Goal: Task Accomplishment & Management: Manage account settings

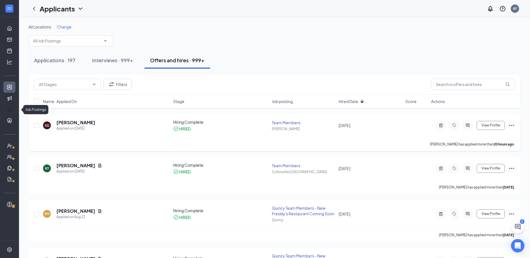
drag, startPoint x: 9, startPoint y: 113, endPoint x: 150, endPoint y: 119, distance: 141.1
click at [15, 113] on link "Job Postings" at bounding box center [18, 109] width 6 height 11
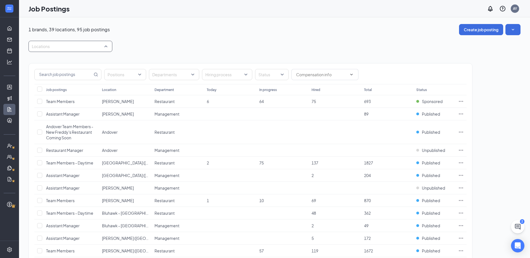
click at [72, 45] on div at bounding box center [67, 46] width 75 height 9
type input "qui"
click at [41, 61] on span "Quincy" at bounding box center [47, 61] width 13 height 5
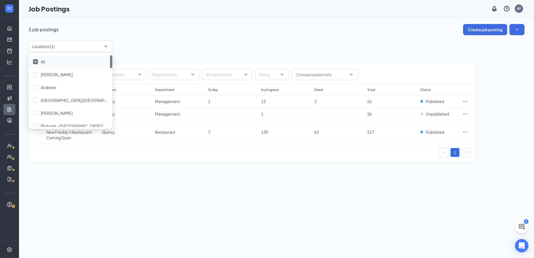
click at [209, 42] on div "Locations (1)" at bounding box center [276, 46] width 496 height 11
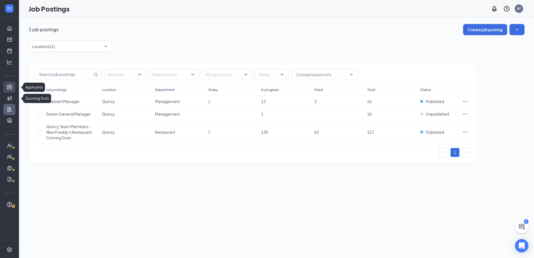
click at [15, 84] on link "Applicants" at bounding box center [18, 87] width 6 height 11
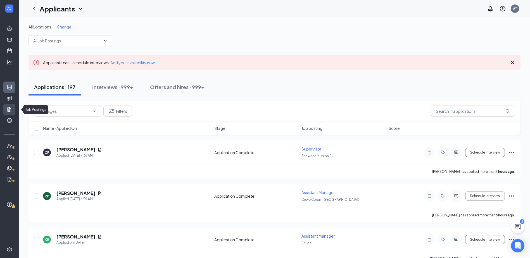
click at [15, 113] on link "Job Postings" at bounding box center [18, 109] width 6 height 11
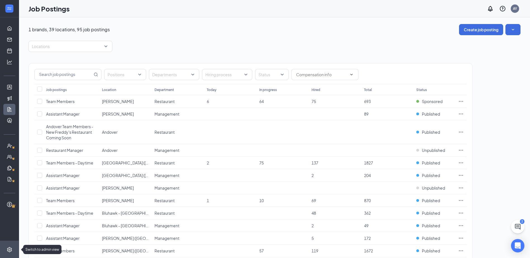
click at [10, 248] on icon "Settings" at bounding box center [10, 250] width 6 height 6
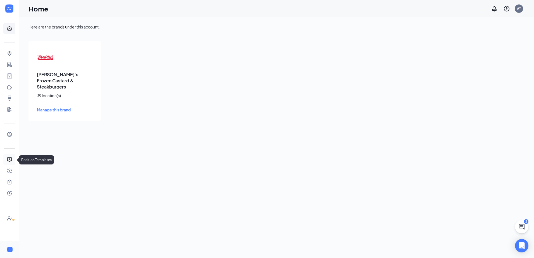
click at [15, 159] on link "Position Templates" at bounding box center [18, 159] width 6 height 11
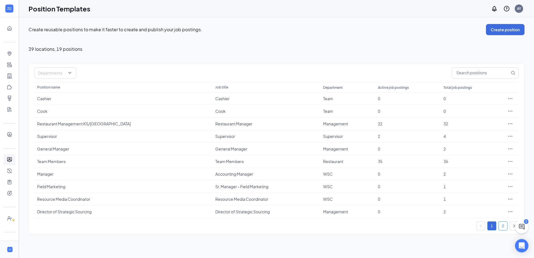
click at [500, 227] on link "2" at bounding box center [503, 226] width 8 height 8
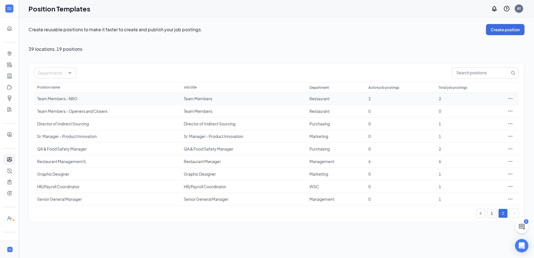
click at [507, 99] on div at bounding box center [509, 99] width 11 height 6
click at [509, 99] on icon "Ellipses" at bounding box center [510, 99] width 6 height 6
click at [485, 122] on span "Duplicate" at bounding box center [484, 123] width 48 height 6
click at [508, 213] on icon "Ellipses" at bounding box center [510, 212] width 6 height 6
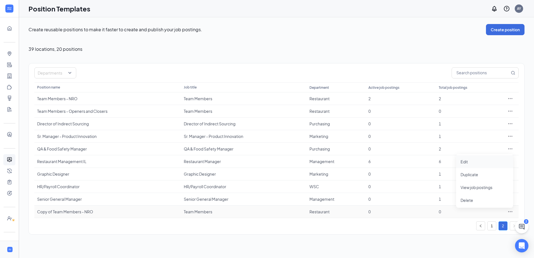
click at [477, 159] on span "Edit" at bounding box center [484, 162] width 48 height 6
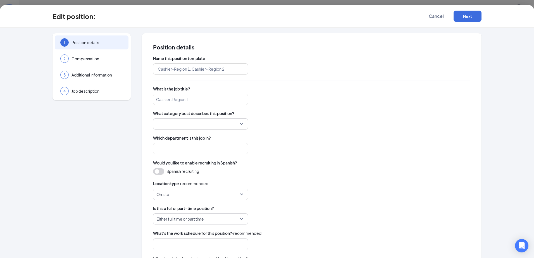
type input "Copy of Team Members - NRO"
type input "Team Members"
type input "Restaurant"
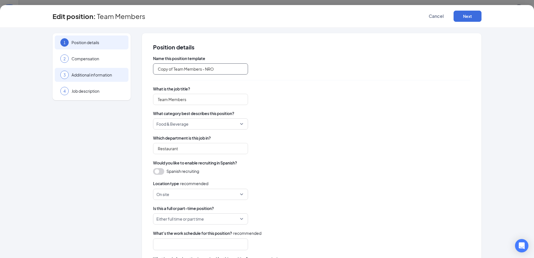
drag, startPoint x: 173, startPoint y: 70, endPoint x: 114, endPoint y: 70, distance: 58.9
click at [114, 70] on div "1 Position details 2 Compensation 3 Additional information 4 Job description Po…" at bounding box center [266, 176] width 429 height 286
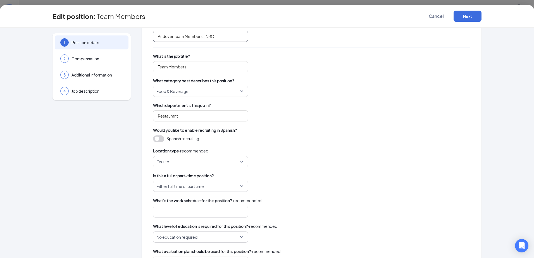
scroll to position [66, 0]
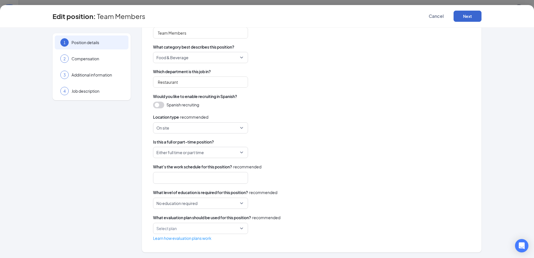
type input "Andover Team Members - NRO"
click at [472, 19] on button "Next" at bounding box center [467, 16] width 28 height 11
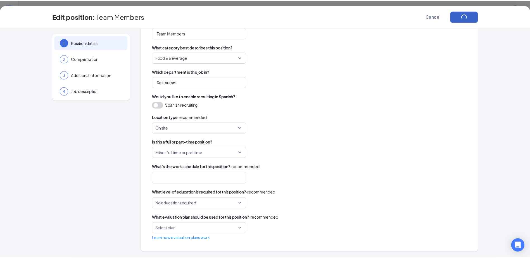
scroll to position [0, 0]
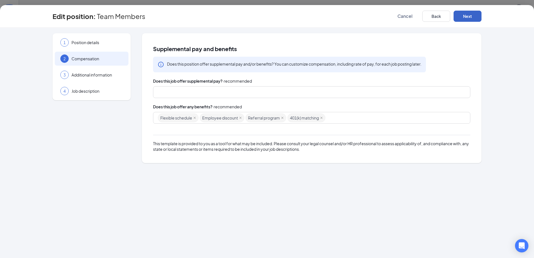
click at [472, 19] on button "Next" at bounding box center [467, 16] width 28 height 11
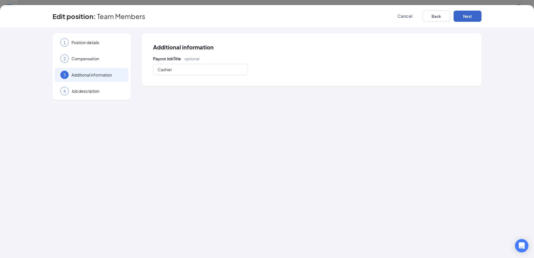
click at [472, 19] on button "Next" at bounding box center [467, 16] width 28 height 11
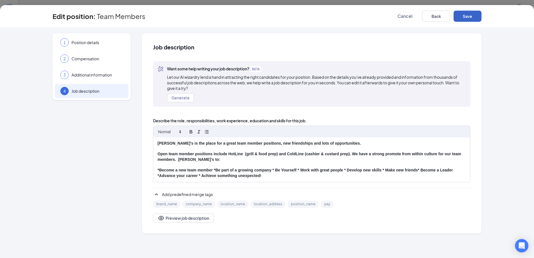
click at [472, 19] on button "Save" at bounding box center [467, 16] width 28 height 11
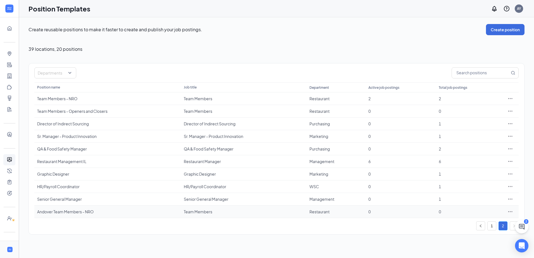
click at [510, 212] on icon "Ellipses" at bounding box center [510, 212] width 6 height 6
click at [65, 212] on div "Andover Team Members - NRO" at bounding box center [107, 212] width 141 height 6
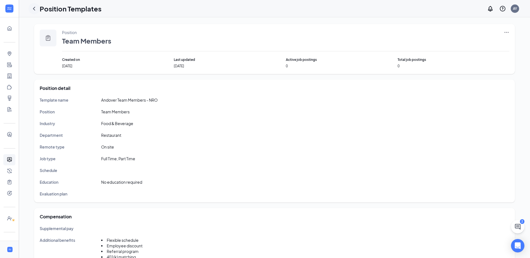
click at [37, 8] on icon "ChevronLeft" at bounding box center [34, 8] width 7 height 7
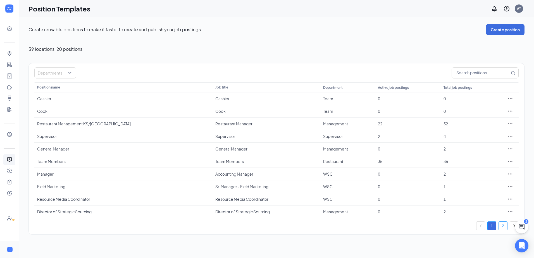
click at [505, 225] on link "2" at bounding box center [503, 226] width 8 height 8
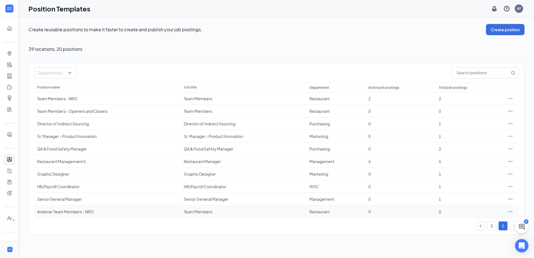
click at [510, 211] on icon "Ellipses" at bounding box center [510, 212] width 6 height 6
click at [485, 200] on span "Delete" at bounding box center [484, 200] width 48 height 6
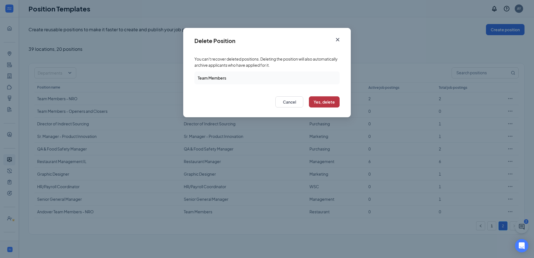
drag, startPoint x: 328, startPoint y: 103, endPoint x: 291, endPoint y: 116, distance: 38.8
click at [329, 103] on button "Yes, delete" at bounding box center [324, 101] width 31 height 11
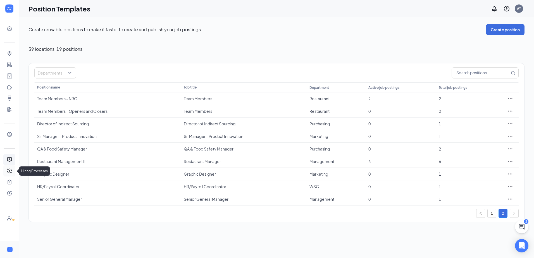
click at [15, 173] on link "Hiring Processes" at bounding box center [18, 170] width 6 height 11
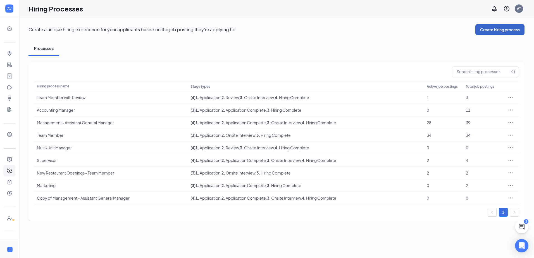
click at [486, 29] on button "Create hiring process" at bounding box center [499, 29] width 49 height 11
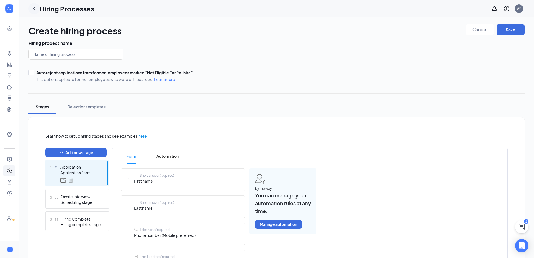
click at [34, 8] on icon "ChevronLeft" at bounding box center [34, 8] width 7 height 7
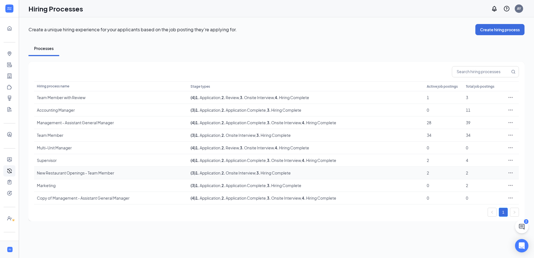
click at [514, 171] on div at bounding box center [510, 173] width 11 height 6
click at [510, 173] on icon "Ellipses" at bounding box center [511, 173] width 6 height 6
click at [489, 197] on span "Duplicate" at bounding box center [485, 197] width 48 height 6
click at [510, 209] on icon "Ellipses" at bounding box center [511, 211] width 6 height 6
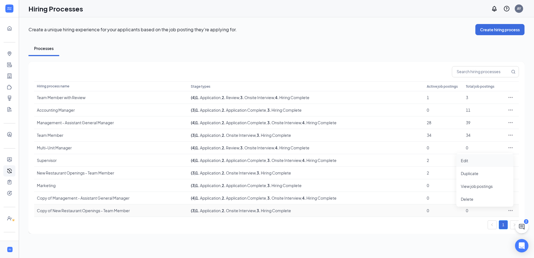
click at [475, 160] on span "Edit" at bounding box center [485, 160] width 48 height 6
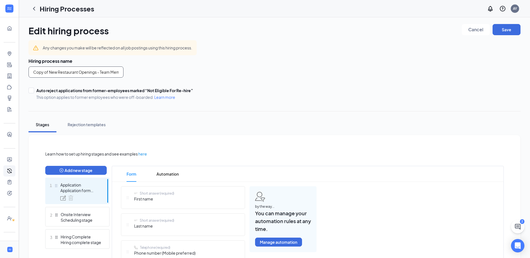
click at [35, 73] on input "Copy of New Restaurant Openings - Team Member" at bounding box center [75, 71] width 95 height 11
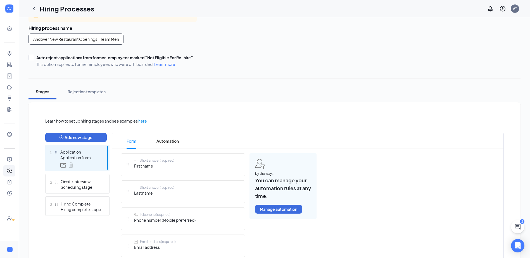
scroll to position [84, 0]
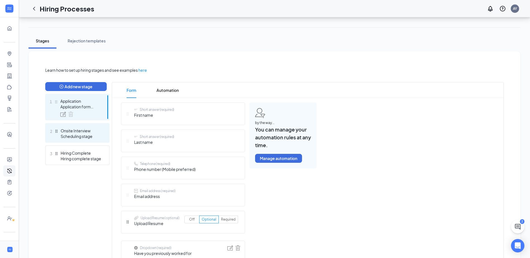
type input "Andover New Restaurant Openings - Team Member"
click at [80, 127] on div "2 Onsite Interview Scheduling stage" at bounding box center [77, 133] width 64 height 20
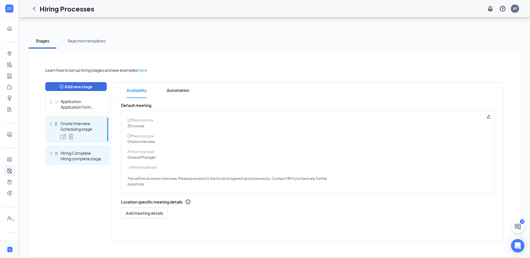
click at [62, 155] on div "Hiring Complete" at bounding box center [81, 153] width 41 height 6
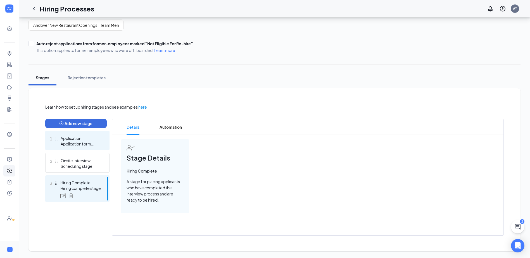
scroll to position [47, 0]
click at [71, 138] on div "Application" at bounding box center [81, 138] width 41 height 6
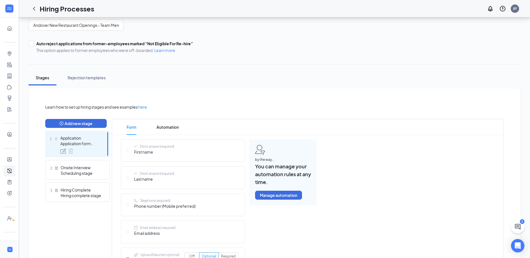
scroll to position [84, 0]
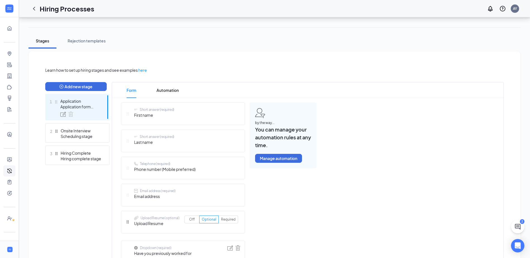
drag, startPoint x: 65, startPoint y: 129, endPoint x: 141, endPoint y: 99, distance: 81.3
click at [65, 129] on div "Onsite Interview" at bounding box center [81, 131] width 41 height 6
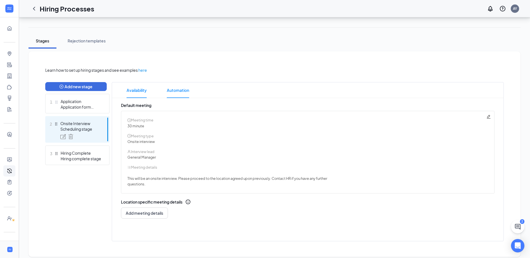
click at [175, 93] on span "Automation" at bounding box center [178, 90] width 22 height 16
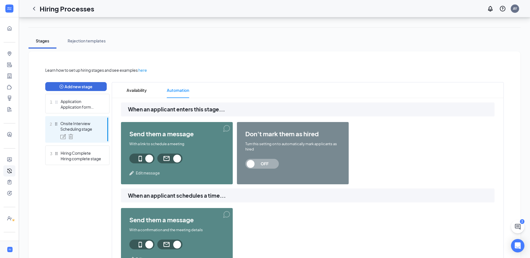
click at [152, 174] on span "Edit message" at bounding box center [148, 173] width 24 height 6
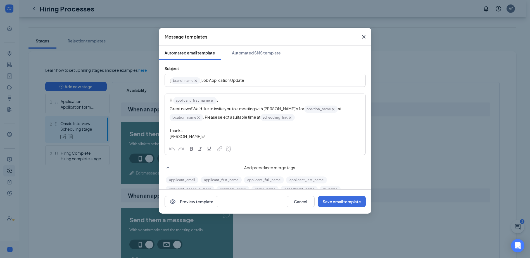
click at [367, 35] on icon "Cross" at bounding box center [363, 37] width 7 height 7
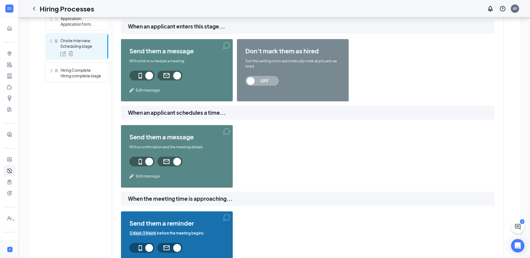
scroll to position [168, 0]
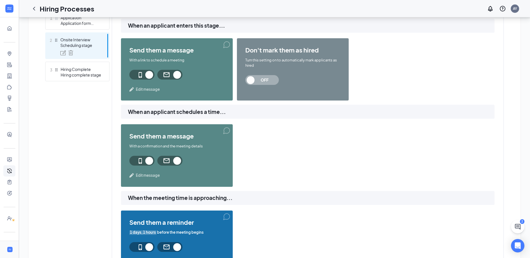
click at [143, 177] on span "Edit message" at bounding box center [148, 176] width 24 height 6
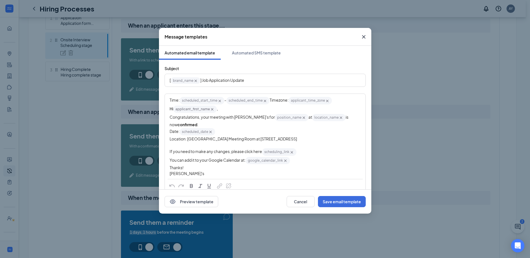
drag, startPoint x: 311, startPoint y: 136, endPoint x: 189, endPoint y: 138, distance: 122.3
click at [189, 138] on div "Location: Fairfield Inn Meeting Room at 4415 Broadway St. Quincy, IL 62305" at bounding box center [264, 139] width 191 height 6
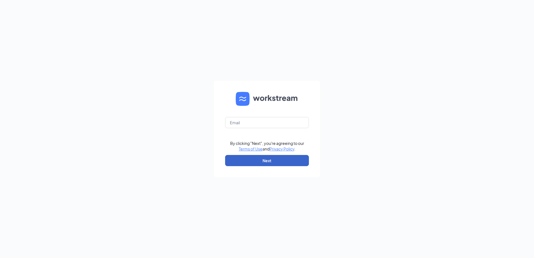
click at [283, 162] on button "Next" at bounding box center [267, 160] width 84 height 11
type input "ariely@freddysusa.com"
click at [284, 163] on button "Next" at bounding box center [267, 160] width 84 height 11
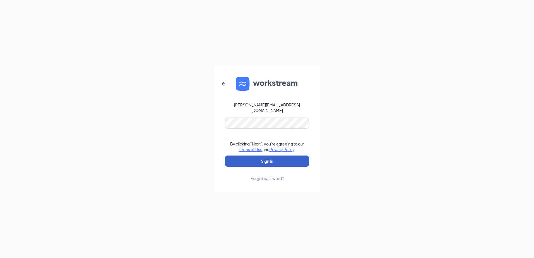
click at [254, 162] on button "Sign In" at bounding box center [267, 160] width 84 height 11
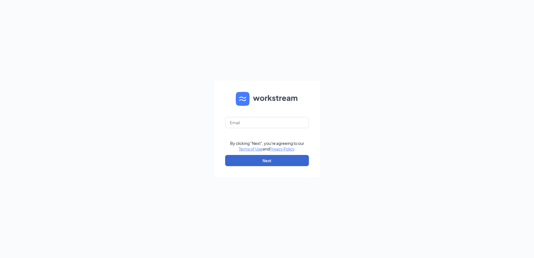
type input "[PERSON_NAME][EMAIL_ADDRESS][DOMAIN_NAME]"
click at [279, 158] on button "Next" at bounding box center [267, 160] width 84 height 11
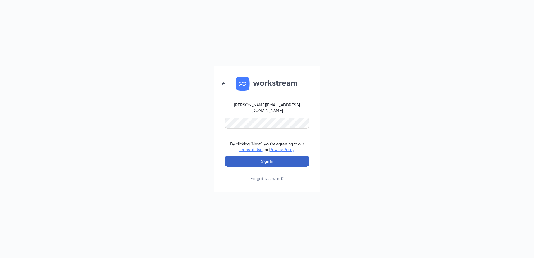
click at [299, 157] on button "Sign In" at bounding box center [267, 160] width 84 height 11
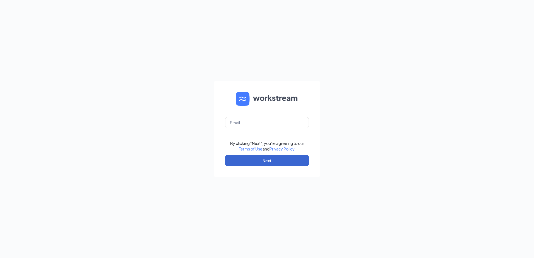
type input "[PERSON_NAME][EMAIL_ADDRESS][DOMAIN_NAME]"
click at [262, 160] on button "Next" at bounding box center [267, 160] width 84 height 11
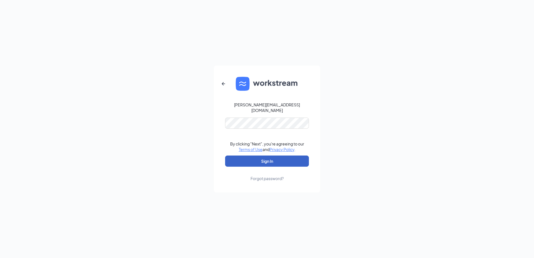
click at [270, 157] on button "Sign In" at bounding box center [267, 160] width 84 height 11
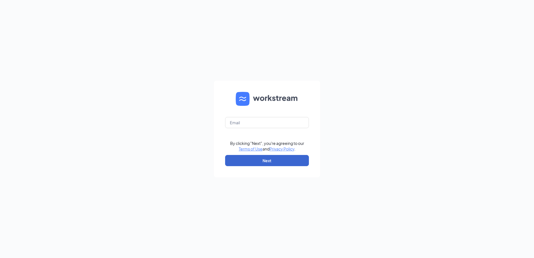
type input "[PERSON_NAME][EMAIL_ADDRESS][DOMAIN_NAME]"
click at [248, 160] on button "Next" at bounding box center [267, 160] width 84 height 11
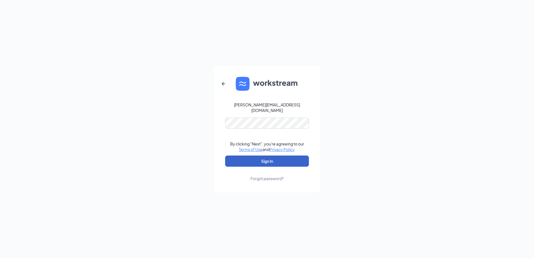
click at [271, 160] on button "Sign In" at bounding box center [267, 160] width 84 height 11
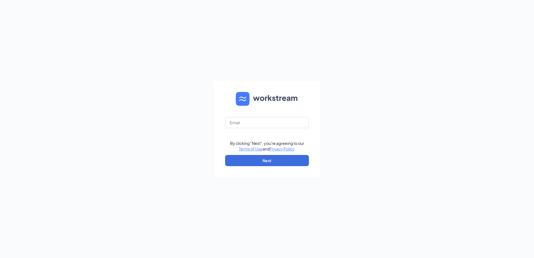
type input "[PERSON_NAME][EMAIL_ADDRESS][DOMAIN_NAME]"
click at [273, 164] on button "Next" at bounding box center [267, 160] width 84 height 11
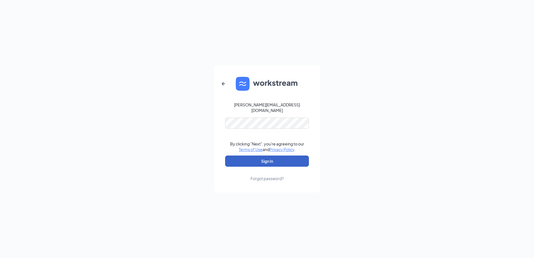
click at [253, 160] on button "Sign In" at bounding box center [267, 160] width 84 height 11
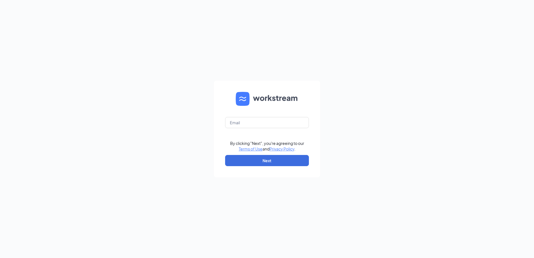
type input "[PERSON_NAME][EMAIL_ADDRESS][DOMAIN_NAME]"
click at [287, 163] on button "Next" at bounding box center [267, 160] width 84 height 11
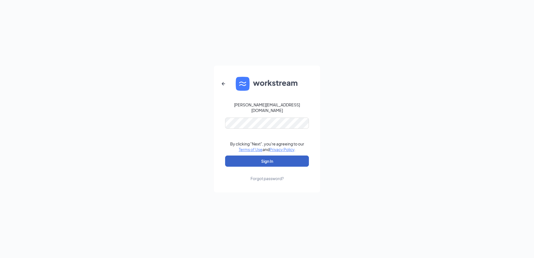
click at [262, 161] on button "Sign In" at bounding box center [267, 160] width 84 height 11
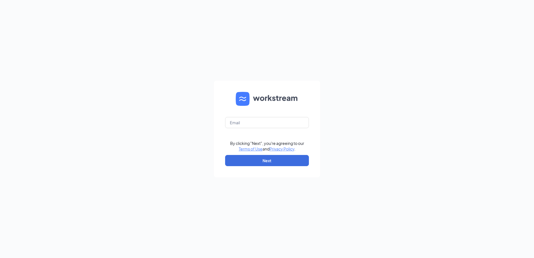
type input "ariely@freddysusa.com"
click at [274, 160] on button "Next" at bounding box center [267, 160] width 84 height 11
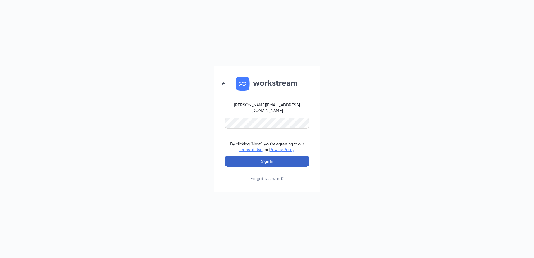
click at [264, 156] on button "Sign In" at bounding box center [267, 160] width 84 height 11
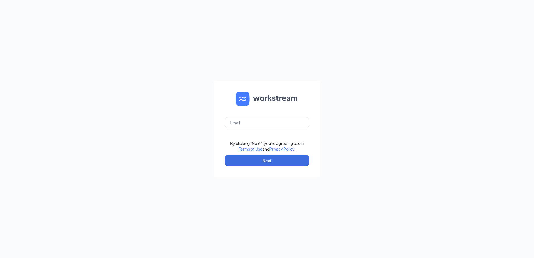
click at [374, 79] on div "By clicking "Next", you're agreeing to our Terms of Use and Privacy Policy . Ne…" at bounding box center [267, 129] width 534 height 258
type input "[PERSON_NAME][EMAIL_ADDRESS][DOMAIN_NAME]"
click at [271, 162] on button "Next" at bounding box center [267, 160] width 84 height 11
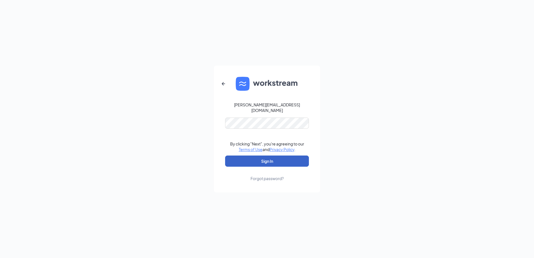
click at [276, 155] on button "Sign In" at bounding box center [267, 160] width 84 height 11
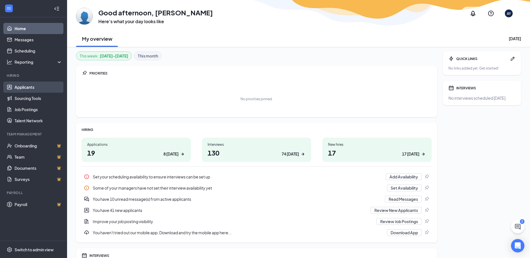
click at [32, 87] on link "Applicants" at bounding box center [39, 87] width 48 height 11
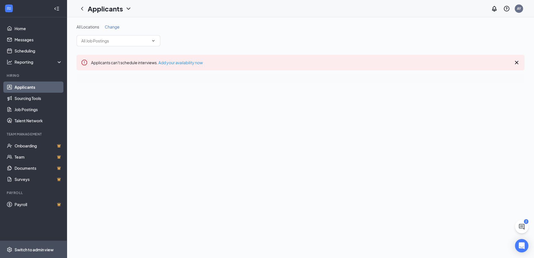
click at [17, 248] on div "Switch to admin view" at bounding box center [34, 250] width 39 height 6
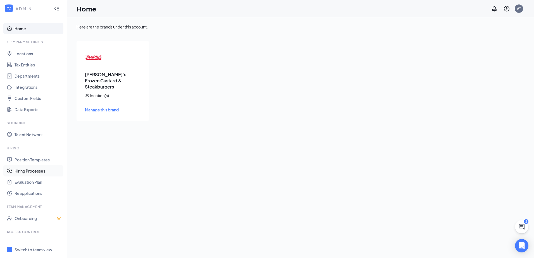
click at [33, 173] on link "Hiring Processes" at bounding box center [39, 170] width 48 height 11
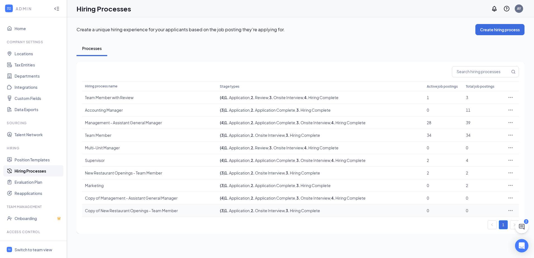
click at [508, 210] on icon "Ellipses" at bounding box center [511, 211] width 6 height 6
click at [482, 162] on span "Edit" at bounding box center [485, 160] width 48 height 6
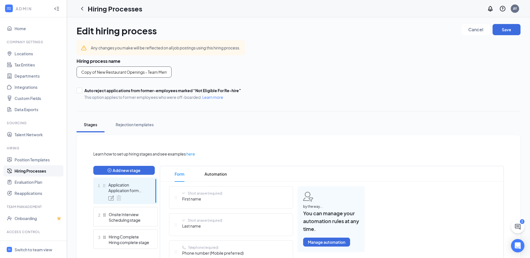
click at [81, 71] on input "Copy of New Restaurant Openings - Team Member" at bounding box center [123, 71] width 95 height 11
click at [97, 73] on input "Andovew New Restaurant Openings - Team Member" at bounding box center [123, 71] width 95 height 11
type input "Andover New Restaurant Openings - Team Member"
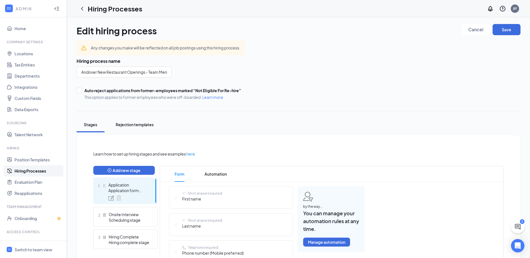
click at [142, 123] on div "Rejection templates" at bounding box center [135, 125] width 38 height 6
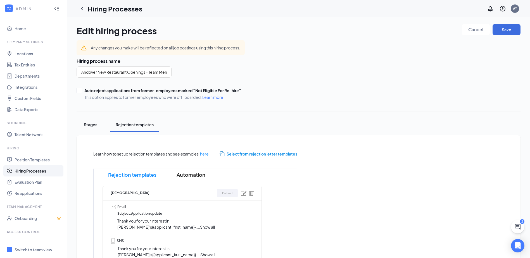
click at [93, 126] on div "Stages" at bounding box center [90, 125] width 17 height 6
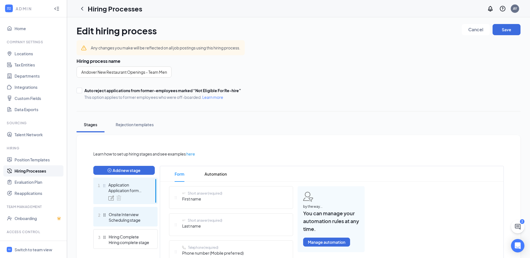
click at [115, 216] on div "Onsite Interview" at bounding box center [129, 215] width 41 height 6
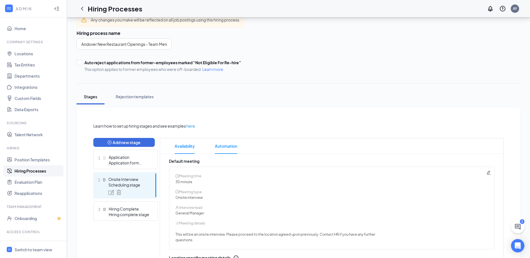
click at [228, 142] on span "Automation" at bounding box center [226, 146] width 22 height 16
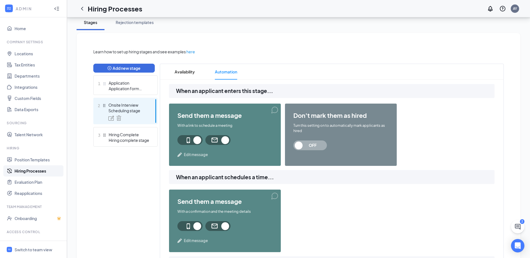
scroll to position [140, 0]
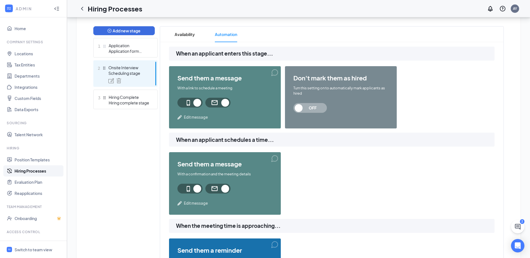
click at [189, 203] on span "Edit message" at bounding box center [196, 203] width 24 height 6
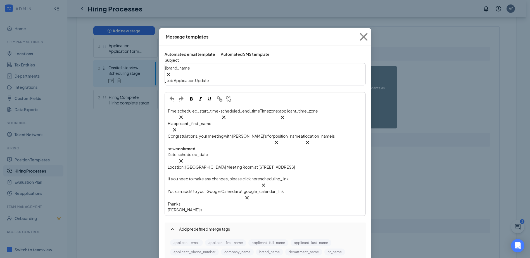
click at [221, 207] on div "Freddy's" at bounding box center [265, 210] width 195 height 6
drag, startPoint x: 310, startPoint y: 139, endPoint x: 187, endPoint y: 139, distance: 122.3
click at [187, 164] on div "Location: Fairfield Inn Meeting Room at 4415 Broadway St. Quincy, IL 62305" at bounding box center [265, 167] width 195 height 6
drag, startPoint x: 309, startPoint y: 136, endPoint x: 311, endPoint y: 141, distance: 4.9
click at [309, 164] on div "Location: Fairfield Inn Meeting Room at 4415 Broadway St. Quincy, IL 62305" at bounding box center [265, 167] width 195 height 6
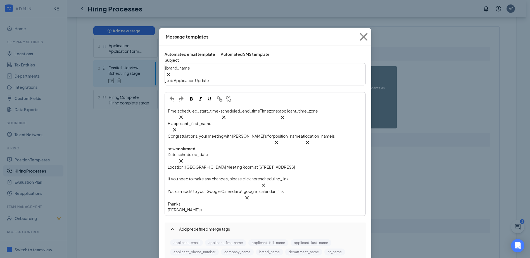
drag, startPoint x: 311, startPoint y: 141, endPoint x: 188, endPoint y: 141, distance: 122.8
click at [188, 164] on div "Location: Fairfield Inn Meeting Room at 4415 Broadway St. Quincy, IL 62305" at bounding box center [265, 167] width 195 height 6
click at [281, 164] on span "he Redler Institute of Culinary Arts at 622 Cloud Ave Andover, KS 67002" at bounding box center [246, 166] width 122 height 5
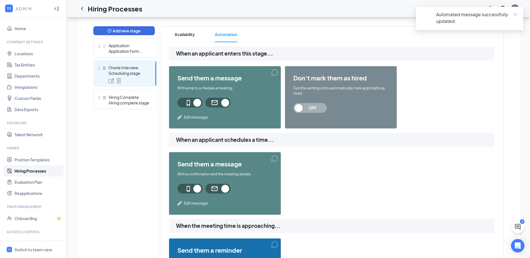
click at [197, 202] on span "Edit message" at bounding box center [196, 203] width 24 height 6
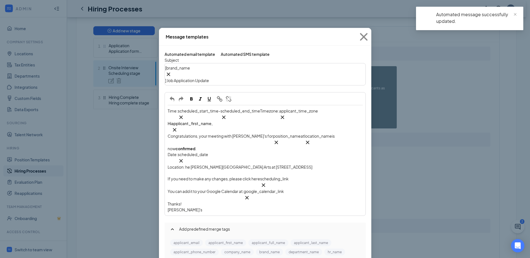
click at [243, 51] on button "Automated SMS template" at bounding box center [245, 54] width 49 height 6
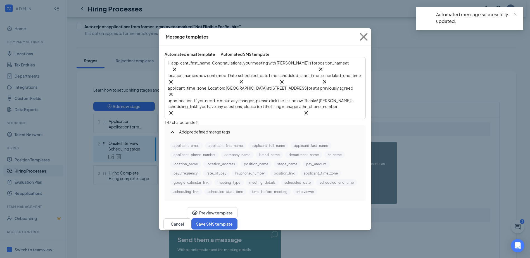
scroll to position [56, 0]
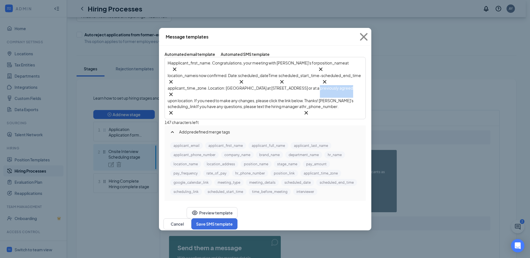
drag, startPoint x: 223, startPoint y: 96, endPoint x: 193, endPoint y: 98, distance: 30.2
click at [193, 98] on span ". Location: Fairfield Inn Meeting Room at 4415 Broadway St. Quincy, IL 62305 or…" at bounding box center [261, 94] width 186 height 18
click at [227, 98] on span ". Location: Fairfield Inn Meeting Room at 4415 Broadway St. Quincy, IL 62305 or…" at bounding box center [261, 94] width 186 height 18
drag, startPoint x: 224, startPoint y: 96, endPoint x: 276, endPoint y: 90, distance: 52.8
click at [276, 90] on span ". Location: Fairfield Inn Meeting Room at 4415 Broadway St. Quincy, IL 62305 or…" at bounding box center [261, 94] width 186 height 18
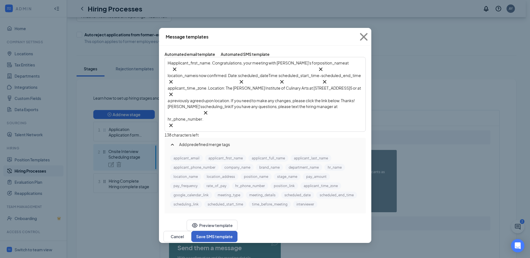
click at [237, 231] on button "Save SMS template" at bounding box center [214, 236] width 46 height 11
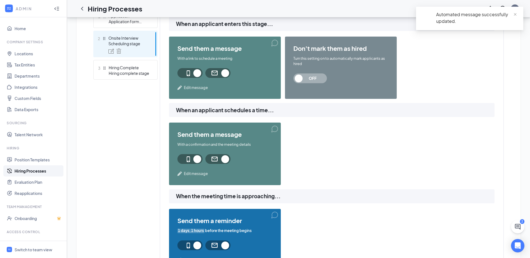
scroll to position [223, 0]
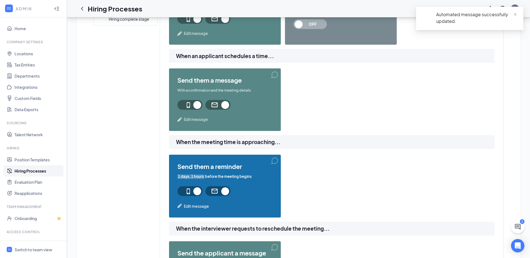
click at [195, 206] on span "Edit message" at bounding box center [196, 206] width 25 height 6
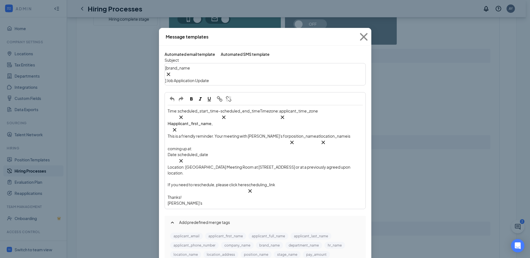
drag, startPoint x: 187, startPoint y: 139, endPoint x: 199, endPoint y: 145, distance: 13.6
click at [199, 164] on div "Location: Fairfield Inn Meeting Room at 4415 Broadway St. Quincy, IL 62305 or a…" at bounding box center [265, 170] width 195 height 12
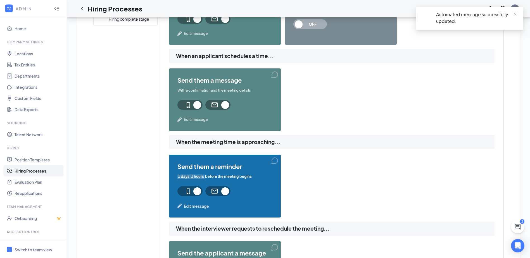
click at [193, 119] on span "Edit message" at bounding box center [196, 120] width 24 height 6
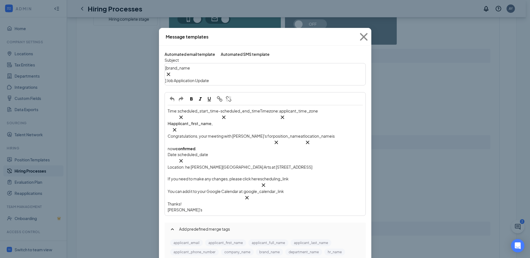
click at [188, 164] on span "Location: he Redler Institute of Culinary Arts at 622 Cloud Ave Andover, KS 670…" at bounding box center [240, 166] width 145 height 5
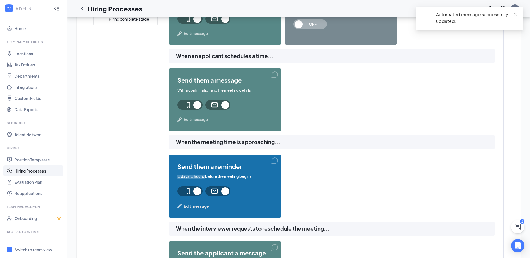
click at [199, 206] on span "Edit message" at bounding box center [196, 206] width 25 height 6
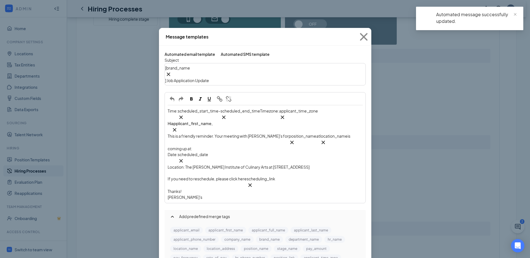
click at [243, 54] on div "Automated SMS template" at bounding box center [245, 54] width 49 height 6
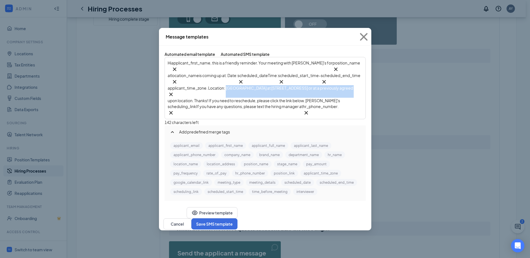
drag, startPoint x: 277, startPoint y: 89, endPoint x: 225, endPoint y: 95, distance: 52.6
click at [225, 95] on span ". Location: Fairfield Inn Meeting Room at 4415 Broadway St. Quincy, IL 62305 or…" at bounding box center [261, 94] width 186 height 18
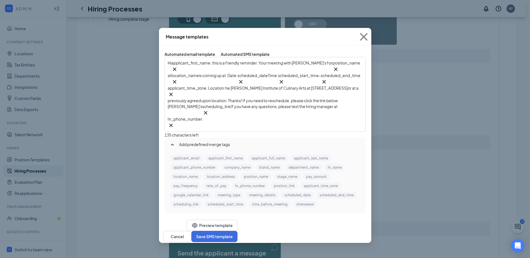
click at [277, 89] on span "he Redler Institute of Culinary Arts at 622 Cloud Ave Andover, KS 67002" at bounding box center [286, 87] width 122 height 5
click at [237, 231] on button "Save SMS template" at bounding box center [214, 236] width 46 height 11
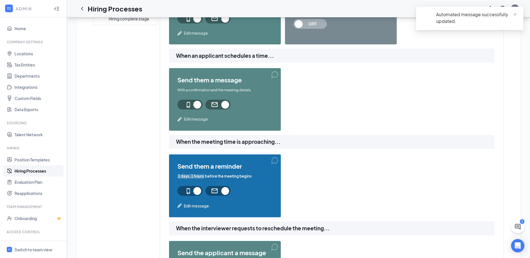
scroll to position [307, 0]
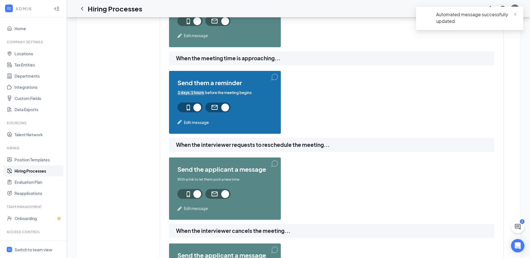
click at [192, 210] on span "Edit message" at bounding box center [196, 209] width 24 height 6
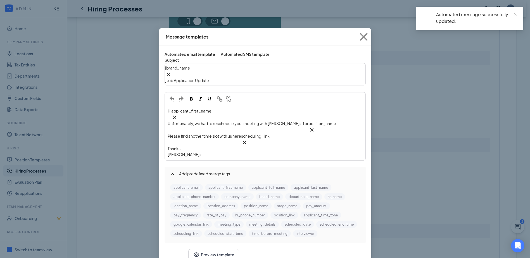
click at [465, 186] on div "Message templates Automated email template Automated SMS template Subject [ bra…" at bounding box center [265, 129] width 530 height 258
click at [364, 32] on span "Close" at bounding box center [363, 36] width 15 height 15
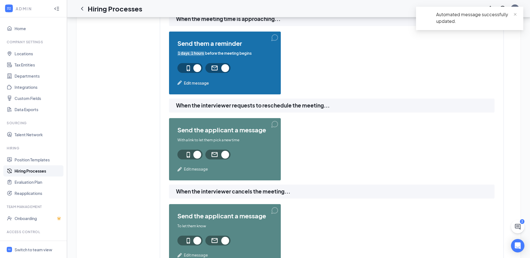
scroll to position [391, 0]
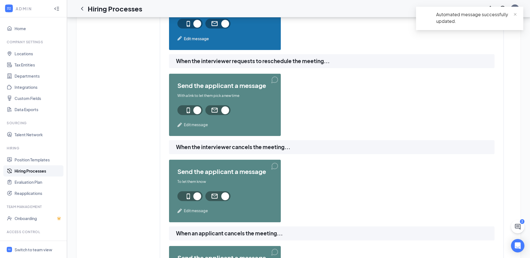
click at [193, 213] on span "Edit message" at bounding box center [196, 211] width 24 height 6
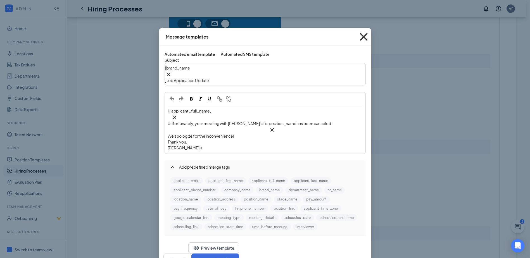
click at [361, 36] on icon "Cross" at bounding box center [363, 36] width 15 height 15
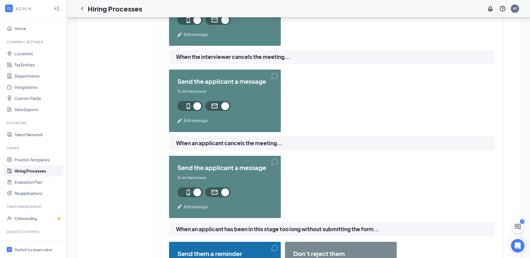
scroll to position [530, 0]
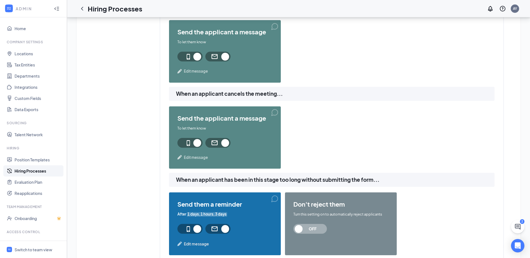
click at [192, 162] on div "send the applicant a message To let them know Edit message" at bounding box center [225, 137] width 112 height 62
click at [196, 155] on span "Edit message" at bounding box center [196, 158] width 24 height 6
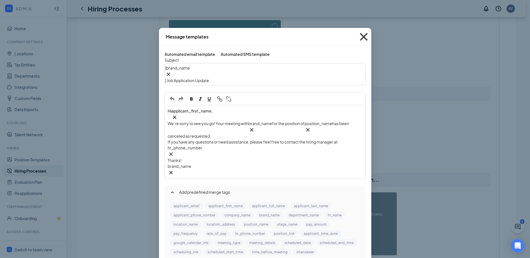
click at [367, 30] on span "Close" at bounding box center [363, 36] width 15 height 15
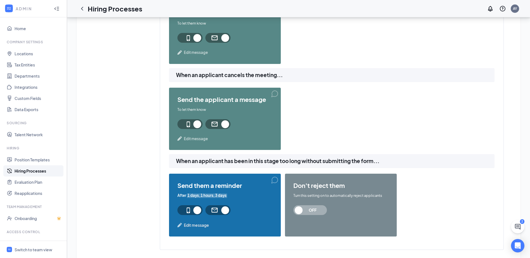
scroll to position [563, 0]
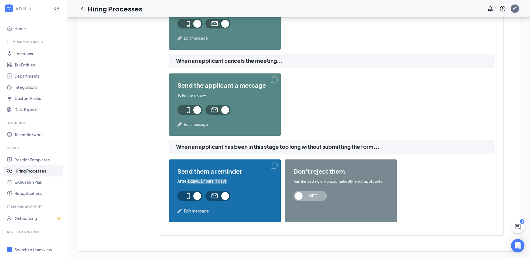
click at [198, 214] on span "Edit message" at bounding box center [196, 211] width 25 height 6
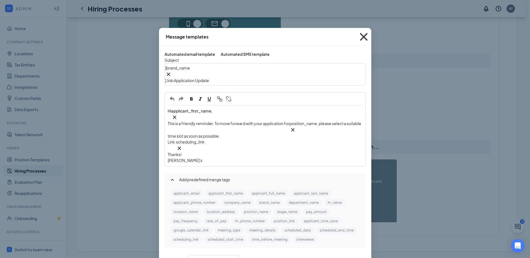
click at [362, 35] on icon "Cross" at bounding box center [363, 36] width 15 height 15
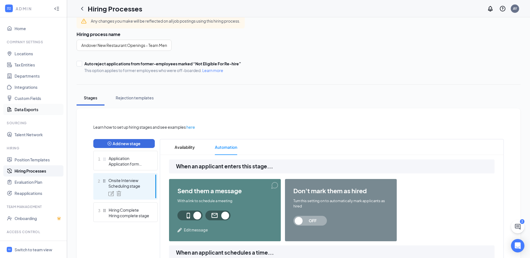
scroll to position [0, 0]
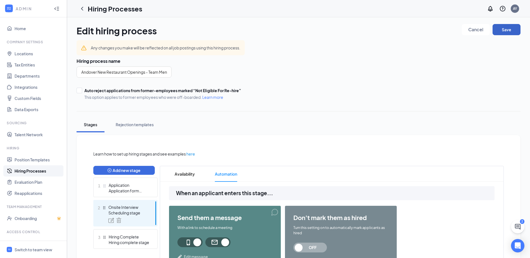
click at [511, 28] on button "Save" at bounding box center [506, 29] width 28 height 11
click at [21, 251] on div "Switch to team view" at bounding box center [34, 250] width 38 height 6
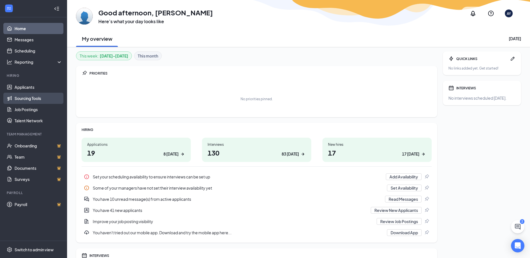
click at [19, 95] on link "Sourcing Tools" at bounding box center [39, 98] width 48 height 11
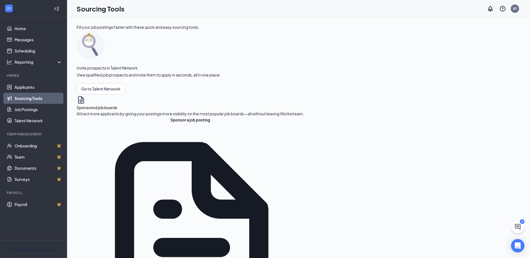
click at [54, 6] on icon "Collapse" at bounding box center [57, 9] width 6 height 6
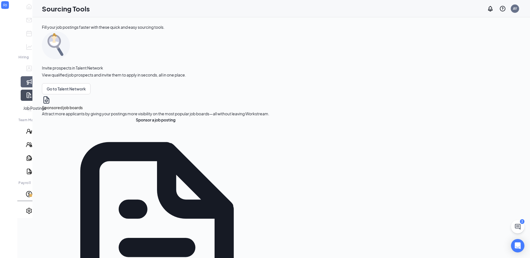
click at [35, 101] on link "Job Postings" at bounding box center [38, 95] width 6 height 11
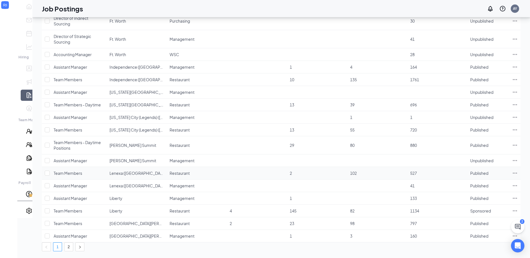
scroll to position [535, 0]
click at [73, 243] on link "2" at bounding box center [68, 247] width 8 height 8
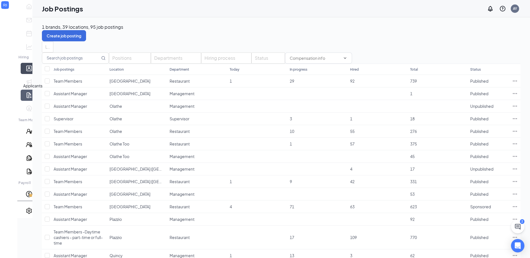
click at [35, 74] on link "Applicants" at bounding box center [38, 68] width 6 height 11
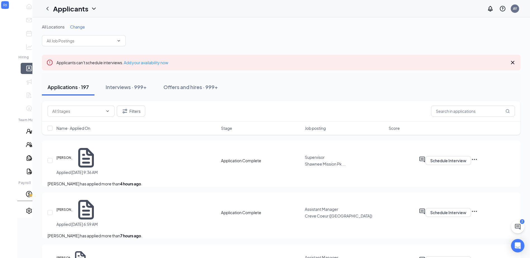
click at [511, 62] on icon "Cross" at bounding box center [512, 62] width 7 height 7
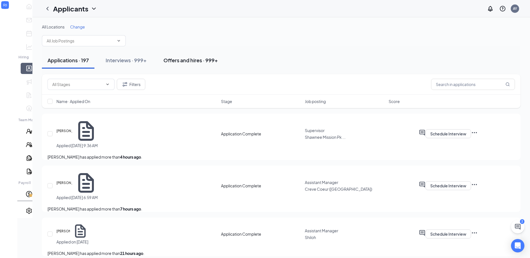
click at [176, 62] on div "Offers and hires · 999+" at bounding box center [190, 60] width 54 height 7
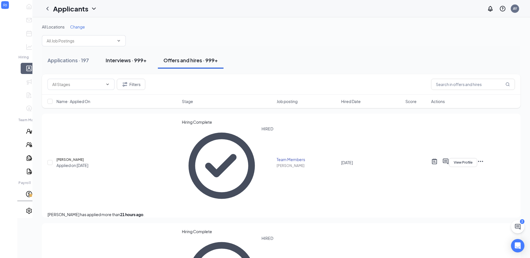
click at [114, 59] on div "Interviews · 999+" at bounding box center [126, 60] width 41 height 7
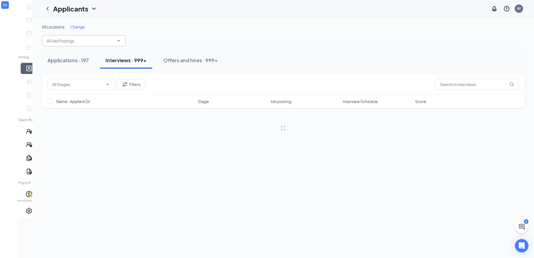
click at [69, 39] on input "text" at bounding box center [81, 41] width 68 height 6
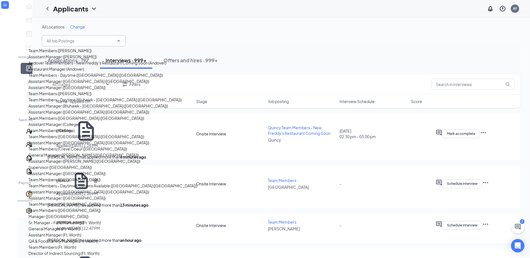
click at [55, 66] on div "Andover Team Members - New Freddy's Restaurant Coming Soon (Andover)" at bounding box center [97, 63] width 138 height 6
type input "Andover Team Members - New Freddy's Restaurant Coming Soon (Andover)"
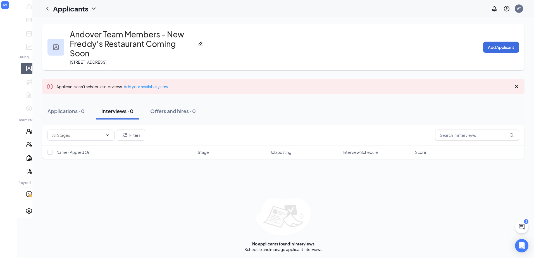
click at [516, 83] on icon "Cross" at bounding box center [516, 86] width 7 height 7
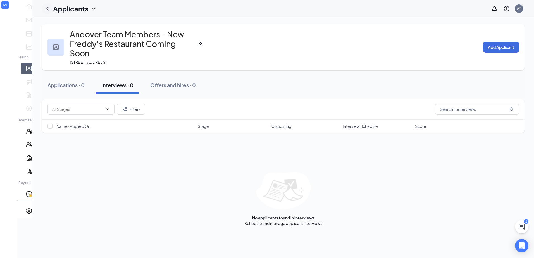
drag, startPoint x: 35, startPoint y: 10, endPoint x: 35, endPoint y: 13, distance: 2.8
click at [46, 10] on icon "ChevronLeft" at bounding box center [47, 9] width 2 height 4
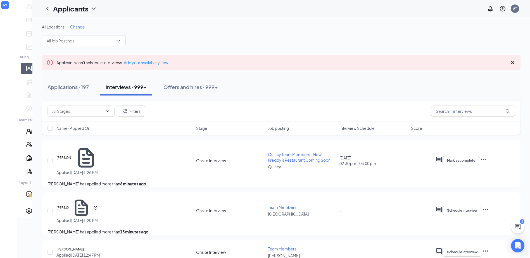
click at [514, 61] on icon "Cross" at bounding box center [512, 62] width 7 height 7
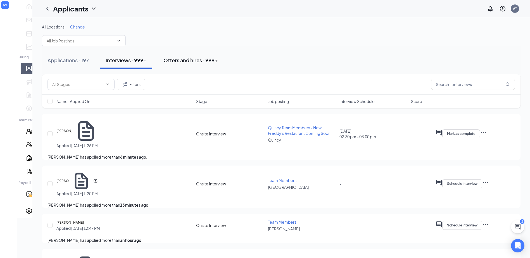
click at [177, 56] on button "Offers and hires · 999+" at bounding box center [191, 60] width 66 height 17
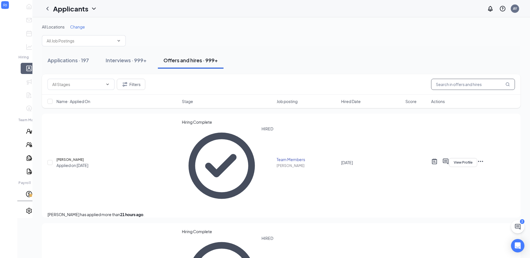
click at [463, 81] on input "text" at bounding box center [473, 84] width 84 height 11
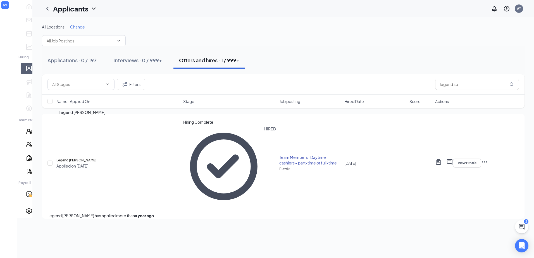
click at [81, 157] on h5 "Legend Spence" at bounding box center [76, 160] width 40 height 6
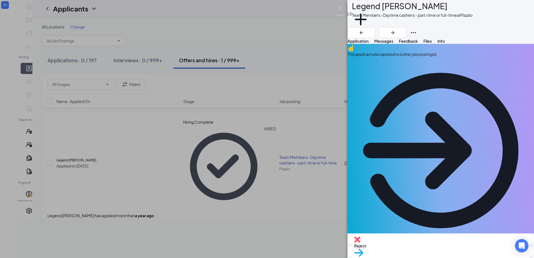
click at [432, 44] on button "Files" at bounding box center [427, 41] width 8 height 6
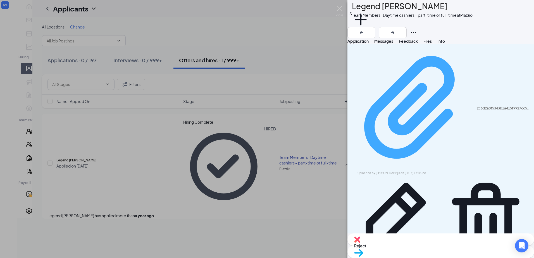
click at [477, 106] on div "2c6d2a0f5343b1a415f9927cc549d986.pdf" at bounding box center [504, 108] width 54 height 4
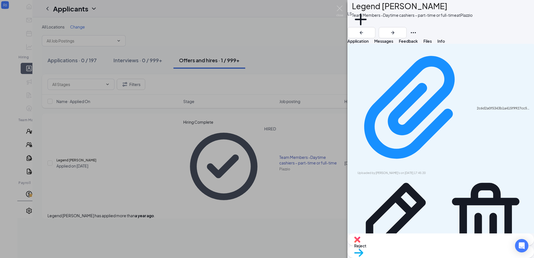
click at [418, 44] on button "Feedback" at bounding box center [408, 41] width 19 height 6
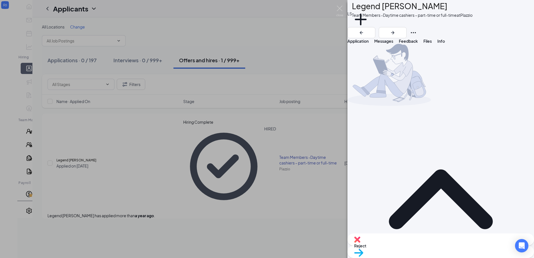
click at [264, 186] on div "LS Legend Spence Team Members -Daytime cashiers – part-time or full-time at Pla…" at bounding box center [267, 129] width 534 height 258
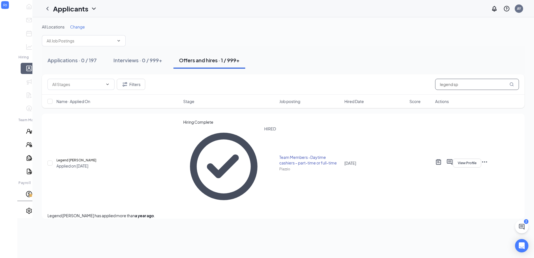
click at [476, 81] on input "legend sp" at bounding box center [477, 84] width 84 height 11
type input "l"
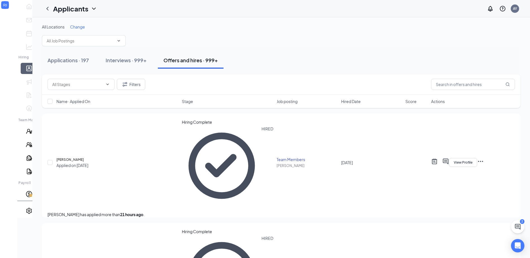
click at [353, 101] on span "Hired Date" at bounding box center [351, 102] width 20 height 6
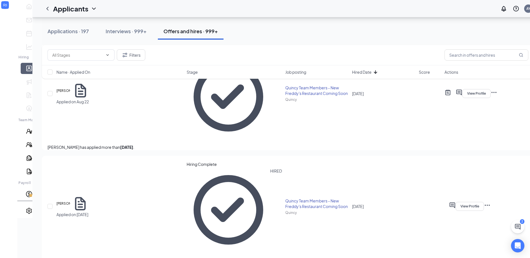
scroll to position [307, 0]
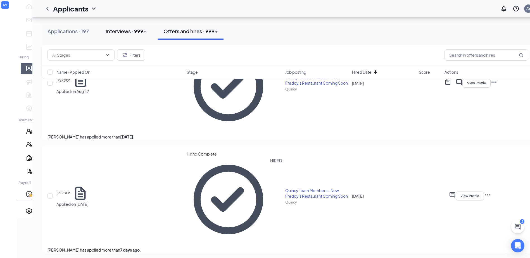
click at [111, 28] on div "Interviews · 999+" at bounding box center [126, 31] width 41 height 7
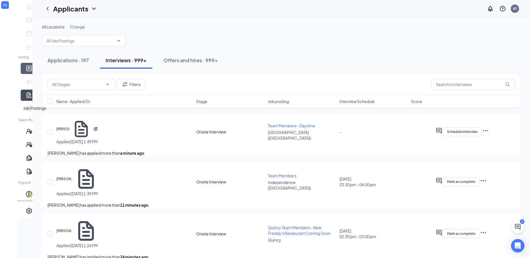
click at [35, 101] on link "Job Postings" at bounding box center [38, 95] width 6 height 11
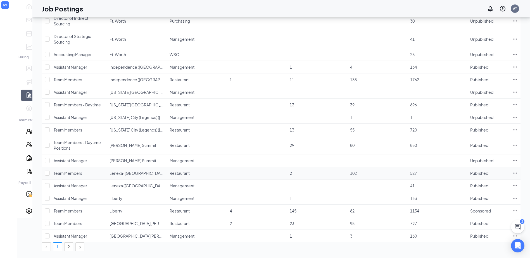
scroll to position [535, 0]
click at [73, 243] on link "2" at bounding box center [68, 247] width 8 height 8
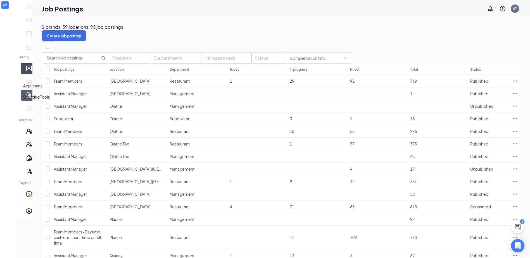
click at [35, 74] on link "Applicants" at bounding box center [38, 68] width 6 height 11
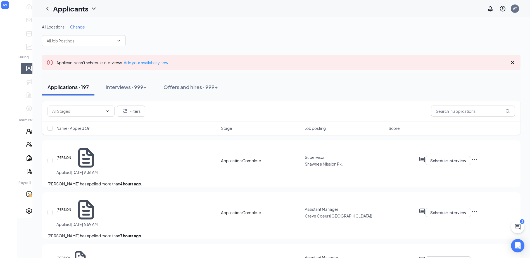
click at [511, 62] on icon "Cross" at bounding box center [512, 62] width 3 height 3
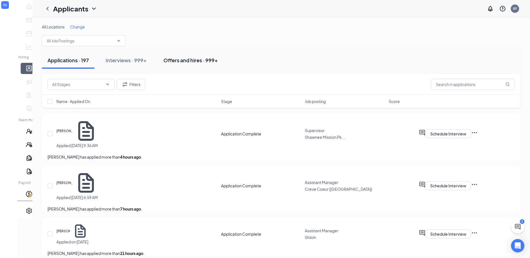
click at [178, 57] on div "Offers and hires · 999+" at bounding box center [190, 60] width 54 height 7
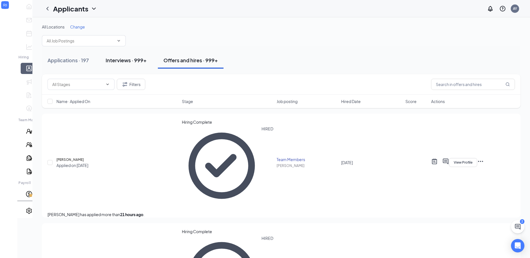
click at [114, 58] on div "Interviews · 999+" at bounding box center [126, 60] width 41 height 7
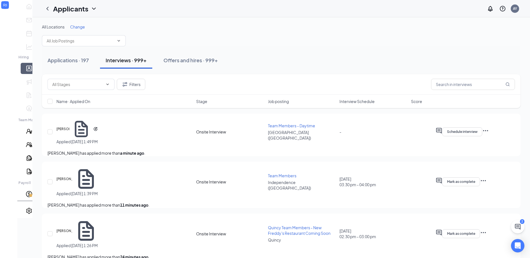
click at [70, 101] on span "Name · Applied On" at bounding box center [73, 102] width 34 height 6
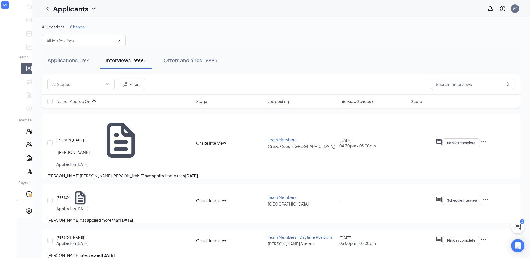
click at [66, 195] on h5 "Asher Cook" at bounding box center [63, 198] width 14 height 6
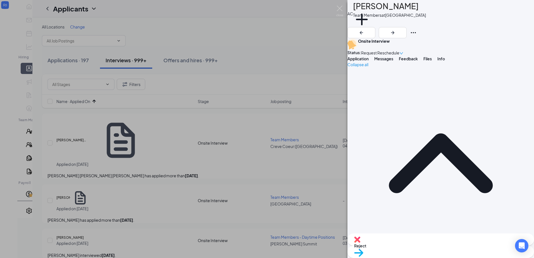
click at [393, 61] on span "Messages" at bounding box center [383, 58] width 19 height 5
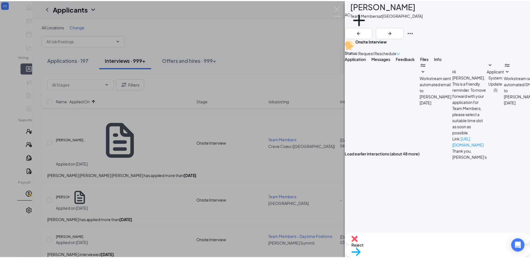
scroll to position [171, 0]
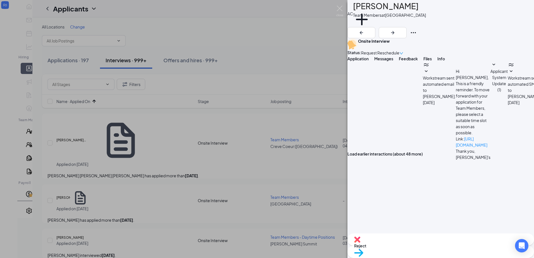
click at [129, 163] on div "AC Asher Cook Team Members at Rock Road Add a tag Onsite Interview Status : Req…" at bounding box center [267, 129] width 534 height 258
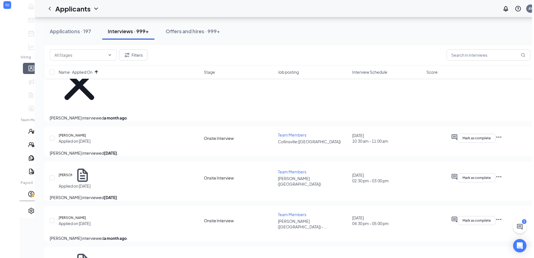
scroll to position [279, 0]
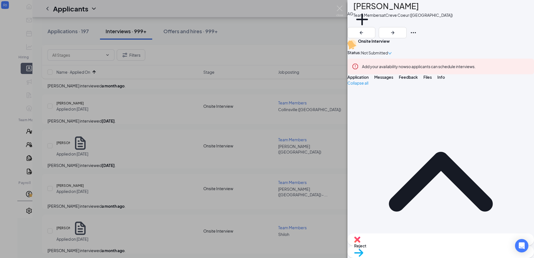
click at [393, 80] on span "Messages" at bounding box center [383, 77] width 19 height 5
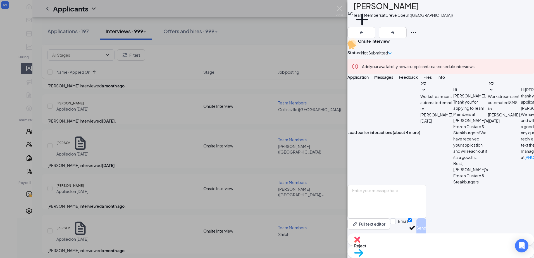
scroll to position [255, 0]
click at [371, 23] on button "Add a tag" at bounding box center [362, 23] width 18 height 24
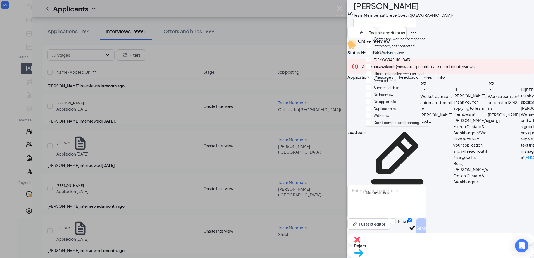
scroll to position [51, 0]
click at [381, 92] on input "No Interview" at bounding box center [380, 95] width 28 height 6
checkbox input "true"
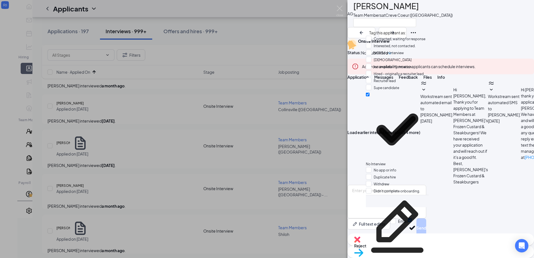
click at [415, 245] on span "Reject" at bounding box center [440, 246] width 173 height 6
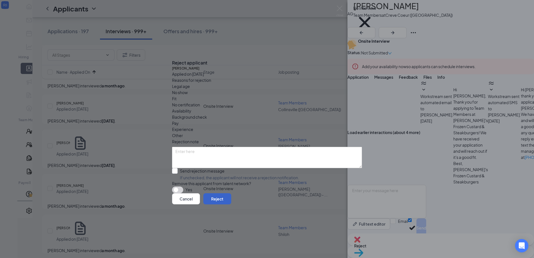
click at [231, 204] on button "Reject" at bounding box center [217, 198] width 28 height 11
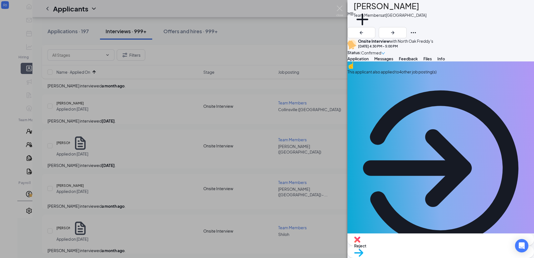
click at [393, 61] on span "Messages" at bounding box center [383, 58] width 19 height 5
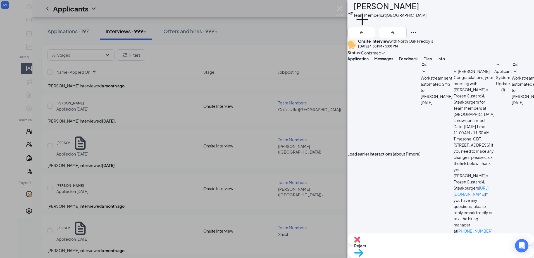
scroll to position [165, 0]
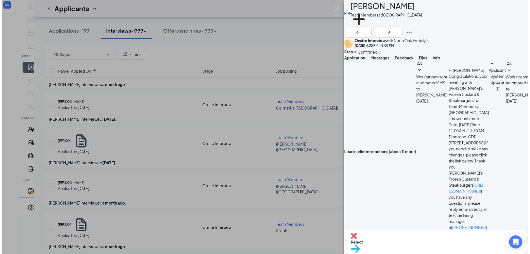
scroll to position [288, 0]
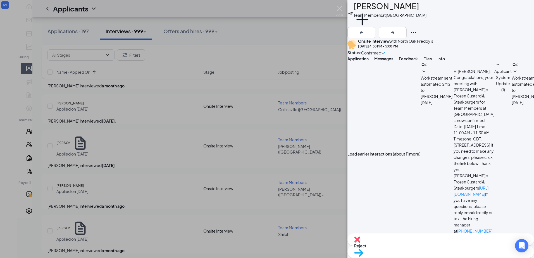
click at [411, 248] on span "Reject" at bounding box center [440, 246] width 173 height 6
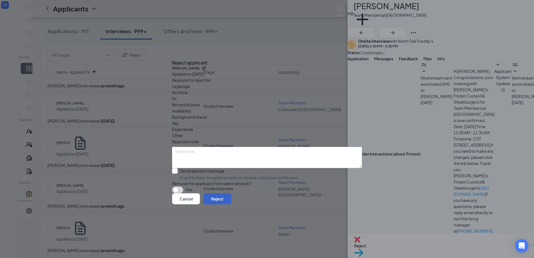
click at [231, 201] on button "Reject" at bounding box center [217, 198] width 28 height 11
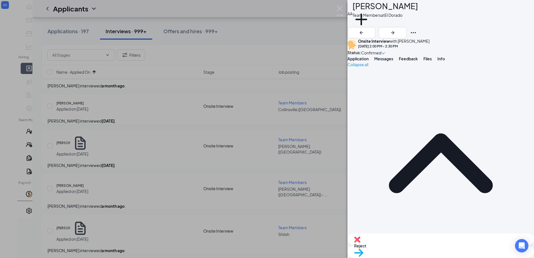
click at [201, 185] on div "AA Aaliyah Adimekwe Team Members at El Dorado Add a tag Onsite Interview with G…" at bounding box center [267, 129] width 534 height 258
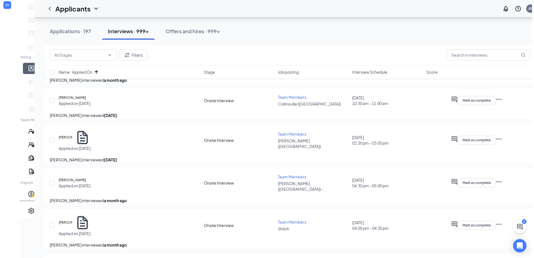
scroll to position [279, 0]
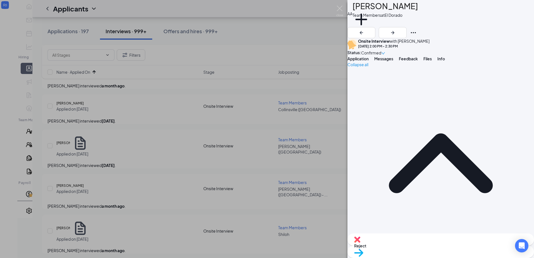
click at [393, 61] on span "Messages" at bounding box center [383, 58] width 19 height 5
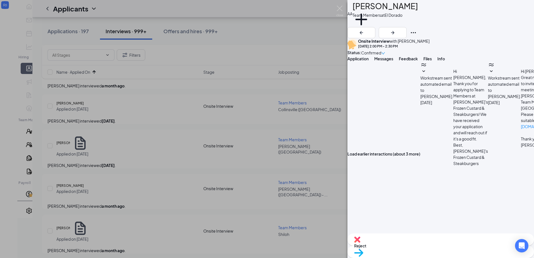
scroll to position [171, 0]
click at [414, 246] on div "Reject" at bounding box center [440, 239] width 186 height 12
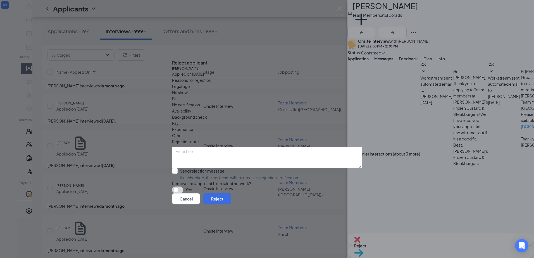
click at [351, 60] on div "Reject applicant" at bounding box center [267, 63] width 190 height 6
click at [172, 58] on icon "Cross" at bounding box center [172, 58] width 0 height 0
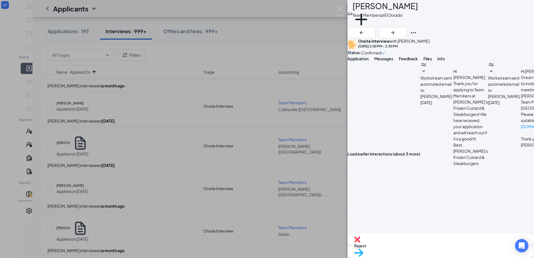
click at [418, 61] on span "Feedback" at bounding box center [408, 58] width 19 height 5
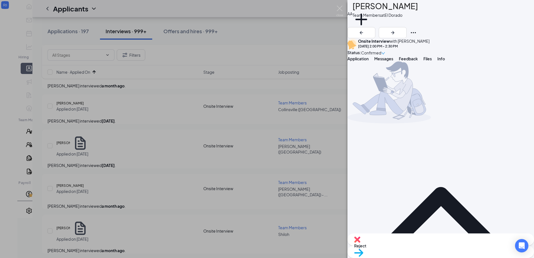
click at [432, 61] on button "Files" at bounding box center [427, 59] width 8 height 6
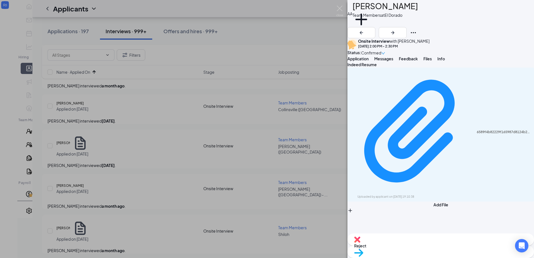
click at [410, 253] on div "Reject Move to stage" at bounding box center [440, 245] width 186 height 25
click at [411, 245] on span "Reject" at bounding box center [440, 246] width 173 height 6
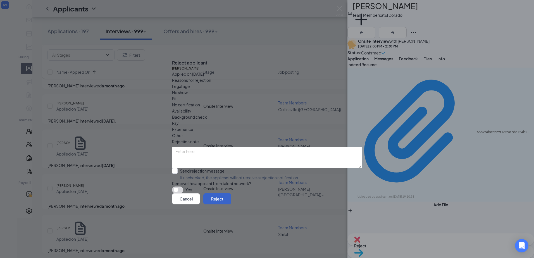
click at [231, 204] on button "Reject" at bounding box center [217, 198] width 28 height 11
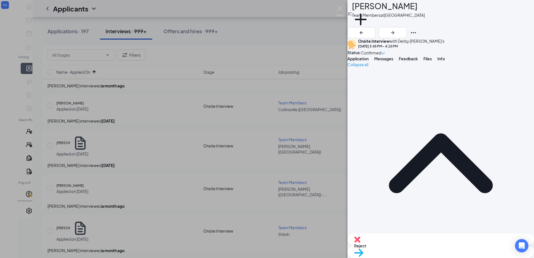
click at [393, 61] on span "Messages" at bounding box center [383, 58] width 19 height 5
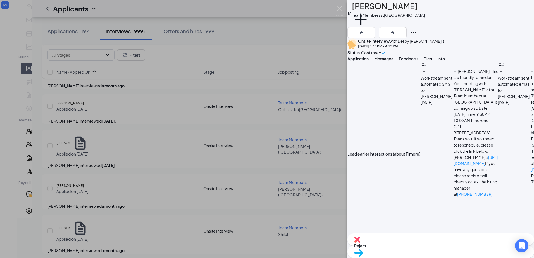
scroll to position [47, 0]
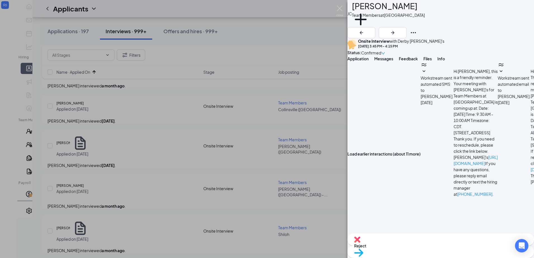
scroll to position [418, 0]
click at [409, 246] on div "Reject" at bounding box center [440, 239] width 186 height 12
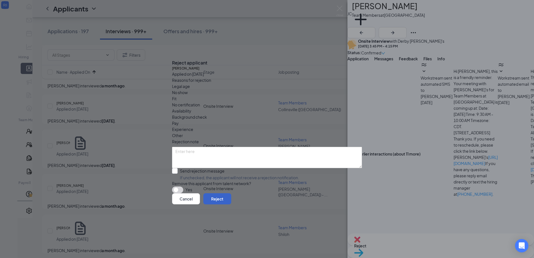
click at [231, 204] on button "Reject" at bounding box center [217, 198] width 28 height 11
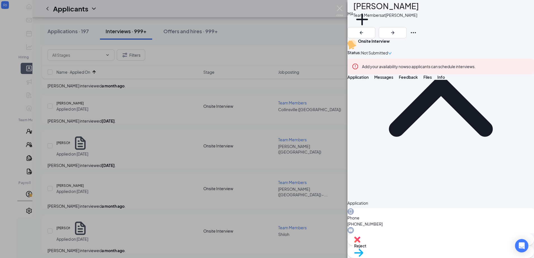
scroll to position [279, 0]
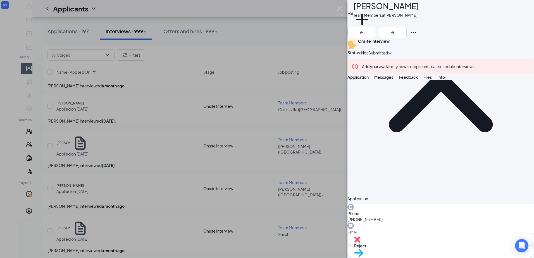
click at [393, 80] on button "Messages" at bounding box center [383, 77] width 19 height 6
click at [393, 80] on span "Messages" at bounding box center [383, 77] width 19 height 5
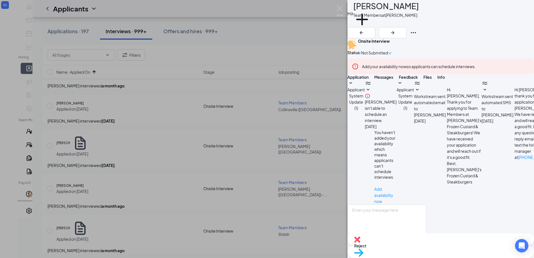
scroll to position [113, 0]
click at [371, 25] on button "Add a tag" at bounding box center [362, 23] width 18 height 24
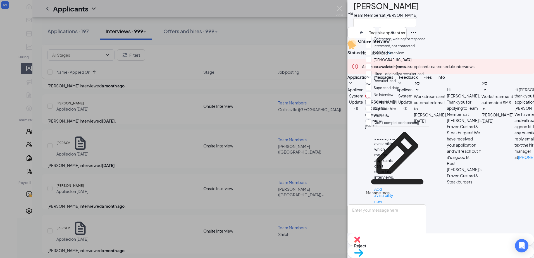
scroll to position [28, 0]
click at [373, 92] on input "No Interview" at bounding box center [380, 95] width 28 height 6
checkbox input "true"
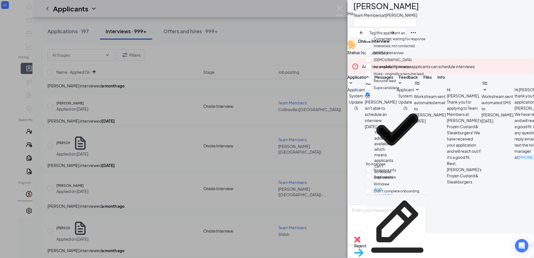
click at [410, 246] on div "Reject" at bounding box center [440, 239] width 186 height 12
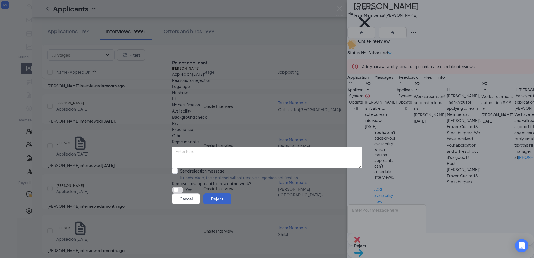
click at [231, 203] on button "Reject" at bounding box center [217, 198] width 28 height 11
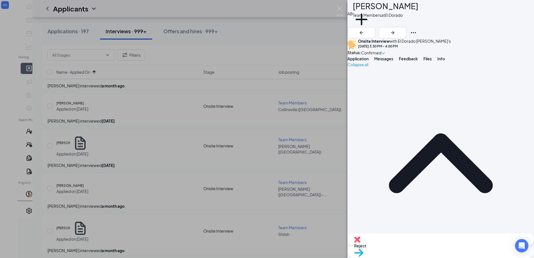
click at [393, 61] on button "Messages" at bounding box center [383, 59] width 19 height 6
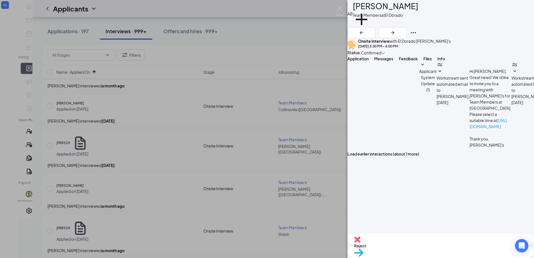
scroll to position [161, 0]
click at [412, 248] on span "Reject" at bounding box center [440, 246] width 173 height 6
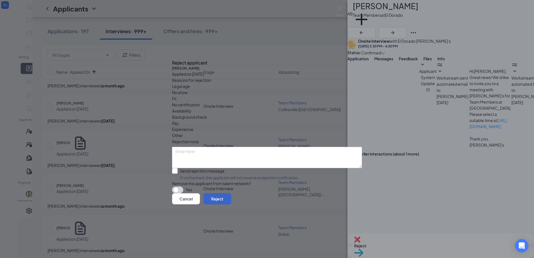
click at [231, 204] on button "Reject" at bounding box center [217, 198] width 28 height 11
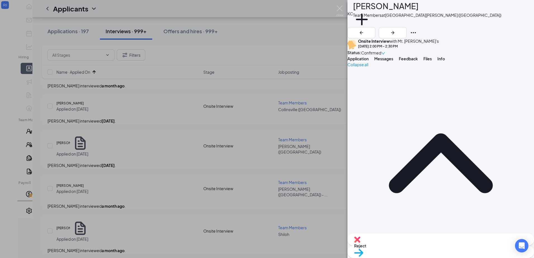
click at [393, 61] on button "Messages" at bounding box center [383, 59] width 19 height 6
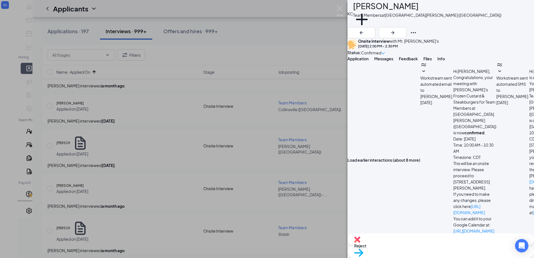
scroll to position [171, 0]
click at [406, 246] on div "Reject" at bounding box center [440, 239] width 186 height 12
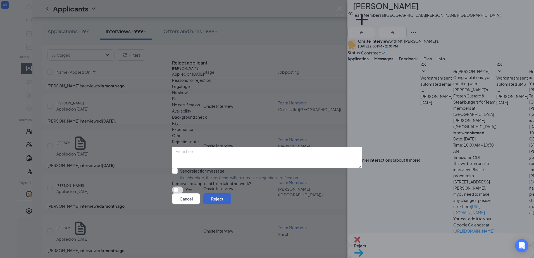
click at [231, 204] on button "Reject" at bounding box center [217, 198] width 28 height 11
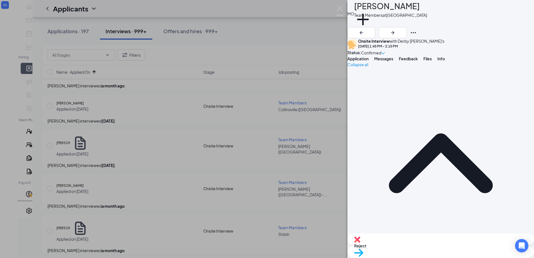
click at [393, 61] on div "Messages" at bounding box center [383, 59] width 19 height 6
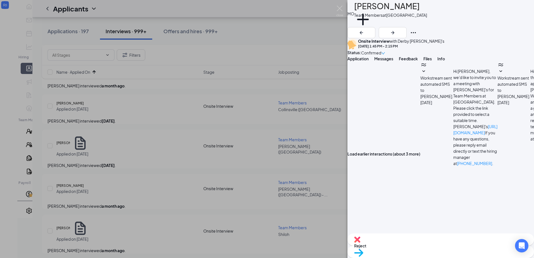
scroll to position [171, 0]
click at [414, 246] on div "Reject" at bounding box center [440, 239] width 186 height 12
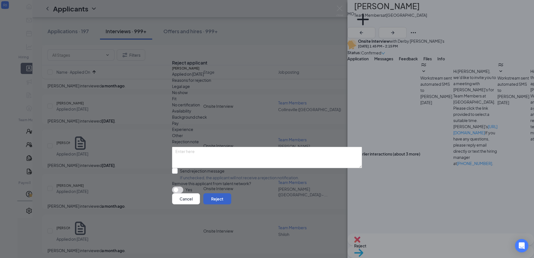
click at [231, 204] on button "Reject" at bounding box center [217, 198] width 28 height 11
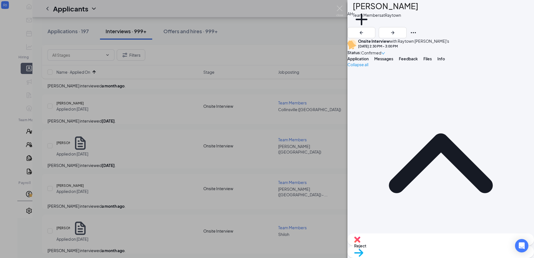
click at [393, 61] on span "Messages" at bounding box center [383, 58] width 19 height 5
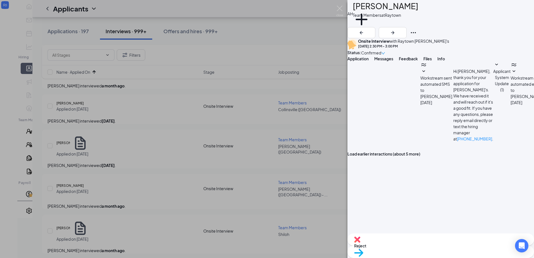
scroll to position [135, 0]
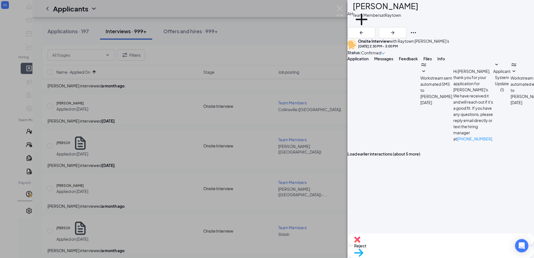
click at [432, 61] on span "Files" at bounding box center [427, 58] width 8 height 5
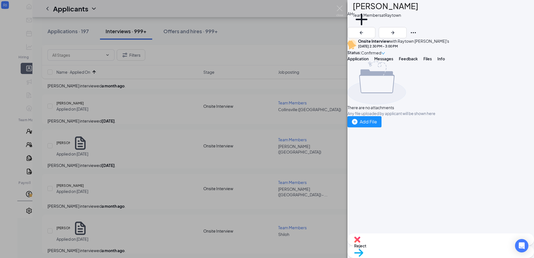
click at [418, 61] on span "Feedback" at bounding box center [408, 58] width 19 height 5
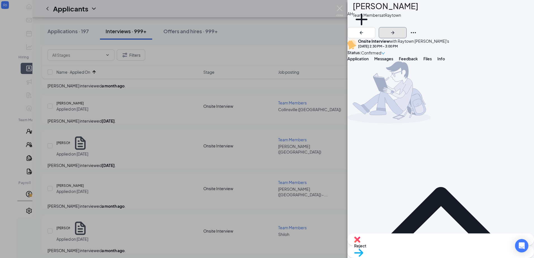
click at [406, 27] on button "button" at bounding box center [393, 32] width 28 height 11
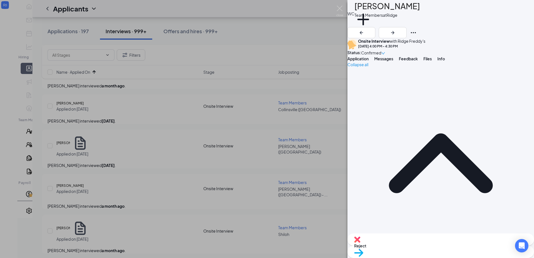
click at [393, 61] on span "Messages" at bounding box center [383, 58] width 19 height 5
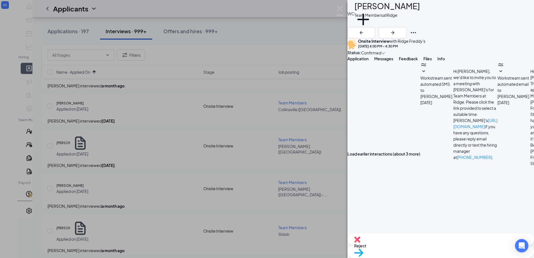
scroll to position [171, 0]
click at [395, 246] on div "Reject" at bounding box center [440, 239] width 186 height 12
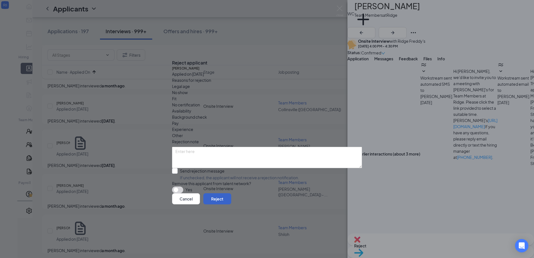
click at [231, 204] on button "Reject" at bounding box center [217, 198] width 28 height 11
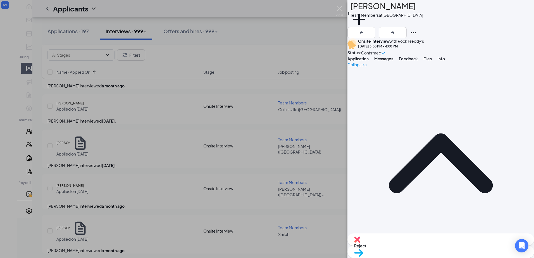
click at [393, 61] on span "Messages" at bounding box center [383, 58] width 19 height 5
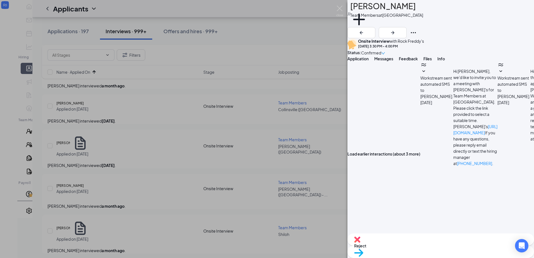
scroll to position [171, 0]
click at [409, 248] on span "Reject" at bounding box center [440, 246] width 173 height 6
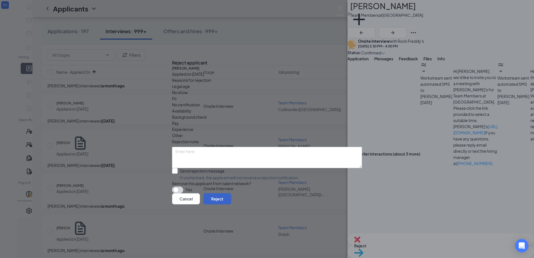
click at [231, 204] on button "Reject" at bounding box center [217, 198] width 28 height 11
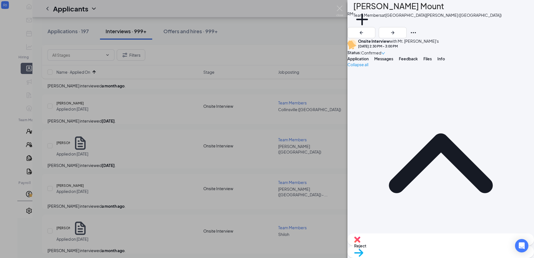
click at [393, 61] on span "Messages" at bounding box center [383, 58] width 19 height 5
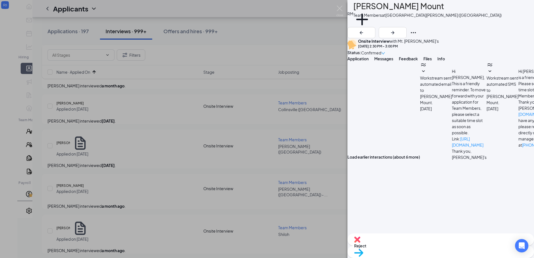
scroll to position [41, 0]
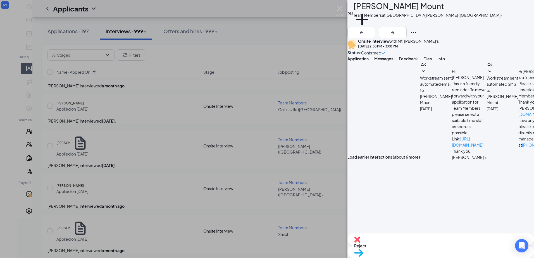
click at [403, 246] on div "Reject" at bounding box center [440, 239] width 186 height 12
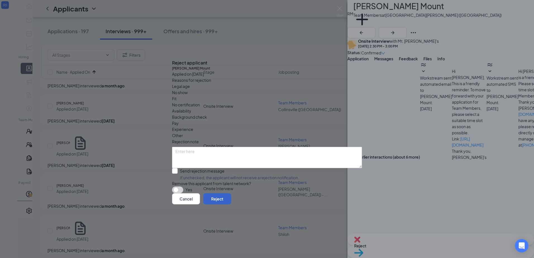
click at [231, 204] on button "Reject" at bounding box center [217, 198] width 28 height 11
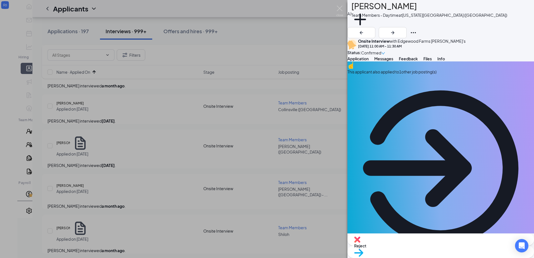
click at [393, 61] on span "Messages" at bounding box center [383, 58] width 19 height 5
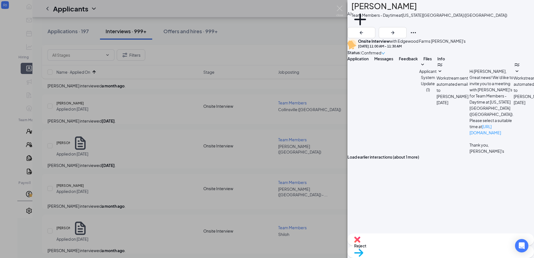
scroll to position [161, 0]
click at [410, 242] on div "Reject" at bounding box center [440, 239] width 186 height 12
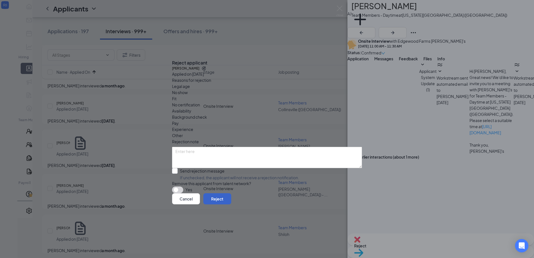
click at [231, 202] on button "Reject" at bounding box center [217, 198] width 28 height 11
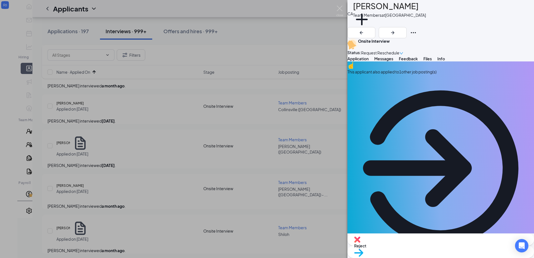
click at [393, 61] on span "Messages" at bounding box center [383, 58] width 19 height 5
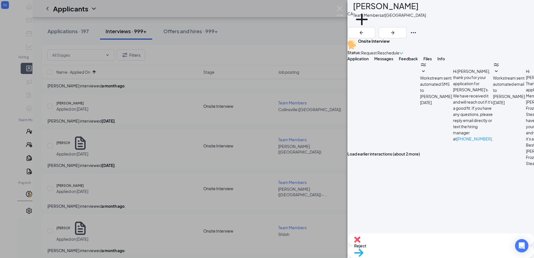
scroll to position [161, 0]
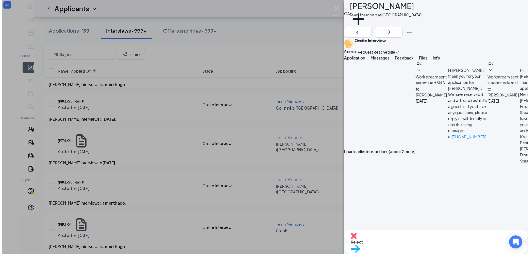
scroll to position [123, 0]
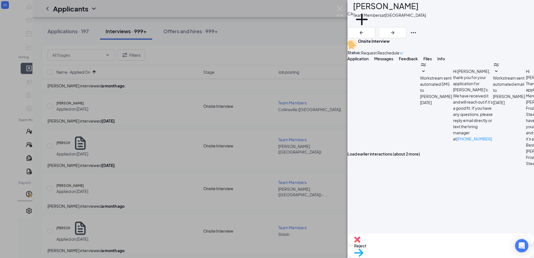
drag, startPoint x: 312, startPoint y: 123, endPoint x: 294, endPoint y: 151, distance: 33.4
click at [311, 123] on div "CA Cailee Adams Team Members at Rock Road Add a tag Onsite Interview Status : R…" at bounding box center [267, 129] width 534 height 258
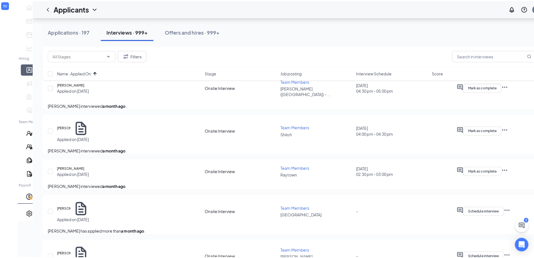
scroll to position [391, 0]
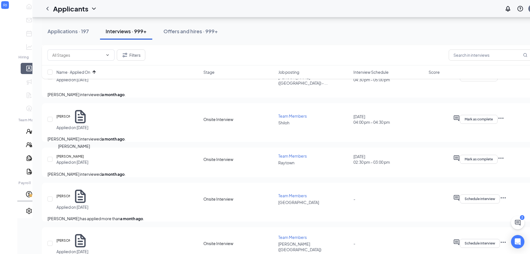
click at [69, 238] on h5 "Amari Macon" at bounding box center [63, 241] width 14 height 6
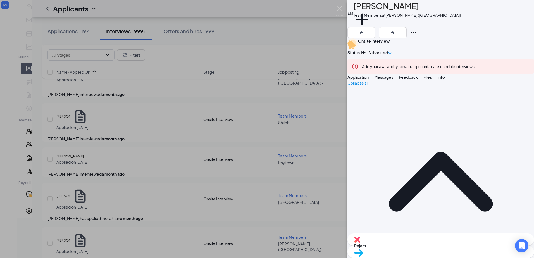
click at [405, 78] on div "AM Amari Macon Team Members at Bridgeton (MO) Add a tag Onsite Interview Status…" at bounding box center [440, 129] width 186 height 258
click at [393, 80] on span "Messages" at bounding box center [383, 77] width 19 height 5
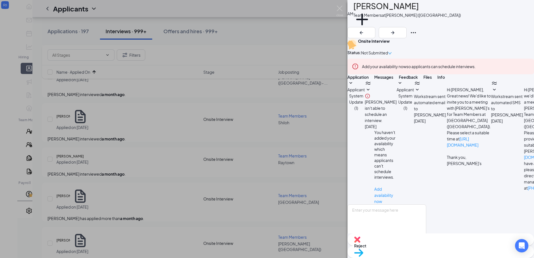
scroll to position [113, 0]
click at [371, 25] on button "Add a tag" at bounding box center [362, 23] width 18 height 24
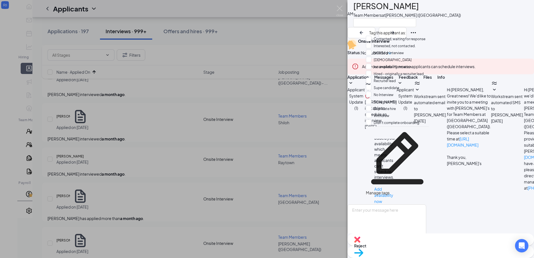
scroll to position [51, 0]
click at [375, 92] on input "No Interview" at bounding box center [380, 95] width 28 height 6
checkbox input "true"
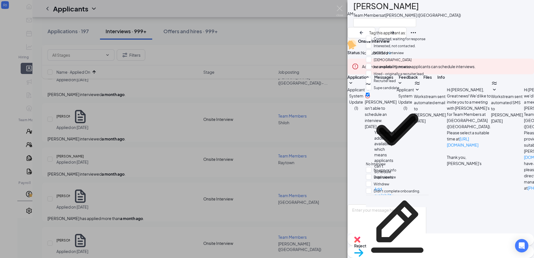
click at [371, 242] on div "Reject Move to stage" at bounding box center [440, 245] width 186 height 25
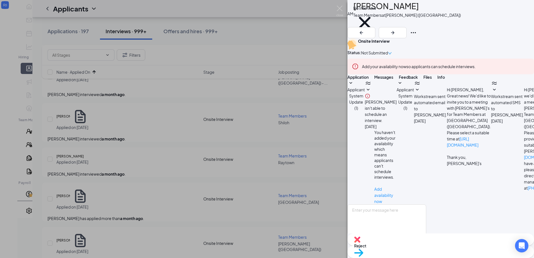
click at [405, 246] on div "Reject" at bounding box center [440, 239] width 186 height 12
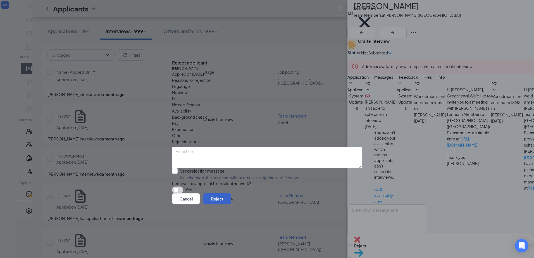
click at [231, 204] on button "Reject" at bounding box center [217, 198] width 28 height 11
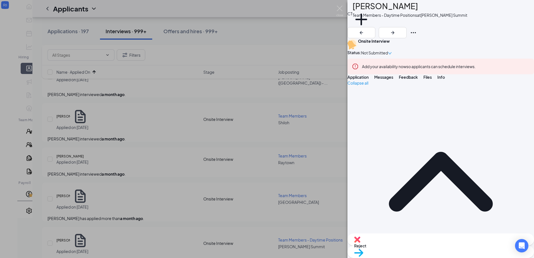
click at [393, 80] on span "Messages" at bounding box center [383, 77] width 19 height 5
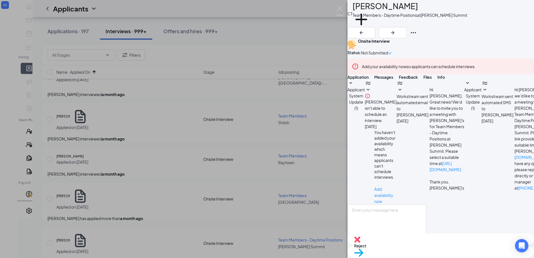
scroll to position [113, 0]
click at [370, 24] on button "Add a tag" at bounding box center [361, 23] width 18 height 24
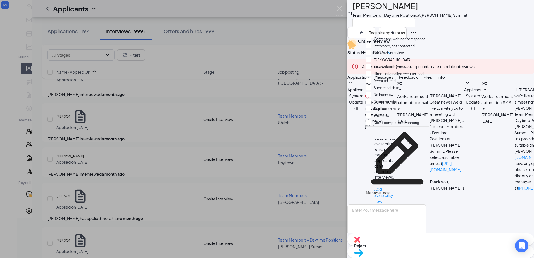
scroll to position [28, 0]
click at [375, 92] on input "No Interview" at bounding box center [380, 95] width 28 height 6
checkbox input "true"
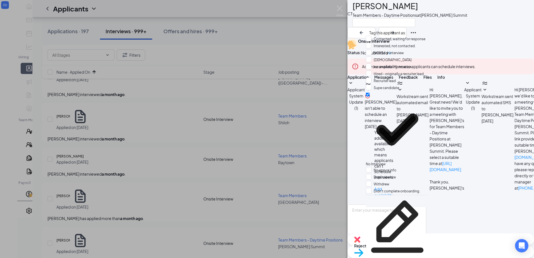
click at [411, 247] on span "Reject" at bounding box center [440, 246] width 173 height 6
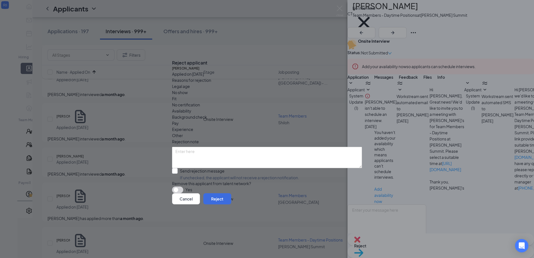
click at [342, 204] on div "Cancel Reject" at bounding box center [267, 198] width 190 height 11
click at [231, 204] on button "Reject" at bounding box center [217, 198] width 28 height 11
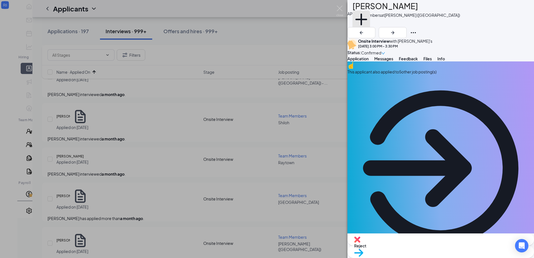
click at [370, 27] on button "Add a tag" at bounding box center [361, 23] width 18 height 24
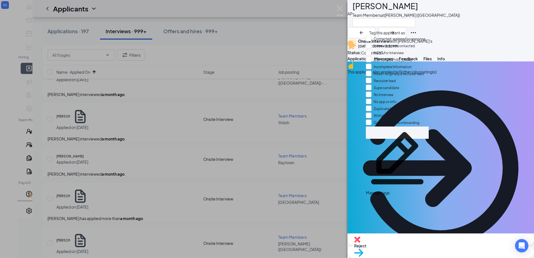
scroll to position [51, 0]
click at [387, 106] on input "Duplicate hire" at bounding box center [381, 109] width 30 height 6
checkbox input "true"
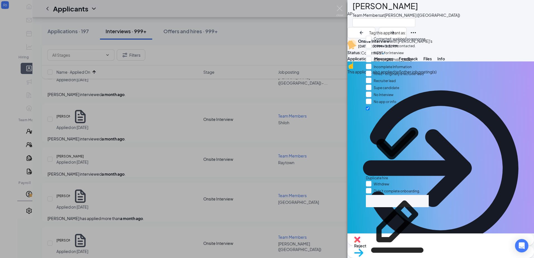
click at [488, 58] on div "AP Angel Payne Team Members at Bridgeton (MO) Onsite Interview with Bridgeton F…" at bounding box center [440, 129] width 186 height 258
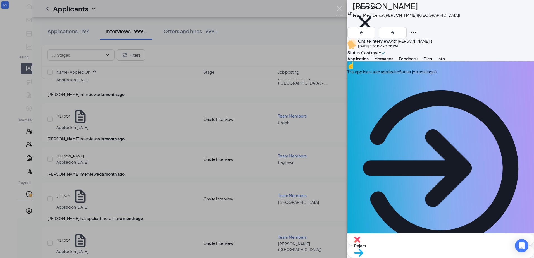
click at [406, 246] on div "Reject" at bounding box center [440, 239] width 186 height 12
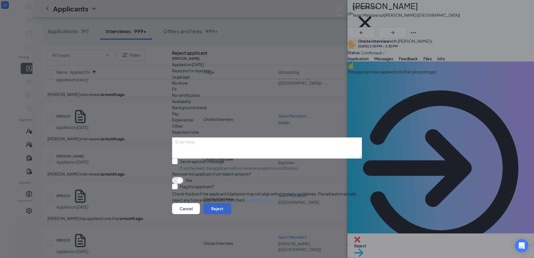
click at [231, 214] on button "Reject" at bounding box center [217, 208] width 28 height 11
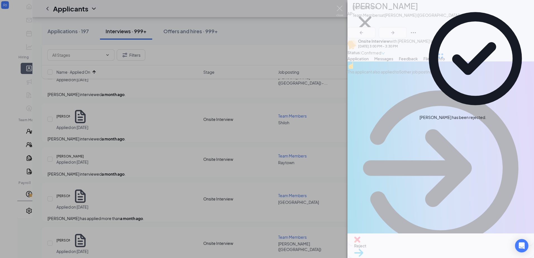
drag, startPoint x: 348, startPoint y: 220, endPoint x: 398, endPoint y: 231, distance: 50.5
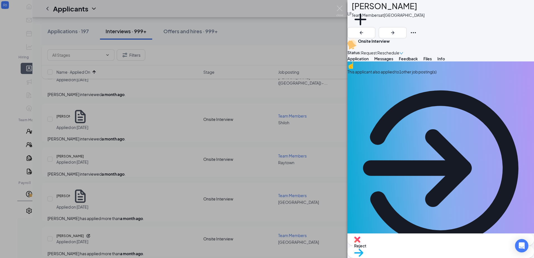
click at [393, 61] on span "Messages" at bounding box center [383, 58] width 19 height 5
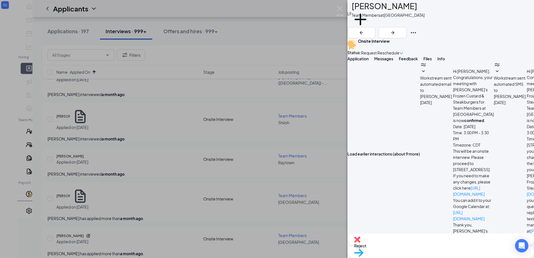
scroll to position [147, 0]
click at [423, 111] on div "Load earlier interactions (about 9 more) Workstream sent automated email to Luk…" at bounding box center [440, 153] width 186 height 185
click at [422, 114] on div "Load earlier interactions (about 9 more) Workstream sent automated email to Luk…" at bounding box center [440, 153] width 186 height 185
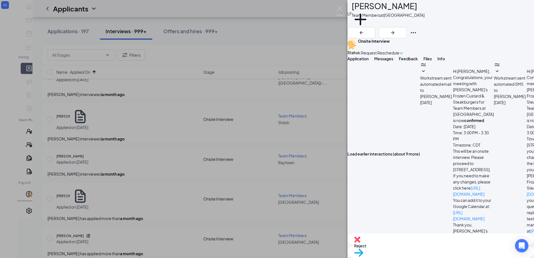
click at [396, 29] on icon "ArrowRight" at bounding box center [392, 32] width 7 height 7
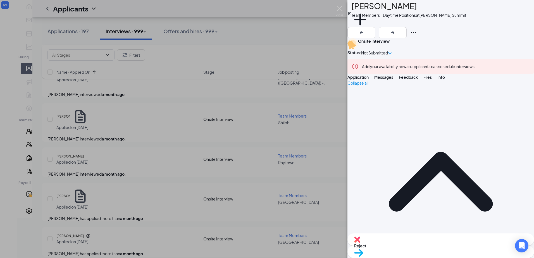
click at [393, 80] on span "Messages" at bounding box center [383, 77] width 19 height 5
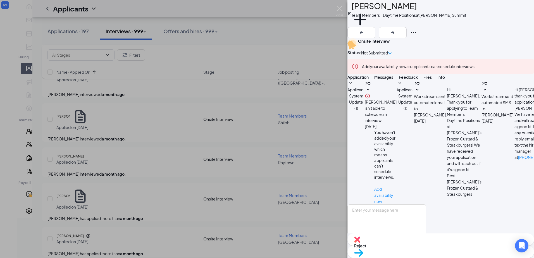
scroll to position [113, 0]
click at [369, 24] on button "Add a tag" at bounding box center [360, 23] width 18 height 24
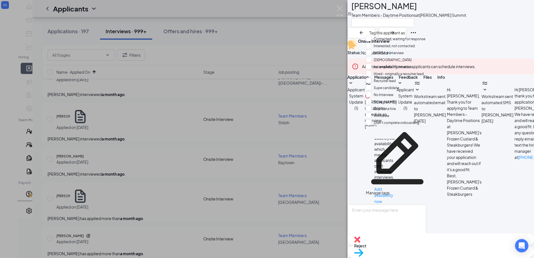
scroll to position [51, 0]
click at [385, 92] on input "No Interview" at bounding box center [380, 95] width 28 height 6
checkbox input "true"
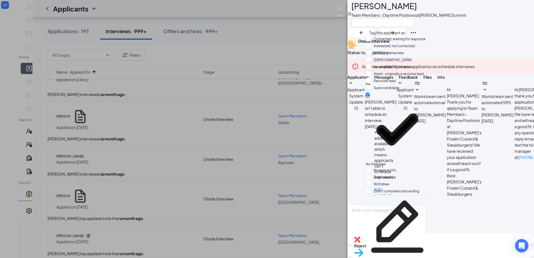
click at [379, 248] on div "Reject Move to stage" at bounding box center [440, 245] width 186 height 25
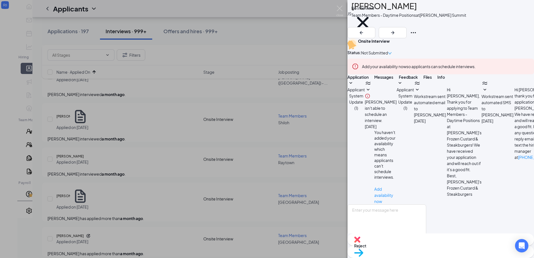
click at [360, 243] on img at bounding box center [357, 239] width 6 height 6
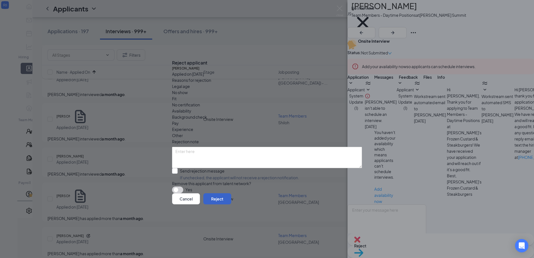
click at [231, 204] on button "Reject" at bounding box center [217, 198] width 28 height 11
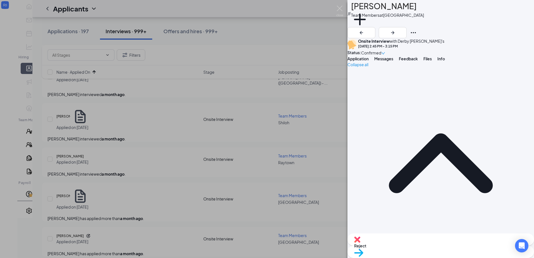
click at [393, 61] on span "Messages" at bounding box center [383, 58] width 19 height 5
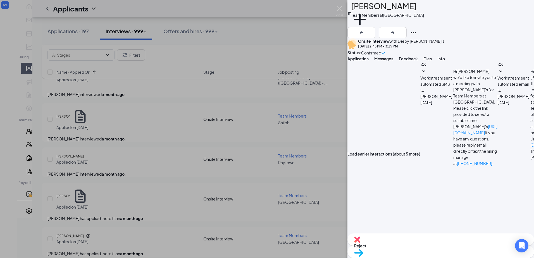
drag, startPoint x: 409, startPoint y: 70, endPoint x: 395, endPoint y: 60, distance: 17.2
click at [395, 60] on div "JF Jade Franklin Team Members at Derby Add a tag Onsite Interview with Derby Fr…" at bounding box center [440, 129] width 186 height 258
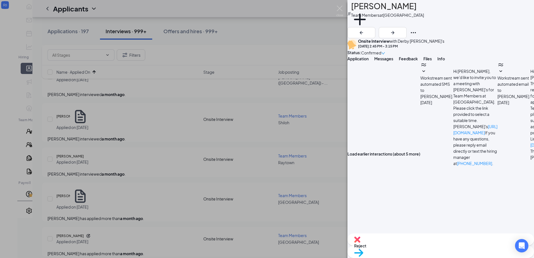
scroll to position [242, 0]
click at [411, 249] on span "Reject" at bounding box center [440, 246] width 173 height 6
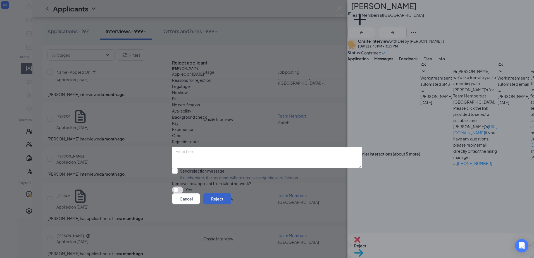
click at [231, 203] on button "Reject" at bounding box center [217, 198] width 28 height 11
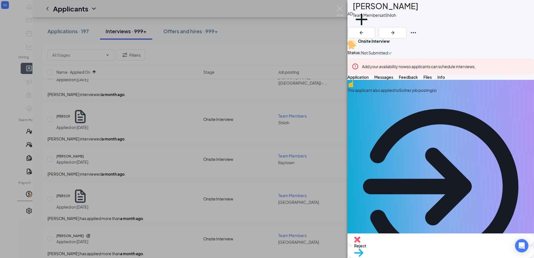
click at [393, 80] on span "Messages" at bounding box center [383, 77] width 19 height 5
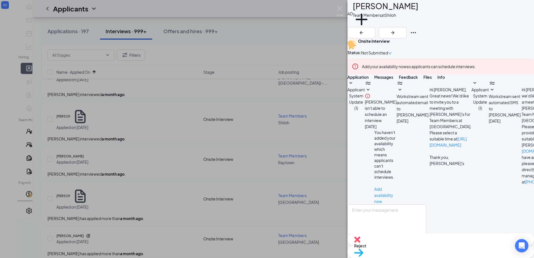
scroll to position [83, 0]
click at [370, 26] on button "Add a tag" at bounding box center [362, 23] width 18 height 24
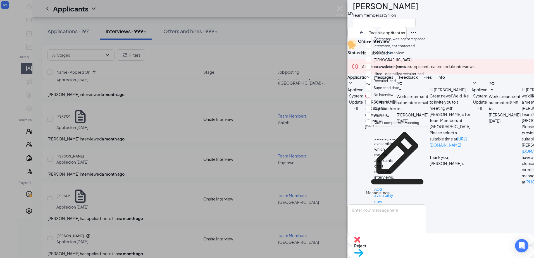
click at [457, 14] on div "AD Aniyah Dorris Team Members at Shiloh" at bounding box center [440, 19] width 186 height 38
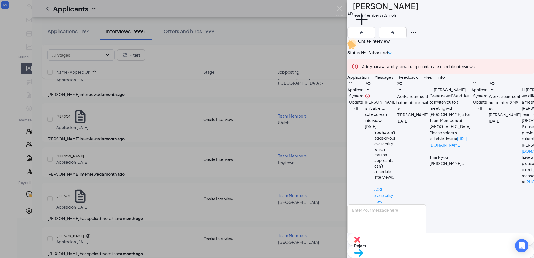
click at [471, 111] on button "Applicant System Update (1)" at bounding box center [479, 95] width 17 height 31
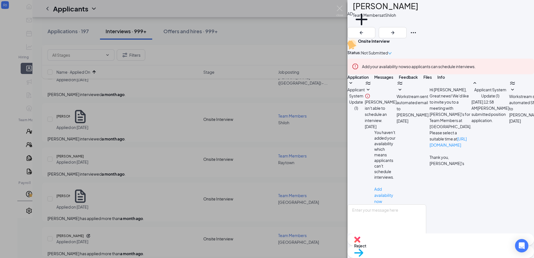
click at [406, 117] on span "Workstream sent automated email to Aniyah Dorris." at bounding box center [412, 105] width 33 height 23
click at [370, 23] on button "Add a tag" at bounding box center [362, 23] width 18 height 24
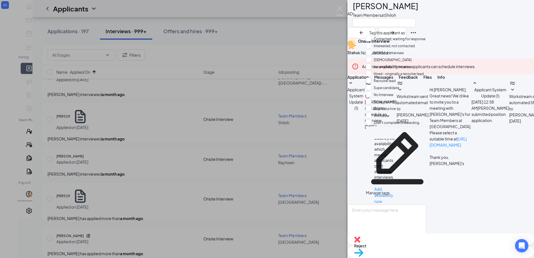
scroll to position [28, 0]
click at [374, 92] on input "No Interview" at bounding box center [380, 95] width 28 height 6
checkbox input "true"
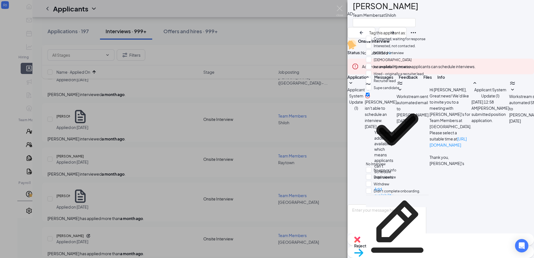
click at [373, 157] on div "Applicant System Update (1) Aniyah Dorris isn't able to schedule an interview. …" at bounding box center [440, 142] width 186 height 125
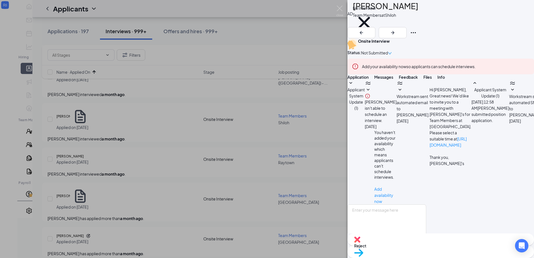
click at [405, 246] on div "Reject" at bounding box center [440, 239] width 186 height 12
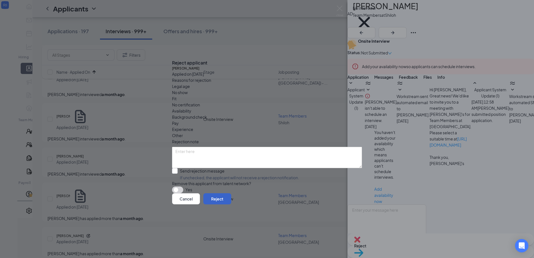
click at [231, 202] on button "Reject" at bounding box center [217, 198] width 28 height 11
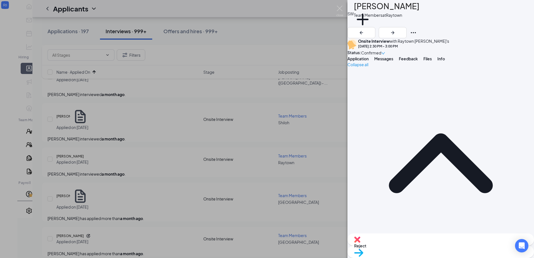
click at [393, 61] on span "Messages" at bounding box center [383, 58] width 19 height 5
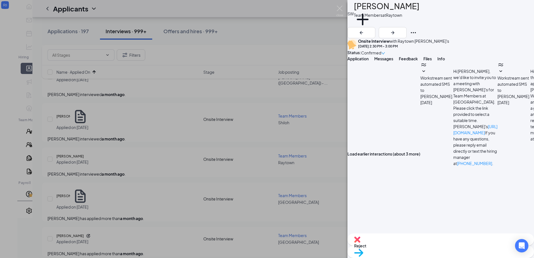
scroll to position [171, 0]
click at [396, 29] on icon "ArrowRight" at bounding box center [392, 32] width 7 height 7
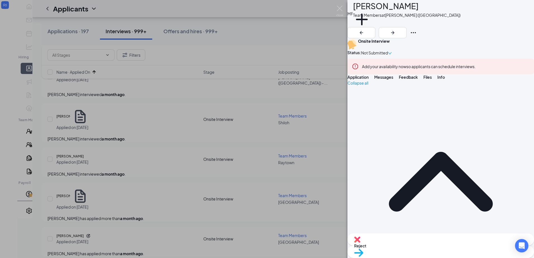
click at [393, 80] on button "Messages" at bounding box center [383, 77] width 19 height 6
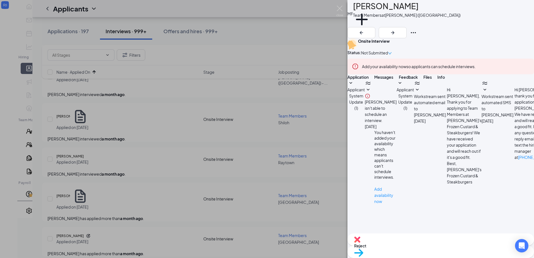
scroll to position [174, 0]
click at [370, 21] on button "Add a tag" at bounding box center [362, 23] width 18 height 24
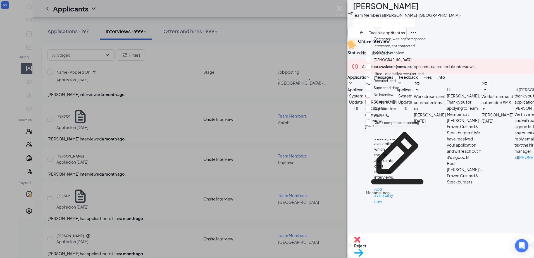
scroll to position [51, 0]
click at [375, 92] on input "No Interview" at bounding box center [380, 95] width 28 height 6
checkbox input "true"
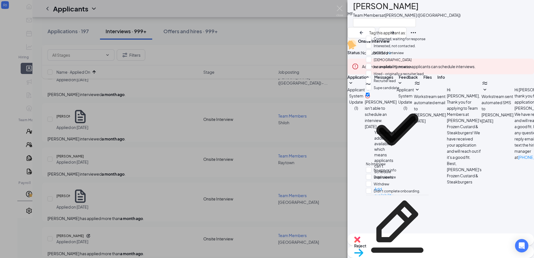
click at [374, 245] on div "Reject Move to stage" at bounding box center [440, 245] width 186 height 25
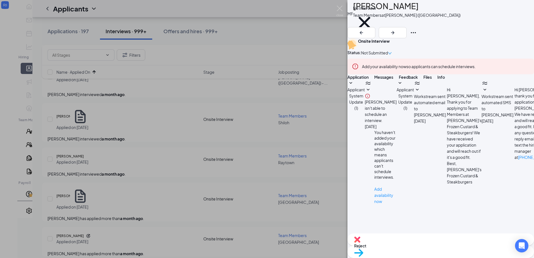
click at [410, 248] on span "Reject" at bounding box center [440, 246] width 173 height 6
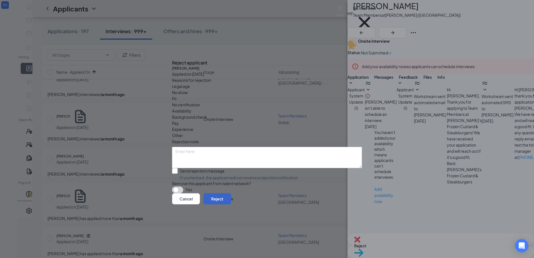
click at [231, 204] on button "Reject" at bounding box center [217, 198] width 28 height 11
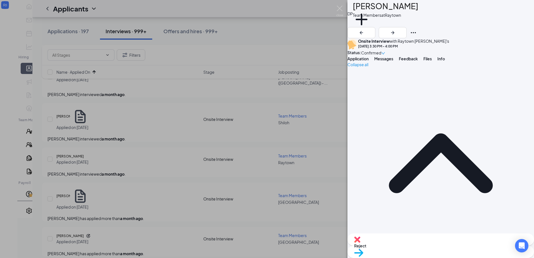
click at [393, 61] on button "Messages" at bounding box center [383, 59] width 19 height 6
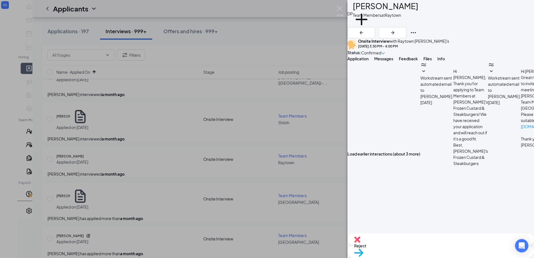
scroll to position [171, 0]
click at [219, 154] on div "DP DaMyla Pennie Team Members at Raytown Add a tag Onsite Interview with Raytow…" at bounding box center [267, 129] width 534 height 258
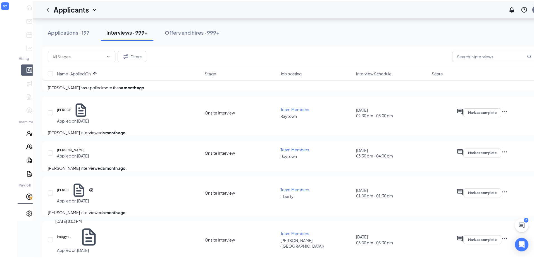
scroll to position [586, 0]
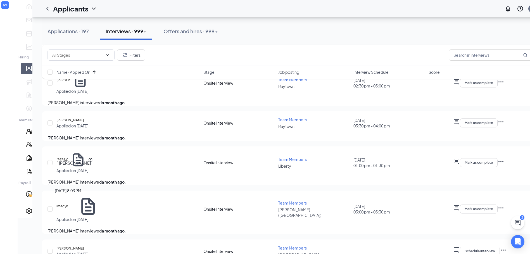
click at [70, 245] on h5 "Samiyah Walker" at bounding box center [69, 248] width 27 height 6
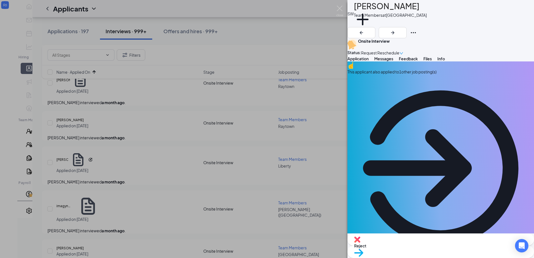
click at [393, 61] on button "Messages" at bounding box center [383, 59] width 19 height 6
click at [393, 61] on span "Messages" at bounding box center [383, 58] width 19 height 5
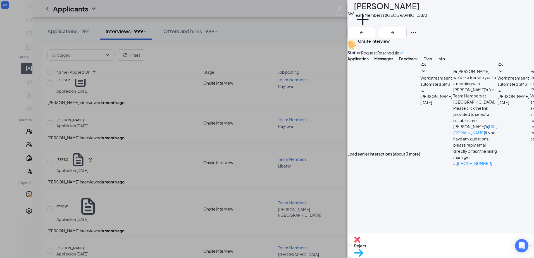
scroll to position [165, 0]
click at [235, 144] on div "SW Samiyah Walker Team Members at Rock Road Add a tag Onsite Interview Status :…" at bounding box center [267, 129] width 534 height 258
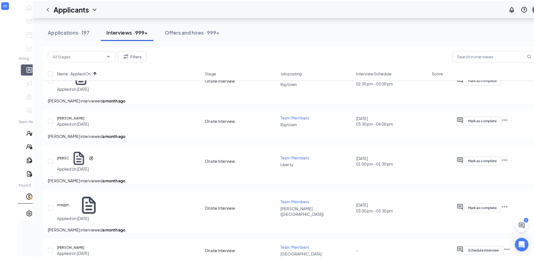
scroll to position [614, 0]
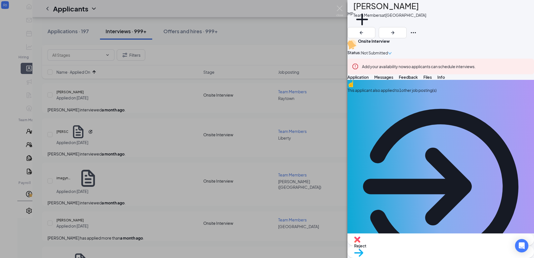
click at [393, 80] on span "Messages" at bounding box center [383, 77] width 19 height 5
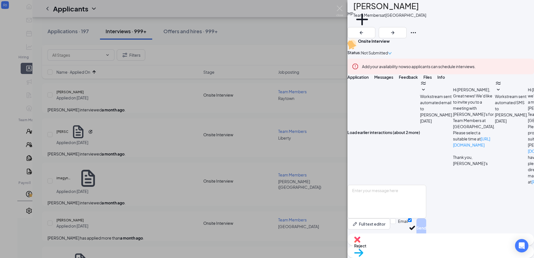
scroll to position [199, 0]
click at [371, 23] on button "Add a tag" at bounding box center [362, 23] width 18 height 24
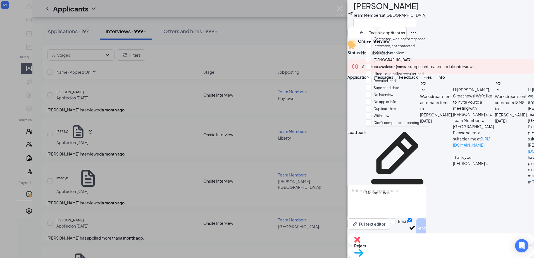
scroll to position [51, 0]
click at [374, 92] on input "No Interview" at bounding box center [380, 95] width 28 height 6
checkbox input "true"
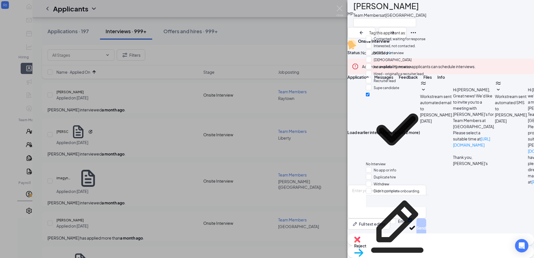
click at [367, 251] on div "Reject Move to stage" at bounding box center [440, 245] width 186 height 25
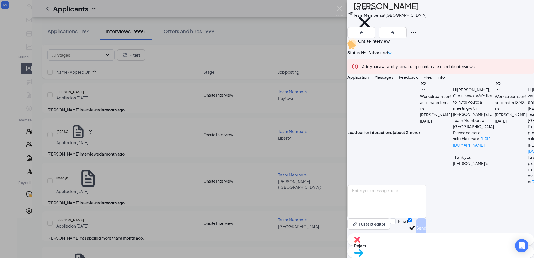
click at [403, 246] on div "Reject" at bounding box center [440, 239] width 186 height 12
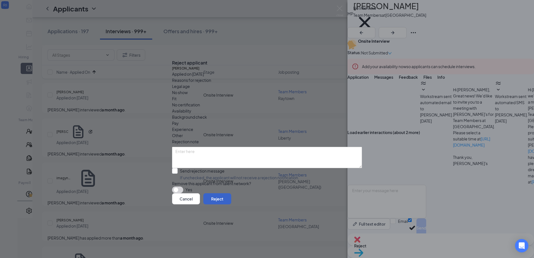
click at [231, 204] on button "Reject" at bounding box center [217, 198] width 28 height 11
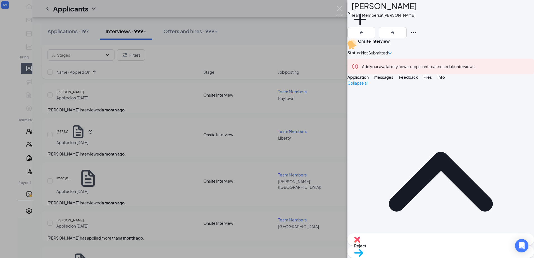
click at [393, 80] on button "Messages" at bounding box center [383, 77] width 19 height 6
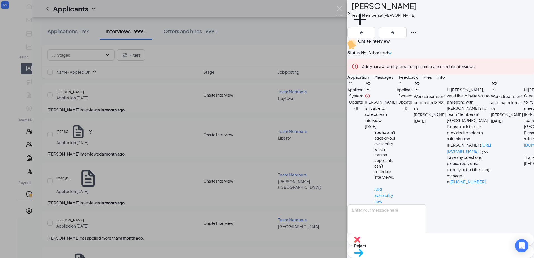
scroll to position [83, 0]
click at [369, 25] on button "Add a tag" at bounding box center [360, 23] width 18 height 24
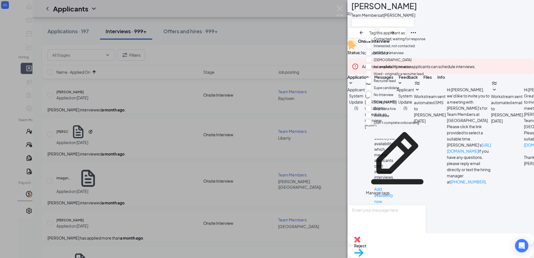
scroll to position [51, 0]
click at [372, 92] on input "No Interview" at bounding box center [380, 95] width 28 height 6
checkbox input "true"
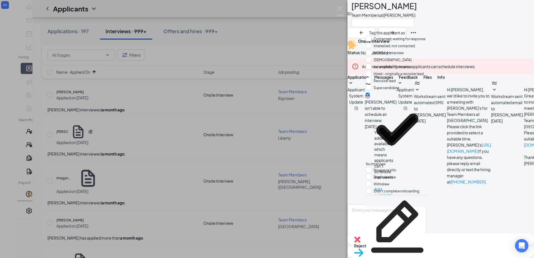
click at [375, 247] on div "Reject Move to stage" at bounding box center [440, 245] width 186 height 25
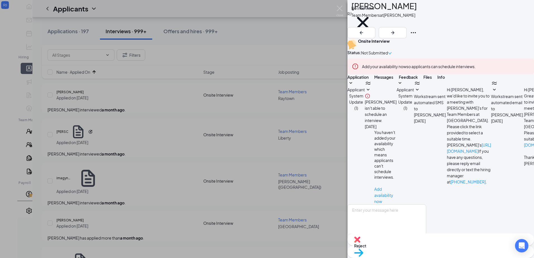
click at [409, 247] on span "Reject" at bounding box center [440, 246] width 173 height 6
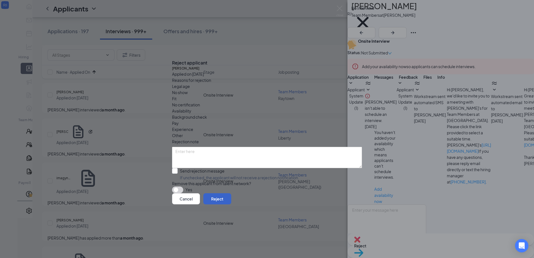
click at [231, 204] on button "Reject" at bounding box center [217, 198] width 28 height 11
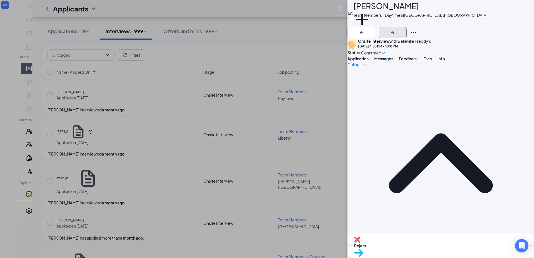
click at [396, 29] on icon "ArrowRight" at bounding box center [392, 32] width 7 height 7
click at [139, 138] on div "DM Dominic Matthews Team Members at Liberty Add a tag Onsite Interview with Lib…" at bounding box center [267, 129] width 534 height 258
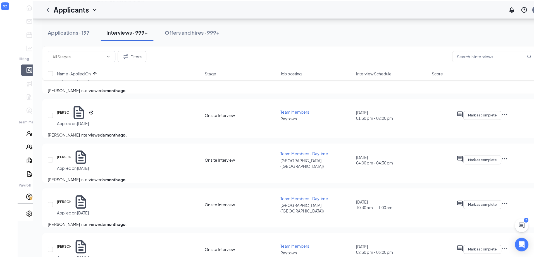
scroll to position [865, 0]
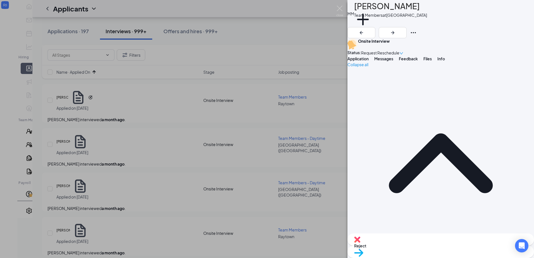
click at [393, 61] on button "Messages" at bounding box center [383, 59] width 19 height 6
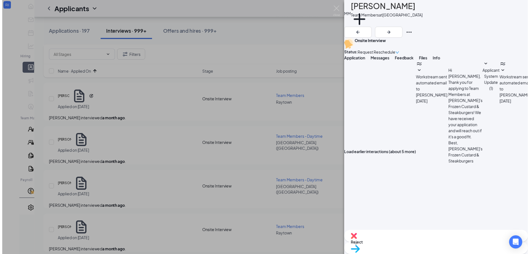
scroll to position [165, 0]
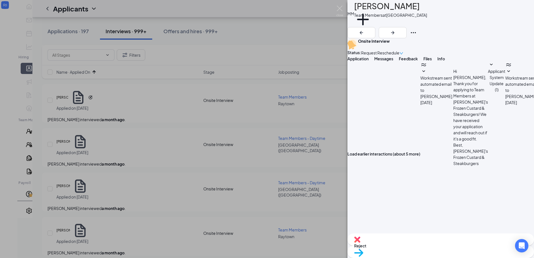
drag, startPoint x: 160, startPoint y: 176, endPoint x: 154, endPoint y: 178, distance: 6.1
click at [159, 176] on div "MM MaryJo Marcotte Team Members at Rock Road Add a tag Onsite Interview Status …" at bounding box center [267, 129] width 534 height 258
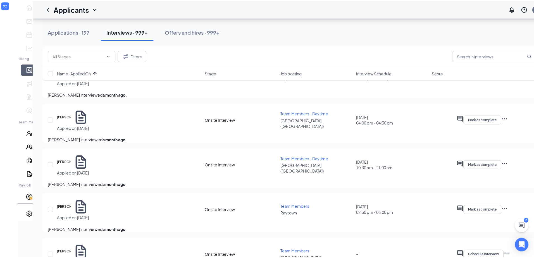
scroll to position [921, 0]
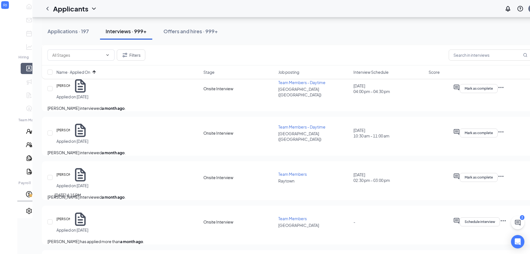
click at [72, 256] on h5 "James Baker" at bounding box center [69, 259] width 27 height 6
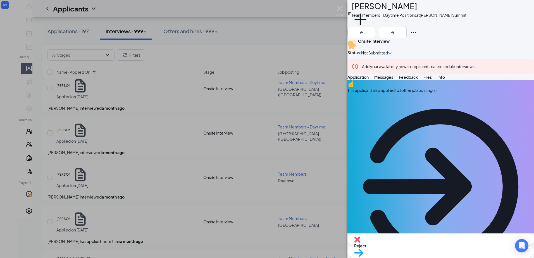
click at [388, 79] on div "JB James Baker Team Members - Daytime Positions at Lee's Summit Add a tag Onsit…" at bounding box center [440, 129] width 186 height 258
click at [393, 80] on button "Messages" at bounding box center [383, 77] width 19 height 6
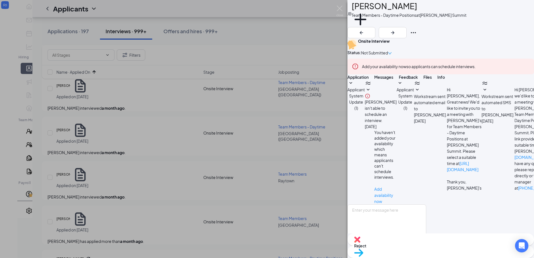
scroll to position [113, 0]
click at [369, 26] on button "Add a tag" at bounding box center [360, 23] width 18 height 24
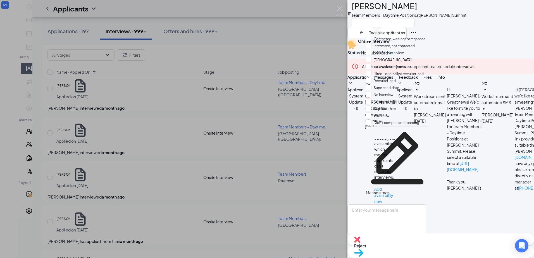
scroll to position [51, 0]
click at [386, 92] on input "No Interview" at bounding box center [380, 95] width 28 height 6
checkbox input "true"
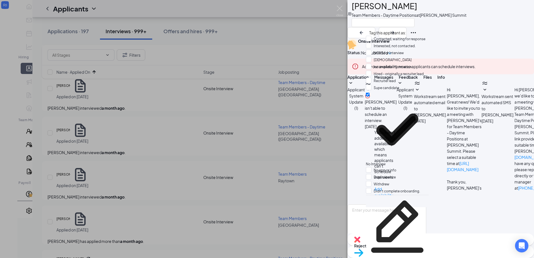
click at [407, 246] on div "Reject" at bounding box center [440, 239] width 186 height 12
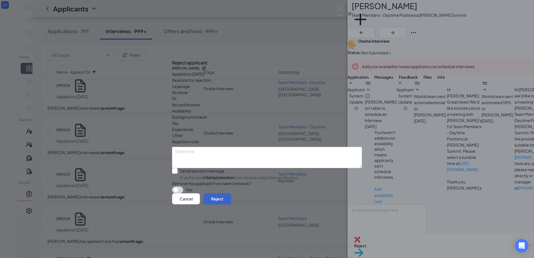
click at [231, 203] on button "Reject" at bounding box center [217, 198] width 28 height 11
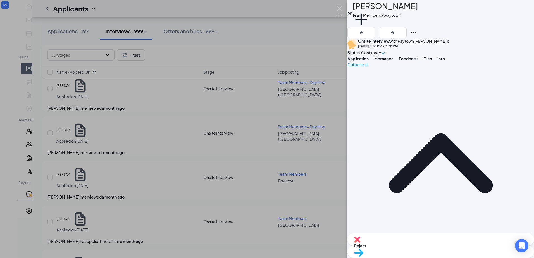
click at [269, 147] on div "RP Rontez Perez Team Members at Raytown Add a tag Onsite Interview with Raytown…" at bounding box center [267, 129] width 534 height 258
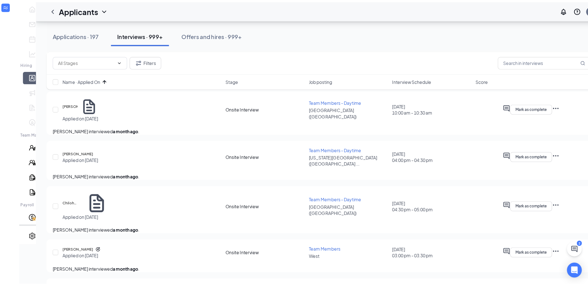
scroll to position [1145, 0]
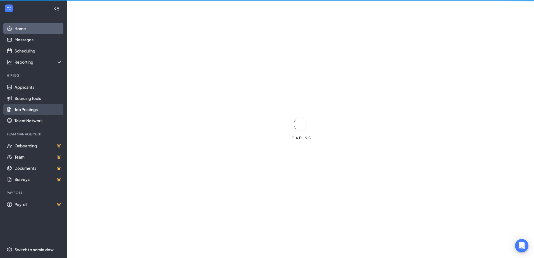
click at [25, 109] on link "Job Postings" at bounding box center [39, 109] width 48 height 11
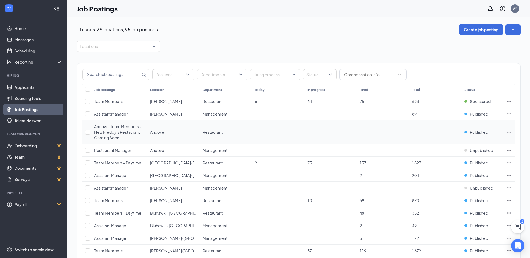
click at [109, 131] on span "Andover Team Members - New Freddy's Restaurant Coming Soon" at bounding box center [117, 132] width 47 height 16
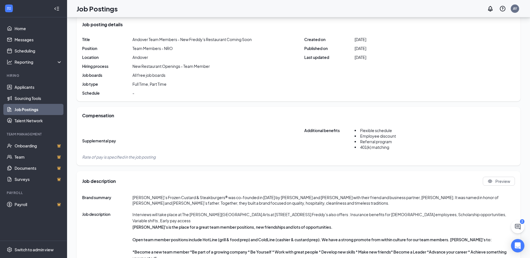
scroll to position [99, 0]
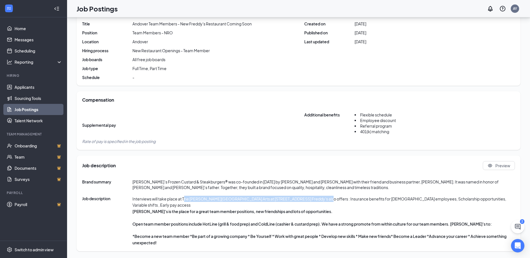
drag, startPoint x: 184, startPoint y: 198, endPoint x: 313, endPoint y: 199, distance: 129.0
click at [313, 199] on div "Interviews will take place at The Redler Institute of Culinary Arts at 622 Clou…" at bounding box center [323, 221] width 382 height 50
copy div "he [PERSON_NAME] Institute of Culinary Arts at [STREET_ADDRESS]"
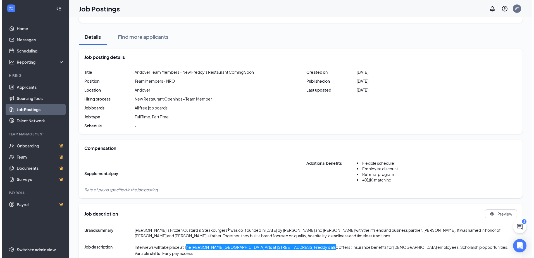
scroll to position [0, 0]
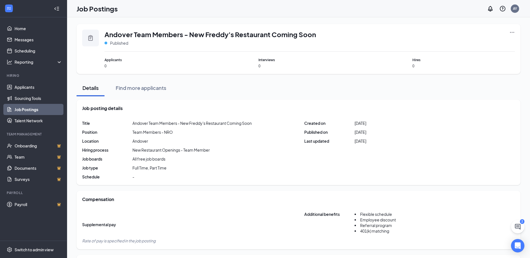
click at [508, 29] on div "Andover Team Members - New Freddy's Restaurant Coming Soon Published Applicants…" at bounding box center [298, 49] width 444 height 50
click at [509, 31] on icon "Ellipses" at bounding box center [512, 33] width 6 height 6
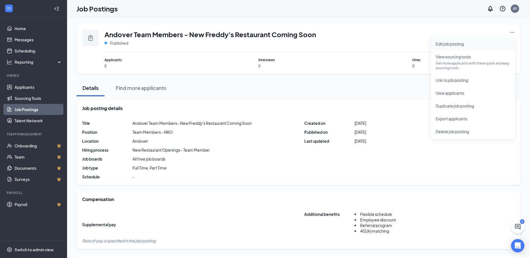
click at [477, 45] on span "Edit job posting" at bounding box center [472, 44] width 75 height 6
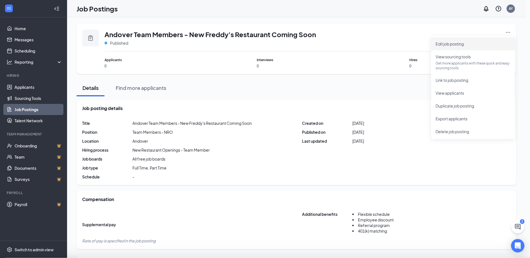
type input "Andover Team Members - New Freddy's Restaurant Coming Soon"
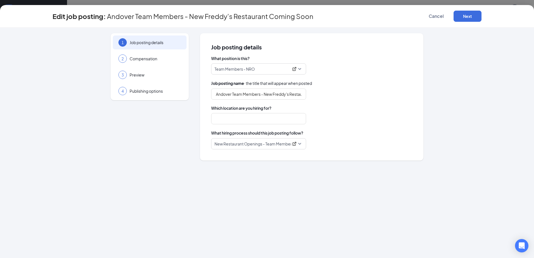
type input "Andover"
click at [250, 143] on p "New Restaurant Openings - Team Member" at bounding box center [251, 144] width 74 height 6
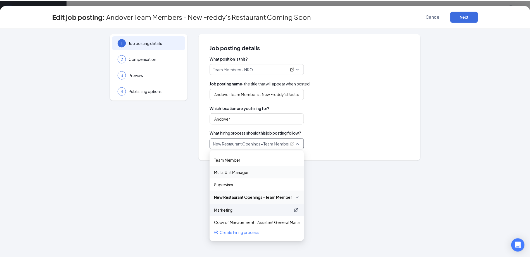
scroll to position [52, 0]
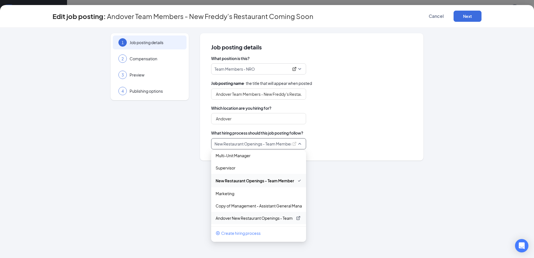
click at [239, 218] on p "Andover New Restaurant Openings - Team Member" at bounding box center [254, 218] width 77 height 6
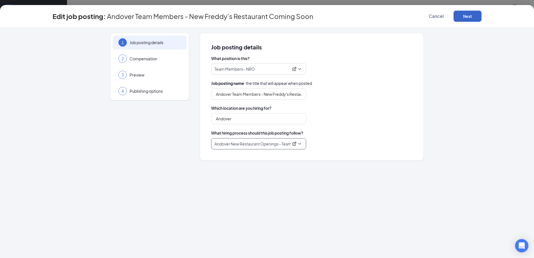
click at [474, 16] on button "Next" at bounding box center [467, 16] width 28 height 11
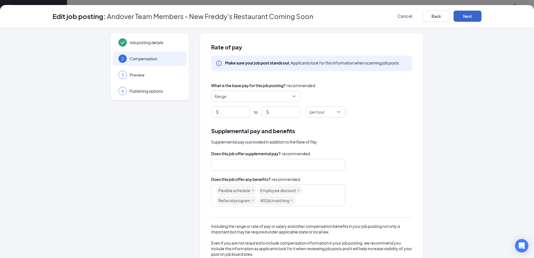
click at [474, 16] on button "Next" at bounding box center [467, 16] width 28 height 11
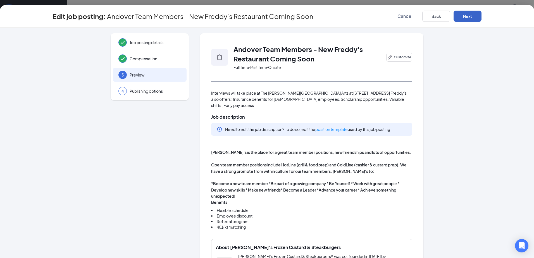
click at [474, 16] on button "Next" at bounding box center [467, 16] width 28 height 11
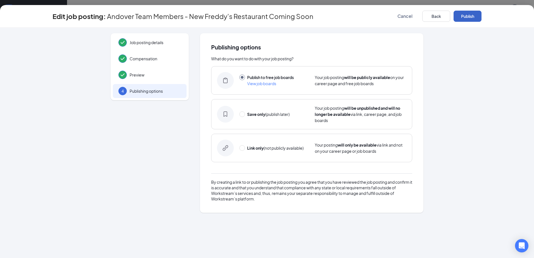
click at [474, 16] on button "Publish" at bounding box center [467, 16] width 28 height 11
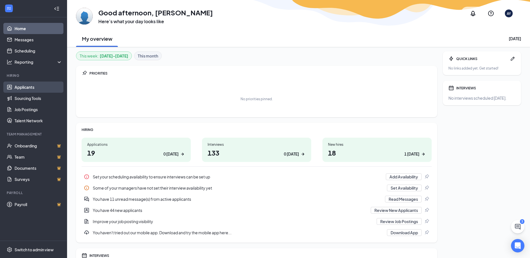
click at [32, 86] on link "Applicants" at bounding box center [39, 87] width 48 height 11
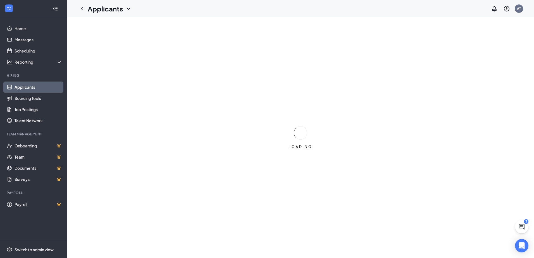
click at [59, 9] on div at bounding box center [56, 8] width 11 height 11
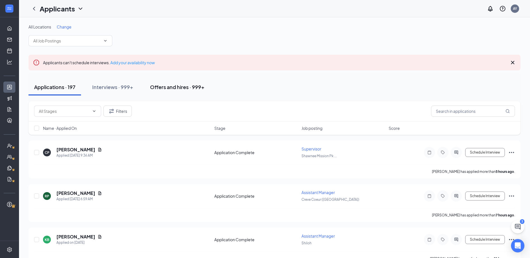
click at [186, 87] on div "Offers and hires · 999+" at bounding box center [177, 86] width 54 height 7
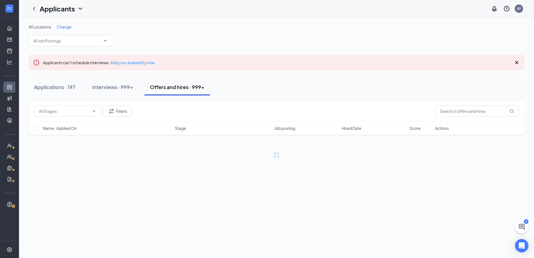
click at [264, 130] on span "Hired Date" at bounding box center [352, 128] width 20 height 6
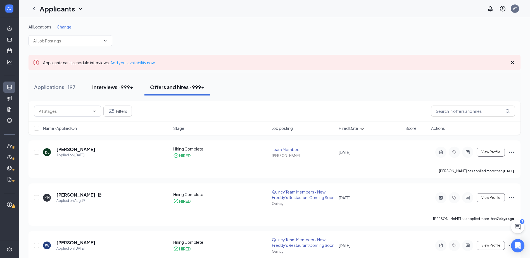
click at [112, 90] on div "Interviews · 999+" at bounding box center [112, 86] width 41 height 7
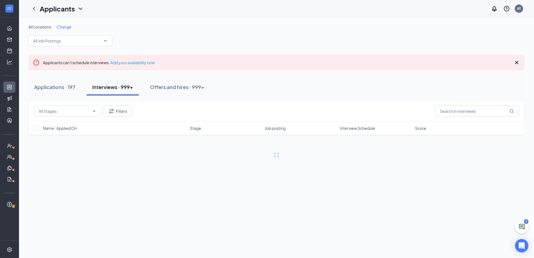
click at [71, 129] on span "Name · Applied On" at bounding box center [60, 128] width 34 height 6
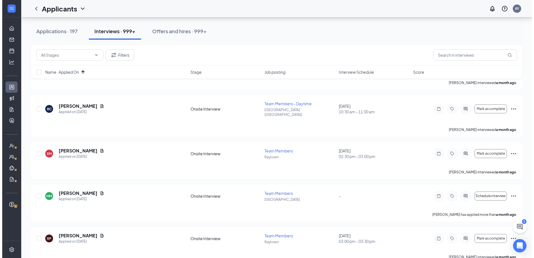
scroll to position [921, 0]
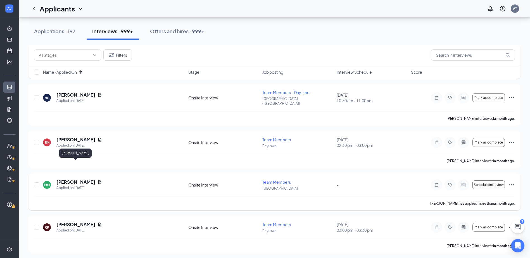
drag, startPoint x: 84, startPoint y: 164, endPoint x: 196, endPoint y: 156, distance: 112.5
click at [84, 150] on h5 "MaryJo Marcotte" at bounding box center [75, 182] width 39 height 6
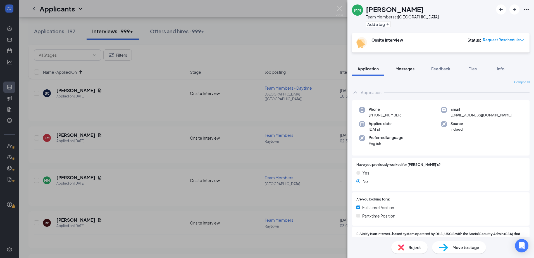
click at [264, 68] on button "Messages" at bounding box center [405, 69] width 30 height 14
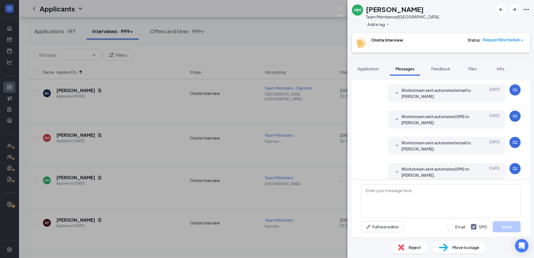
scroll to position [165, 0]
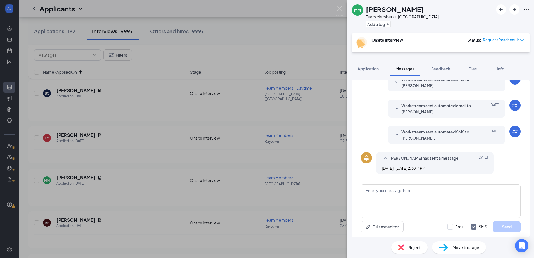
click at [264, 135] on span "Workstream sent automated SMS to MaryJo Marcotte." at bounding box center [437, 135] width 73 height 12
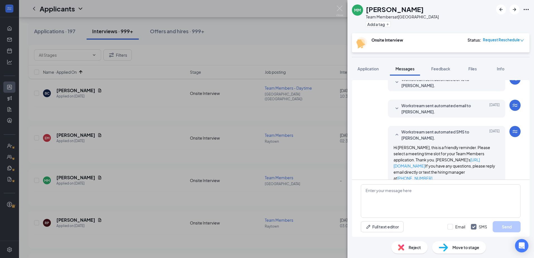
click at [264, 134] on span "Workstream sent automated SMS to MaryJo Marcotte." at bounding box center [437, 135] width 73 height 12
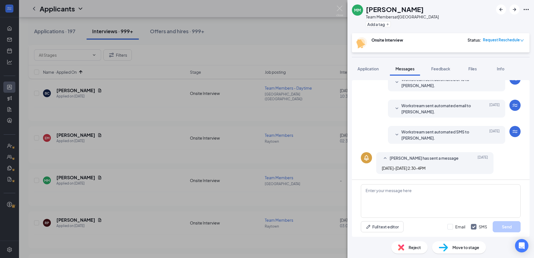
click at [233, 150] on div "MM MaryJo Marcotte Team Members at Rock Road Add a tag Onsite Interview Status …" at bounding box center [267, 129] width 534 height 258
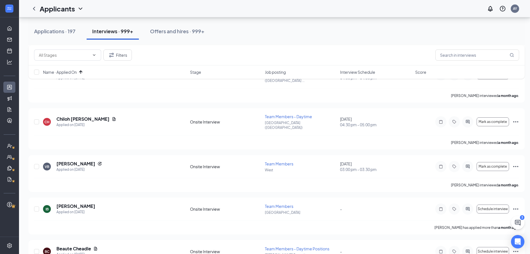
scroll to position [1173, 0]
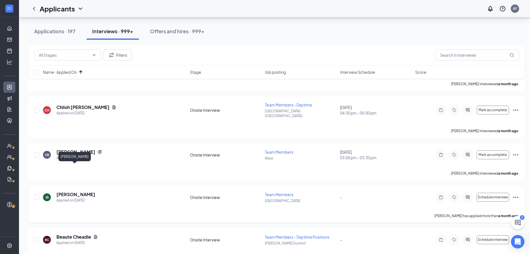
click at [85, 150] on h5 "[PERSON_NAME]" at bounding box center [75, 194] width 39 height 6
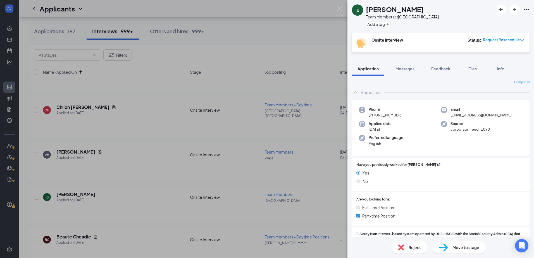
click at [243, 150] on div "IB Isaac Ballance Team Members at Rock Road Add a tag Onsite Interview Status :…" at bounding box center [267, 129] width 534 height 258
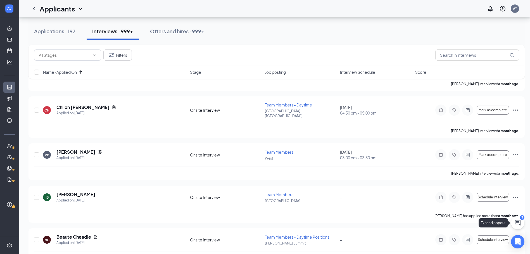
click at [264, 150] on icon "ChatActive" at bounding box center [518, 223] width 6 height 6
click at [264, 150] on div "Chat 3" at bounding box center [451, 246] width 85 height 9
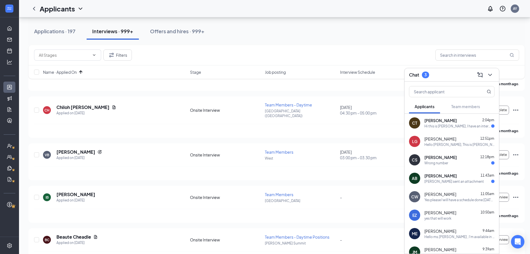
click at [264, 128] on div "CT Chris Templeton 2:04pm Hi this is Chris Templeton, I have an interview sched…" at bounding box center [451, 123] width 94 height 18
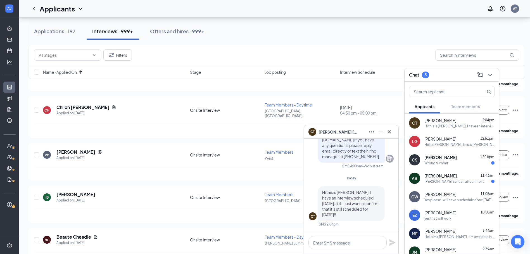
click at [264, 150] on div "CS Cody Smith 12:18pm Wrong number" at bounding box center [451, 159] width 94 height 18
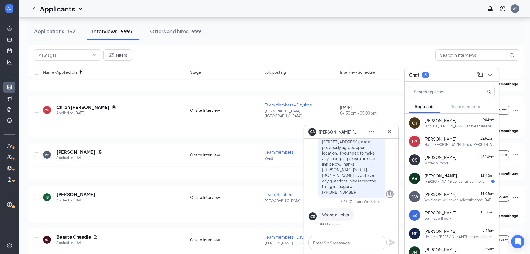
click at [264, 150] on div "AB" at bounding box center [414, 178] width 6 height 6
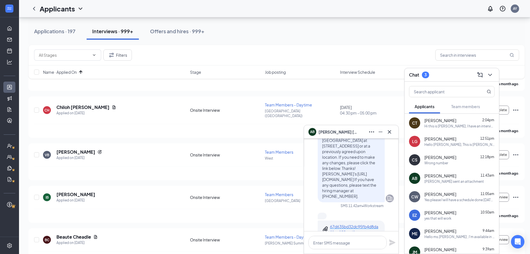
scroll to position [-28, 0]
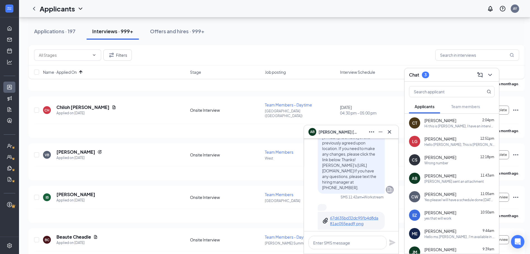
click at [264, 150] on p "67d635bd32dc95fb4d8da81ac055ead9.png" at bounding box center [355, 220] width 50 height 11
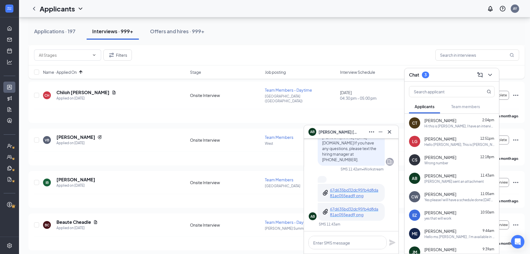
click at [264, 150] on p "67d635bd32dc95fb4d8da81ac055ead9.png" at bounding box center [355, 211] width 50 height 11
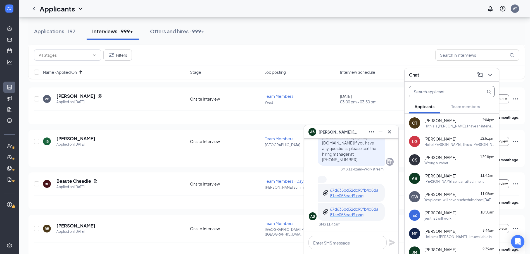
click at [264, 130] on icon "Cross" at bounding box center [389, 131] width 7 height 7
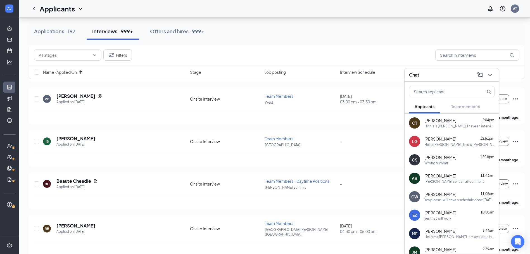
click at [264, 75] on icon "ChevronDown" at bounding box center [489, 74] width 7 height 7
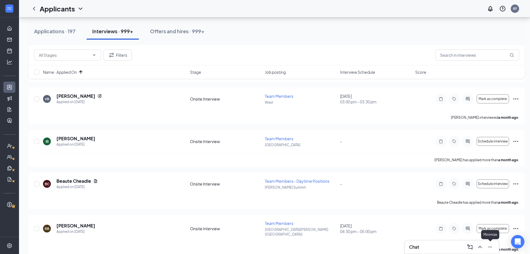
click at [264, 150] on icon "Minimize" at bounding box center [489, 246] width 7 height 7
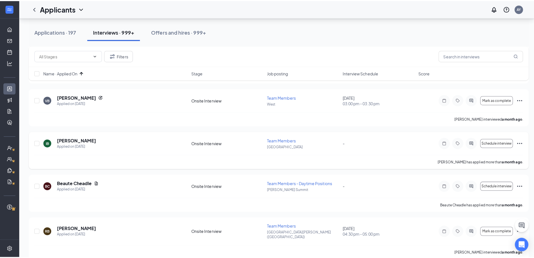
scroll to position [1200, 0]
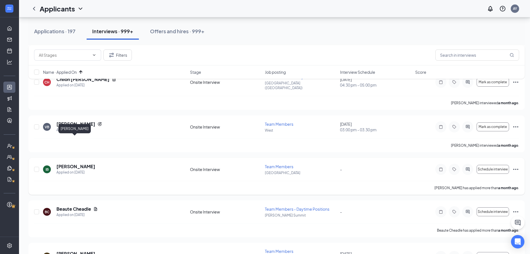
click at [70, 150] on h5 "Isaac Ballance" at bounding box center [75, 166] width 39 height 6
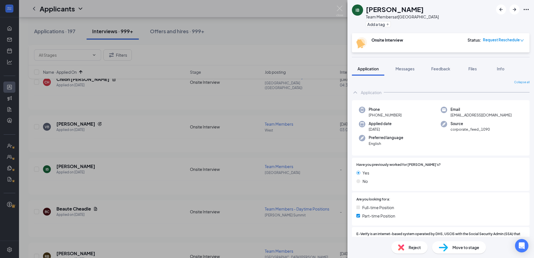
drag, startPoint x: 418, startPoint y: 69, endPoint x: 399, endPoint y: 77, distance: 21.3
click at [264, 69] on button "Messages" at bounding box center [405, 69] width 30 height 14
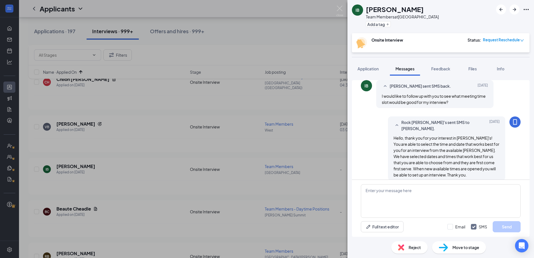
scroll to position [205, 0]
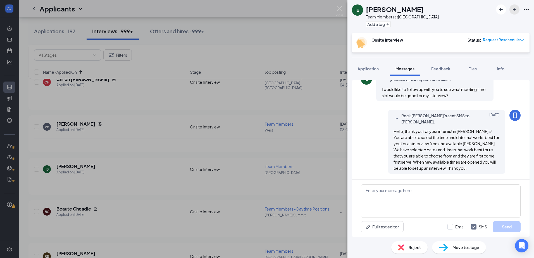
click at [264, 6] on icon "ArrowRight" at bounding box center [514, 9] width 7 height 7
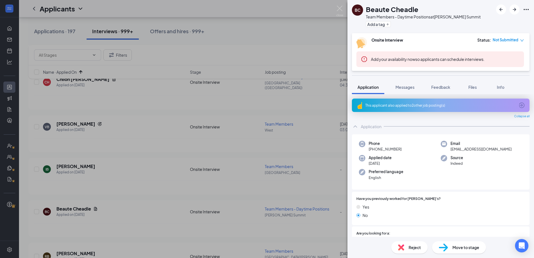
drag, startPoint x: 405, startPoint y: 86, endPoint x: 405, endPoint y: 99, distance: 13.1
click at [264, 86] on span "Messages" at bounding box center [404, 87] width 19 height 5
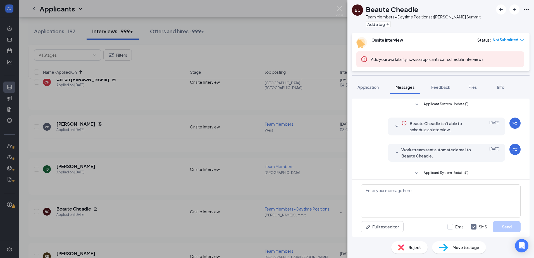
scroll to position [113, 0]
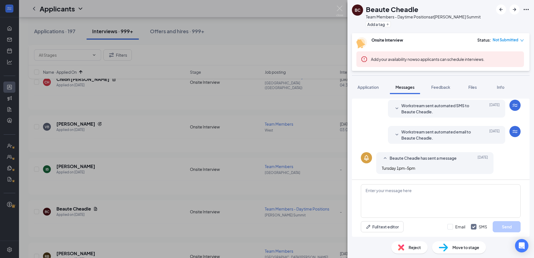
click at [264, 131] on span "Workstream sent automated email to Beaute Cheadle." at bounding box center [437, 135] width 73 height 12
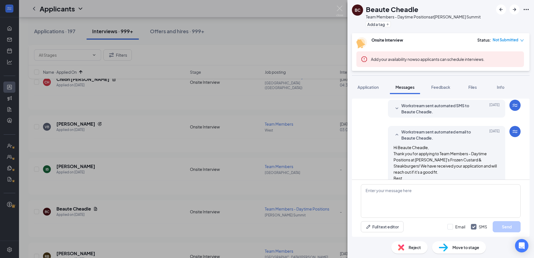
click at [264, 131] on span "Workstream sent automated email to Beaute Cheadle." at bounding box center [437, 135] width 73 height 12
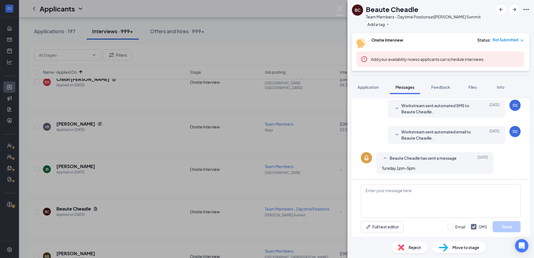
click at [264, 21] on div "Add a tag" at bounding box center [423, 24] width 115 height 9
click at [264, 24] on button "Add a tag" at bounding box center [378, 24] width 25 height 6
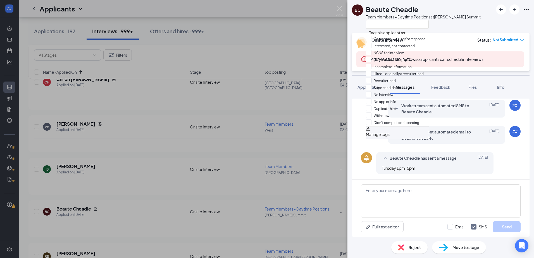
scroll to position [51, 0]
click at [264, 92] on input "No Interview" at bounding box center [380, 95] width 28 height 6
checkbox input "true"
click at [264, 150] on div "Reject Move to stage" at bounding box center [440, 247] width 186 height 21
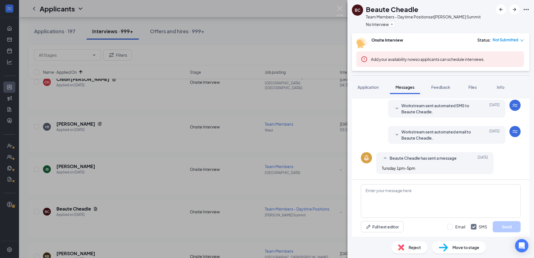
click at [264, 150] on img at bounding box center [401, 247] width 6 height 6
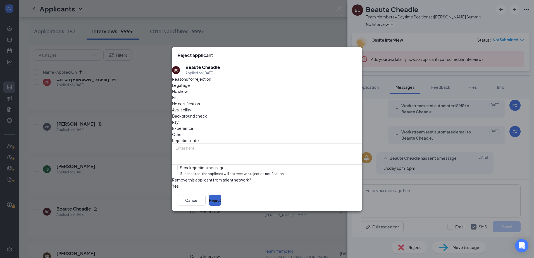
click at [221, 150] on button "Reject" at bounding box center [215, 200] width 12 height 11
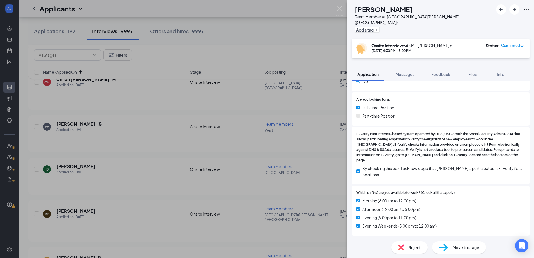
scroll to position [140, 0]
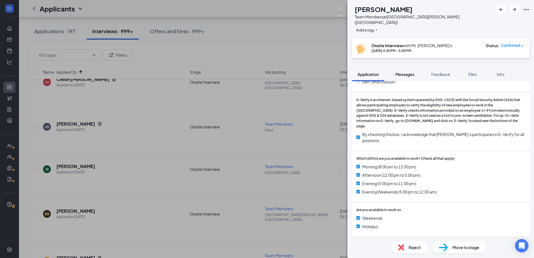
click at [264, 72] on span "Messages" at bounding box center [404, 74] width 19 height 5
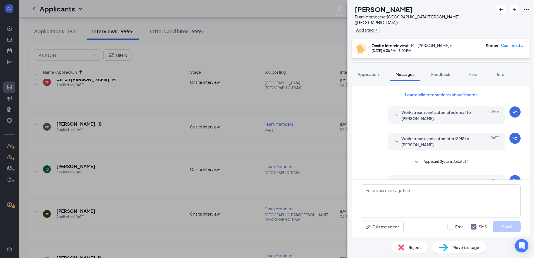
scroll to position [161, 0]
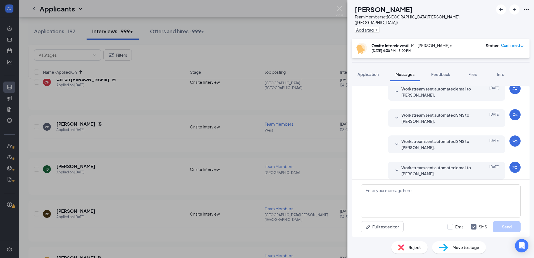
drag, startPoint x: 422, startPoint y: 164, endPoint x: 398, endPoint y: 160, distance: 23.8
click at [264, 150] on span "Workstream sent automated email to Rebecca Bell." at bounding box center [437, 170] width 73 height 12
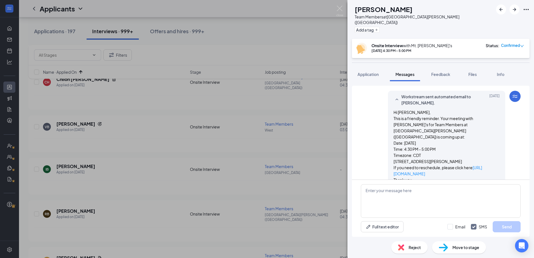
click at [264, 150] on span "Reject" at bounding box center [414, 247] width 12 height 6
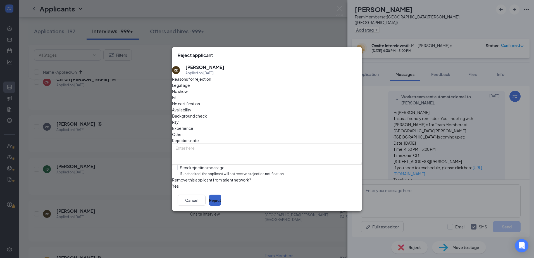
click at [221, 150] on button "Reject" at bounding box center [215, 200] width 12 height 11
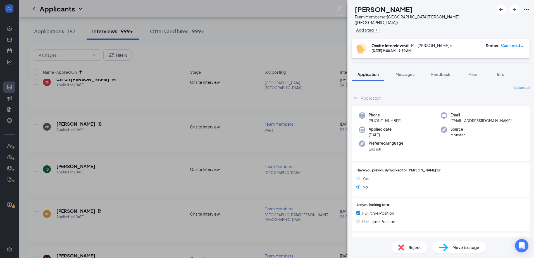
drag, startPoint x: 407, startPoint y: 70, endPoint x: 234, endPoint y: 83, distance: 173.1
click at [264, 72] on span "Messages" at bounding box center [404, 74] width 19 height 5
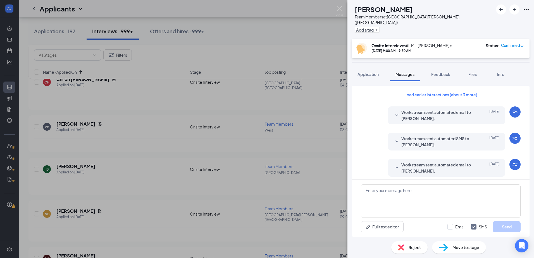
scroll to position [171, 0]
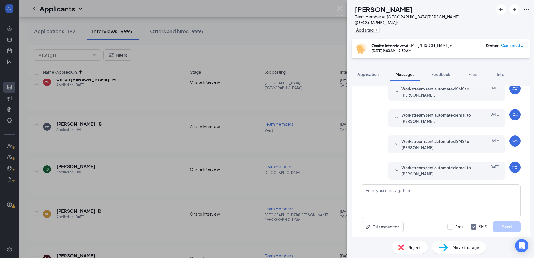
click at [264, 150] on div "Workstream sent automated email to Nicole Boyd. Jul 30 Hi Nicole Boyd, This is …" at bounding box center [446, 171] width 117 height 18
click at [264, 150] on span "Workstream sent automated email to Nicole Boyd." at bounding box center [437, 170] width 73 height 12
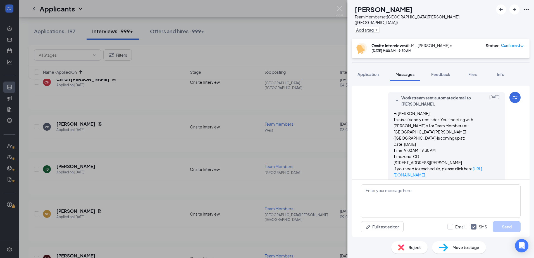
scroll to position [242, 0]
click at [264, 10] on icon "ArrowRight" at bounding box center [514, 9] width 3 height 3
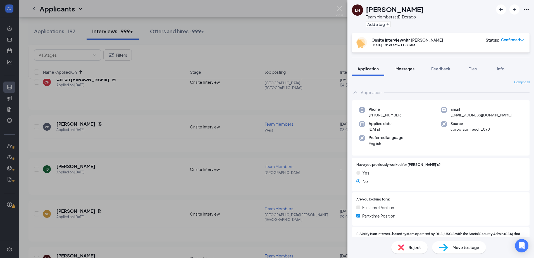
click at [264, 71] on button "Messages" at bounding box center [405, 69] width 30 height 14
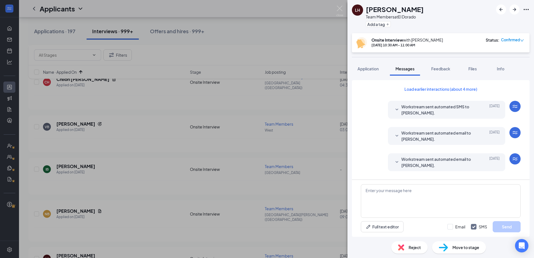
scroll to position [181, 0]
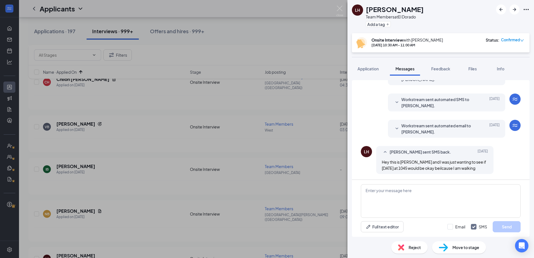
click at [118, 150] on div "LH Lila Hale Team Members at El Dorado Add a tag Onsite Interview with Greg McC…" at bounding box center [267, 129] width 534 height 258
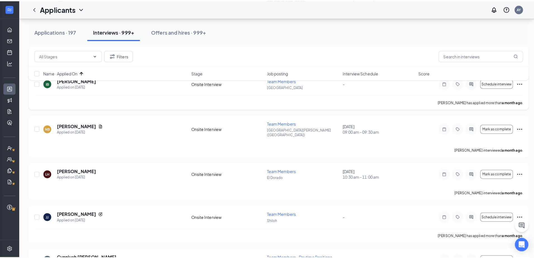
scroll to position [1312, 0]
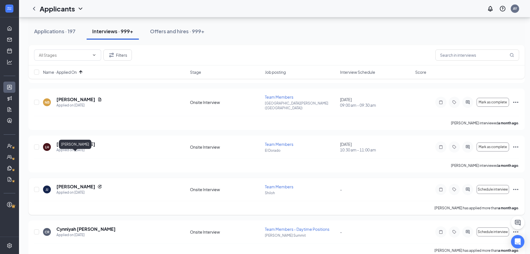
click at [78, 150] on h5 "Joseph Jefferson" at bounding box center [75, 186] width 39 height 6
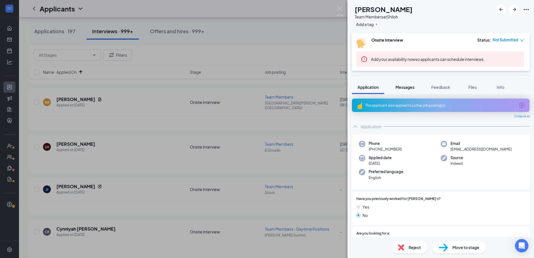
drag, startPoint x: 405, startPoint y: 88, endPoint x: 394, endPoint y: 92, distance: 11.9
click at [264, 88] on span "Messages" at bounding box center [404, 87] width 19 height 5
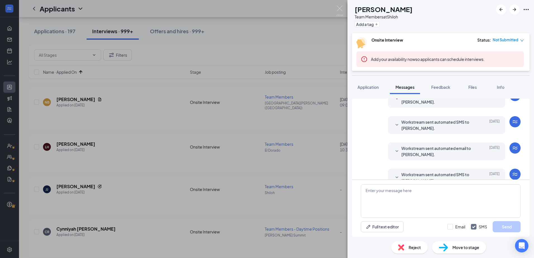
scroll to position [199, 0]
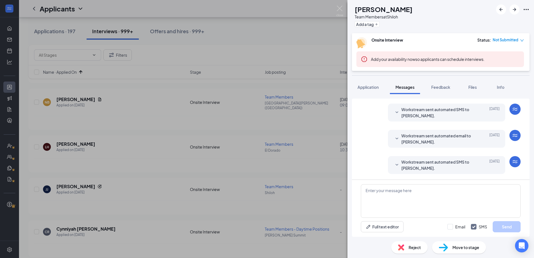
click at [264, 150] on span "Workstream sent automated SMS to Joseph Jefferson." at bounding box center [437, 165] width 73 height 12
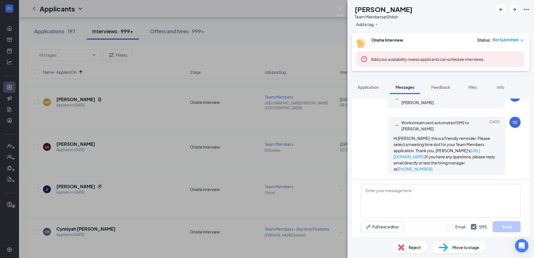
scroll to position [240, 0]
click at [264, 24] on button "Add a tag" at bounding box center [367, 24] width 25 height 6
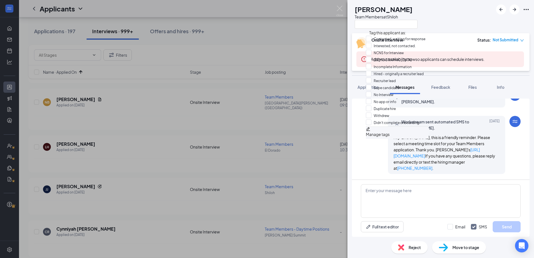
scroll to position [51, 0]
click at [264, 92] on input "No Interview" at bounding box center [380, 95] width 28 height 6
checkbox input "true"
click at [264, 146] on div "Workstream sent automated SMS to Joseph Jefferson. Jul 30 Hi Joseph Jefferson, …" at bounding box center [441, 146] width 160 height 61
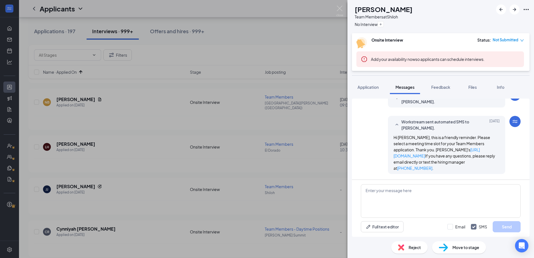
click at [264, 150] on span "Reject" at bounding box center [414, 247] width 12 height 6
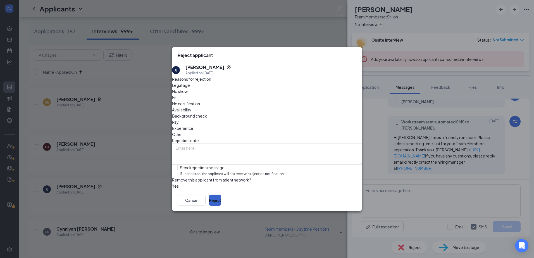
click at [221, 150] on button "Reject" at bounding box center [215, 200] width 12 height 11
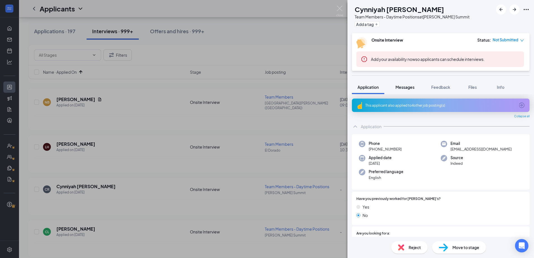
click at [264, 89] on span "Messages" at bounding box center [404, 87] width 19 height 5
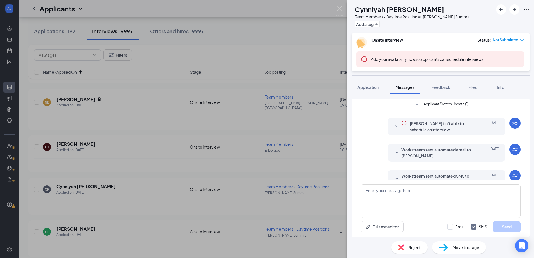
scroll to position [113, 0]
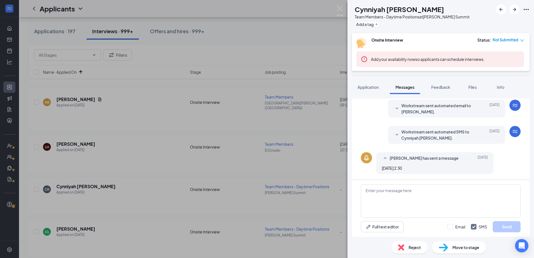
click at [264, 140] on span "Workstream sent automated SMS to Cynniyah Ross." at bounding box center [437, 135] width 73 height 12
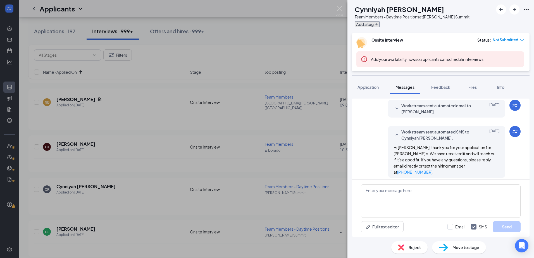
click at [264, 21] on button "Add a tag" at bounding box center [367, 24] width 25 height 6
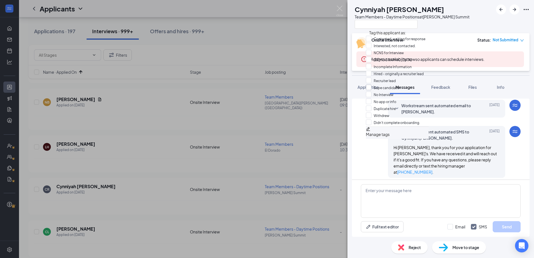
scroll to position [51, 0]
click at [264, 92] on input "No Interview" at bounding box center [380, 95] width 28 height 6
checkbox input "true"
click at [264, 150] on div "Reject Move to stage" at bounding box center [440, 247] width 186 height 21
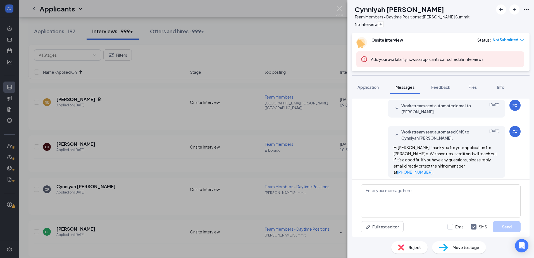
click at [264, 150] on div "Reject" at bounding box center [409, 247] width 36 height 12
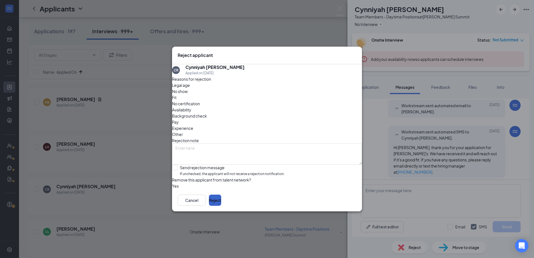
click at [221, 150] on button "Reject" at bounding box center [215, 200] width 12 height 11
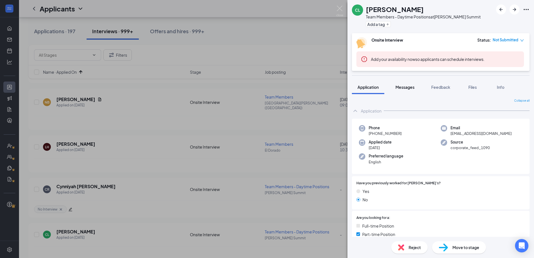
click at [264, 84] on button "Messages" at bounding box center [405, 87] width 30 height 14
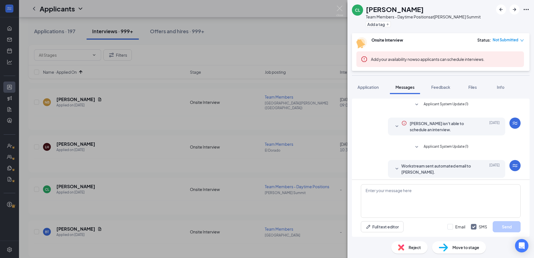
scroll to position [113, 0]
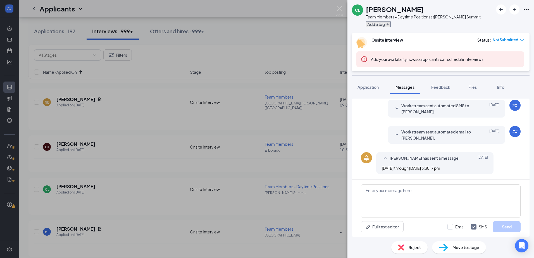
click at [264, 22] on button "Add a tag" at bounding box center [378, 24] width 25 height 6
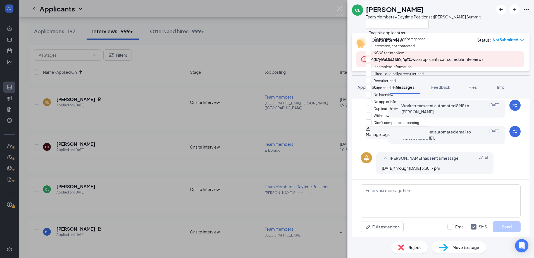
scroll to position [51, 0]
click at [264, 92] on div "No Interview" at bounding box center [397, 95] width 63 height 7
checkbox input "true"
click at [264, 150] on div "Applicant System Update (1) Charles Lee isn't able to schedule an interview. Ju…" at bounding box center [441, 139] width 178 height 81
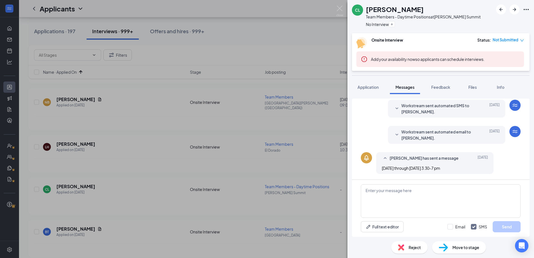
click at [264, 150] on span "Reject" at bounding box center [414, 247] width 12 height 6
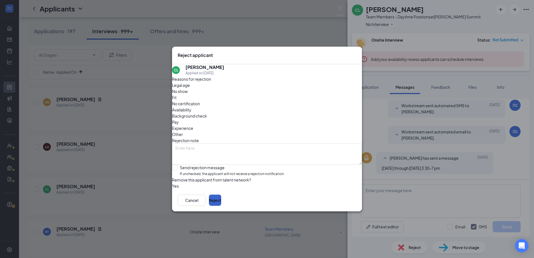
click at [221, 150] on button "Reject" at bounding box center [215, 200] width 12 height 11
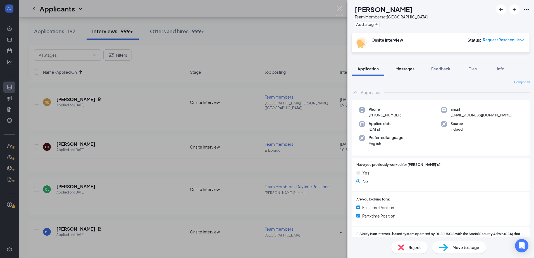
click at [264, 69] on span "Messages" at bounding box center [404, 68] width 19 height 5
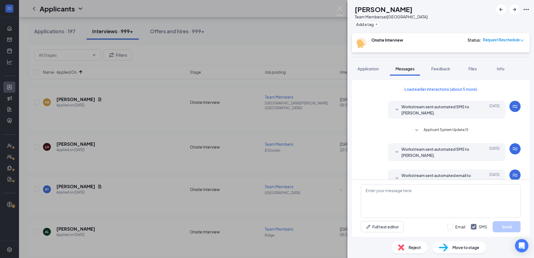
scroll to position [165, 0]
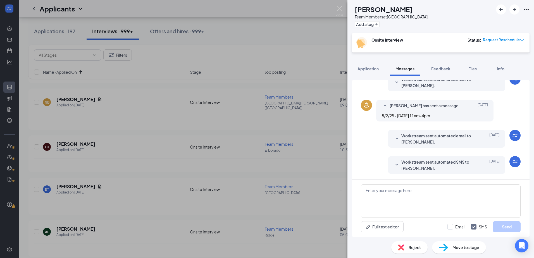
click at [264, 139] on span "Workstream sent automated email to Benjaminn Tamer." at bounding box center [437, 139] width 73 height 12
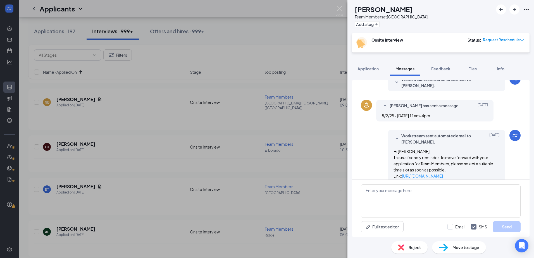
click at [264, 139] on span "Workstream sent automated email to Benjaminn Tamer." at bounding box center [437, 139] width 73 height 12
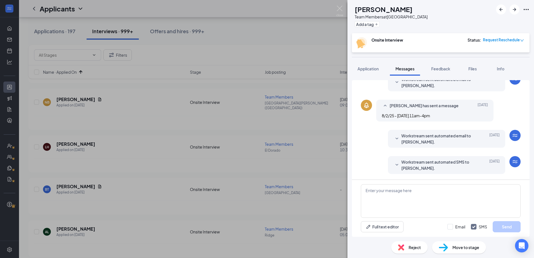
click at [264, 150] on icon "SmallChevronDown" at bounding box center [396, 165] width 7 height 7
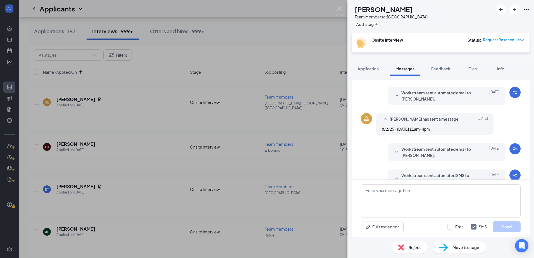
scroll to position [149, 0]
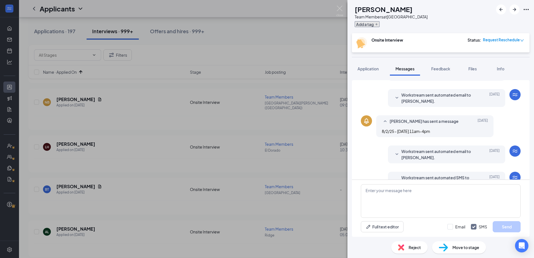
click at [264, 26] on button "Add a tag" at bounding box center [367, 24] width 25 height 6
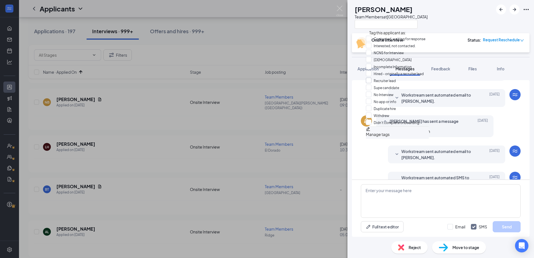
scroll to position [51, 0]
click at [264, 92] on input "No Interview" at bounding box center [380, 95] width 28 height 6
checkbox input "true"
drag, startPoint x: 406, startPoint y: 248, endPoint x: 364, endPoint y: 241, distance: 42.7
click at [264, 150] on div "Reject Move to stage" at bounding box center [440, 247] width 186 height 21
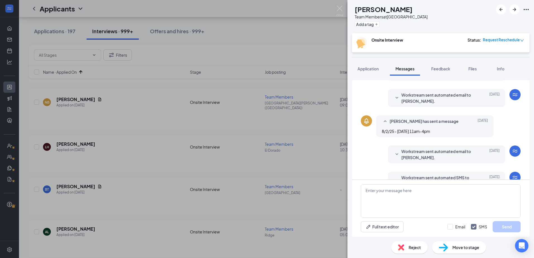
drag, startPoint x: 364, startPoint y: 241, endPoint x: 378, endPoint y: 142, distance: 100.6
click at [264, 142] on div "Load earlier interactions (about 5 more) Workstream sent automated SMS to Benja…" at bounding box center [441, 83] width 160 height 304
click at [264, 100] on icon "SmallChevronDown" at bounding box center [396, 98] width 7 height 7
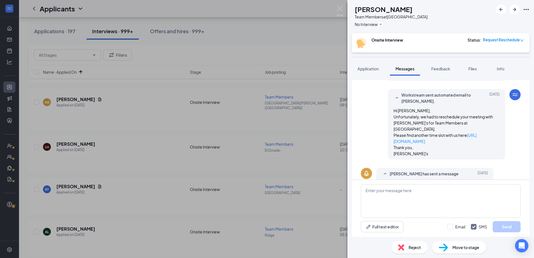
click at [264, 97] on div "Workstream sent automated email to Benjaminn Tamer. Jul 29" at bounding box center [446, 98] width 106 height 12
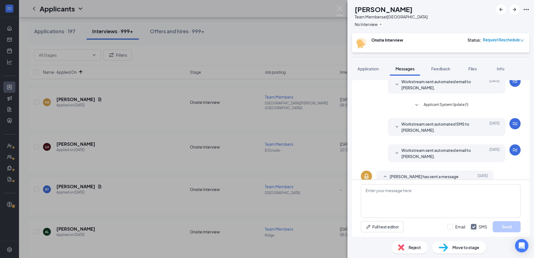
scroll to position [93, 0]
click at [264, 125] on icon "SmallChevronDown" at bounding box center [396, 127] width 7 height 7
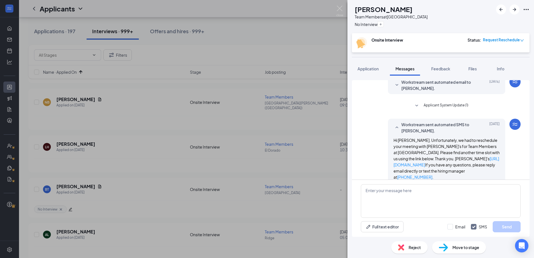
click at [264, 106] on span "Applicant System Update (1)" at bounding box center [445, 105] width 45 height 7
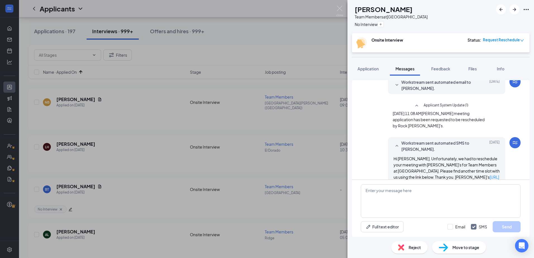
click at [264, 150] on div "Reject" at bounding box center [409, 247] width 36 height 12
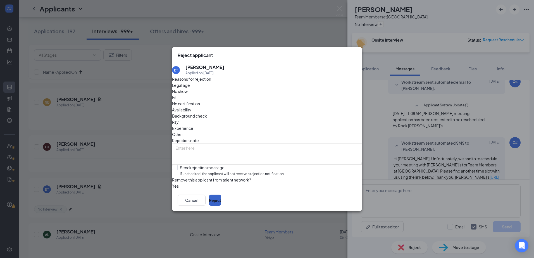
click at [221, 150] on button "Reject" at bounding box center [215, 200] width 12 height 11
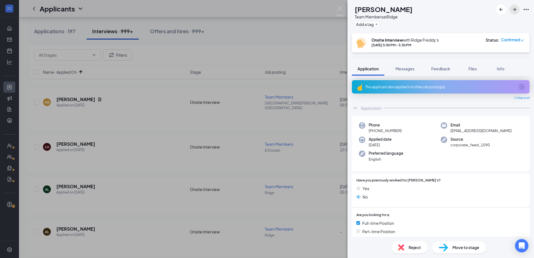
click at [264, 9] on icon "ArrowRight" at bounding box center [514, 9] width 7 height 7
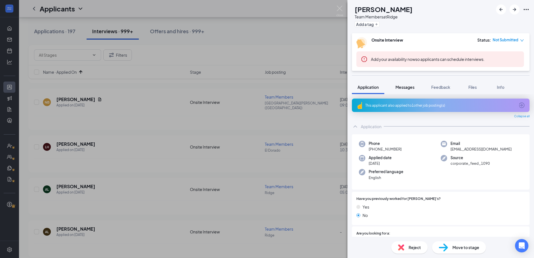
click at [264, 87] on span "Messages" at bounding box center [404, 87] width 19 height 5
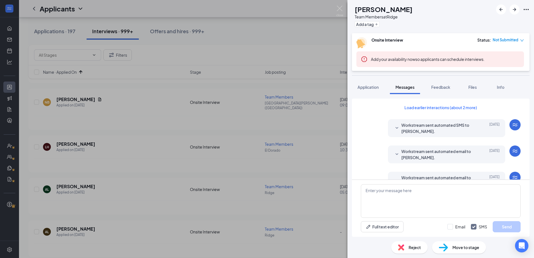
scroll to position [199, 0]
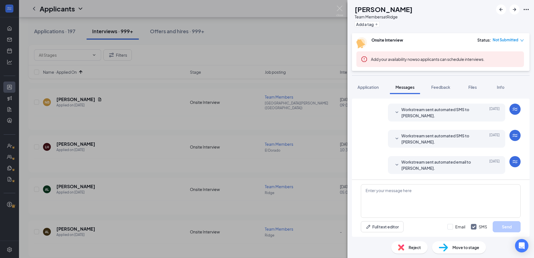
click at [264, 150] on span "Workstream sent automated email to Andrea Lopez." at bounding box center [437, 165] width 73 height 12
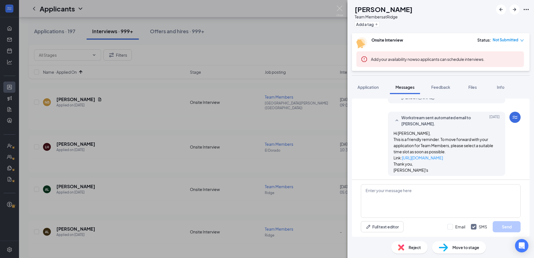
scroll to position [246, 0]
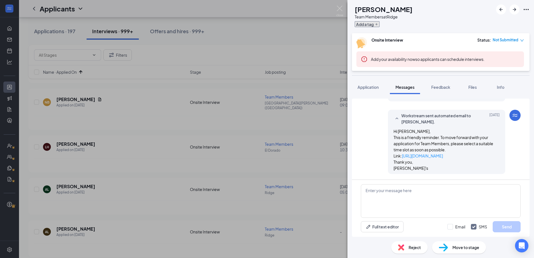
click at [264, 24] on button "Add a tag" at bounding box center [367, 24] width 25 height 6
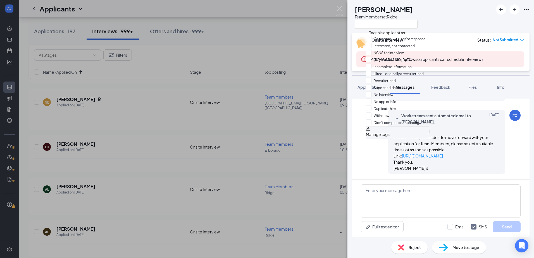
scroll to position [51, 0]
click at [264, 92] on input "No Interview" at bounding box center [380, 95] width 28 height 6
checkbox input "true"
click at [264, 150] on div "Reject Move to stage" at bounding box center [440, 247] width 186 height 21
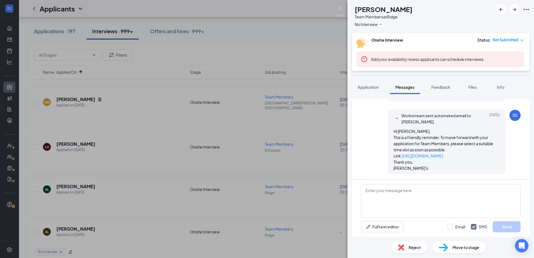
click at [264, 150] on span "Reject" at bounding box center [414, 247] width 12 height 6
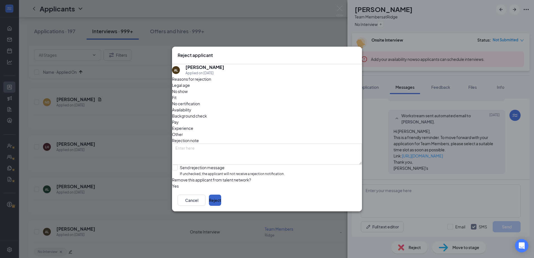
click at [221, 150] on button "Reject" at bounding box center [215, 200] width 12 height 11
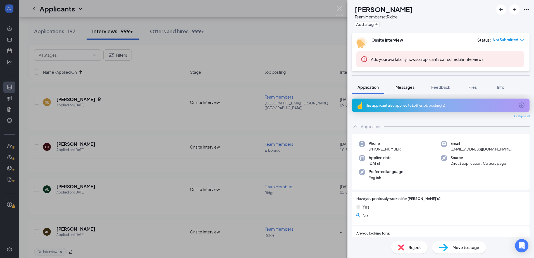
click at [264, 86] on span "Messages" at bounding box center [404, 87] width 19 height 5
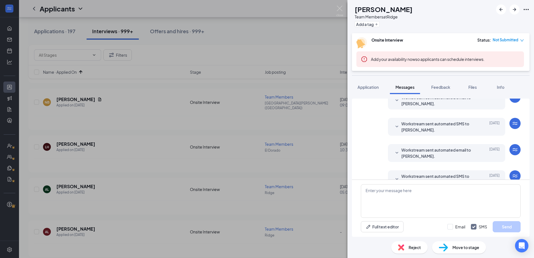
scroll to position [189, 0]
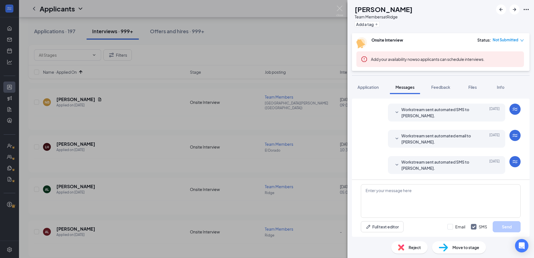
click at [264, 150] on div "Workstream sent automated SMS to Ashley Lopez-Ibarra. Jul 30" at bounding box center [446, 165] width 106 height 12
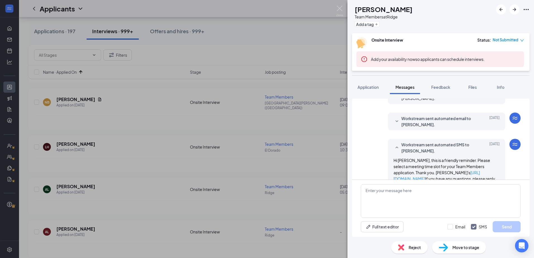
scroll to position [223, 0]
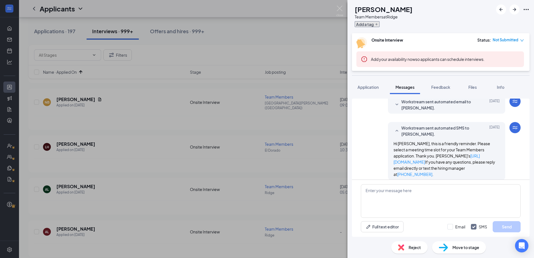
click at [264, 24] on button "Add a tag" at bounding box center [367, 24] width 25 height 6
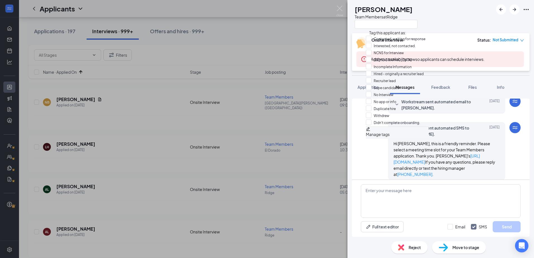
scroll to position [51, 0]
click at [264, 113] on input "Withdrew" at bounding box center [377, 116] width 23 height 6
checkbox input "false"
click at [264, 92] on input "No Interview" at bounding box center [380, 95] width 28 height 6
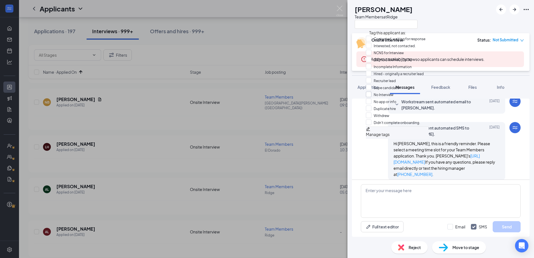
checkbox input "true"
click at [264, 124] on div "Load earlier interactions (about 2 more) Applicant System Update (1) Workstream…" at bounding box center [441, 139] width 178 height 81
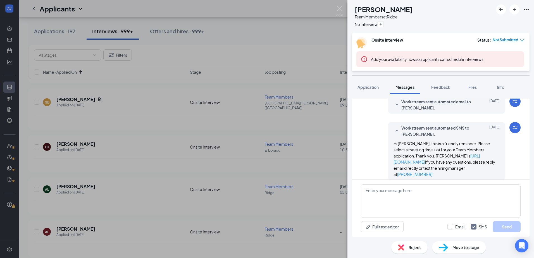
click at [264, 150] on div "Reject" at bounding box center [409, 247] width 36 height 12
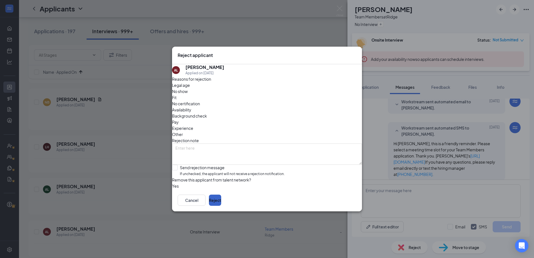
click at [221, 150] on button "Reject" at bounding box center [215, 200] width 12 height 11
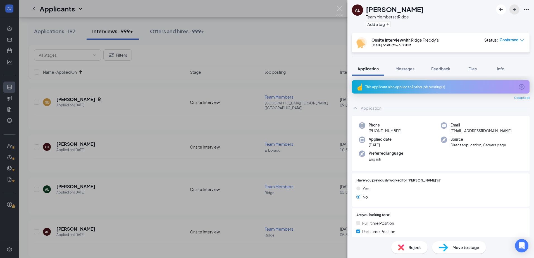
click at [511, 11] on icon "ArrowRight" at bounding box center [514, 9] width 7 height 7
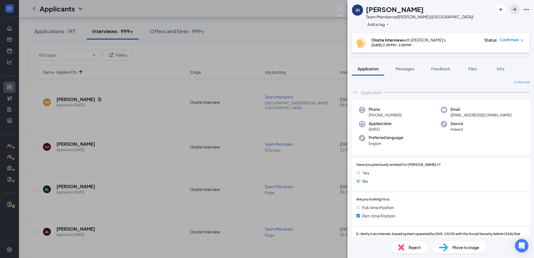
click at [511, 11] on icon "ArrowRight" at bounding box center [514, 9] width 7 height 7
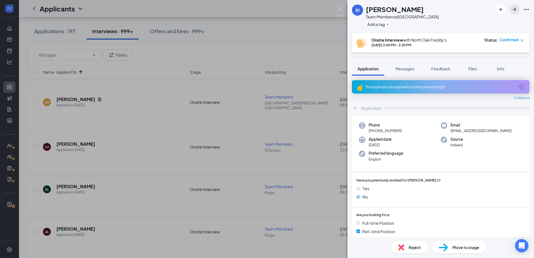
click at [511, 11] on icon "ArrowRight" at bounding box center [514, 9] width 7 height 7
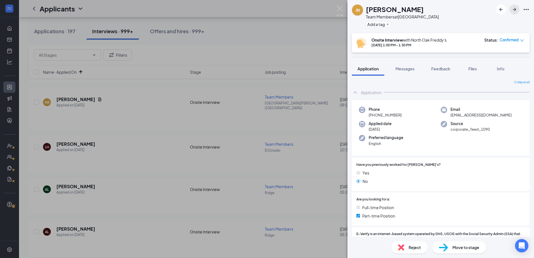
click at [511, 11] on icon "ArrowRight" at bounding box center [514, 9] width 7 height 7
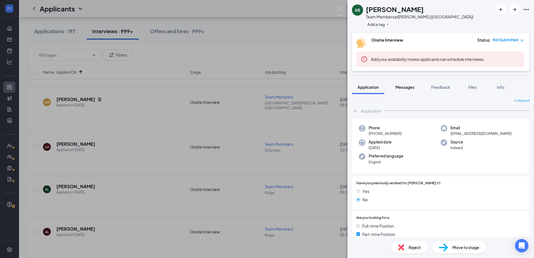
click at [406, 83] on button "Messages" at bounding box center [405, 87] width 30 height 14
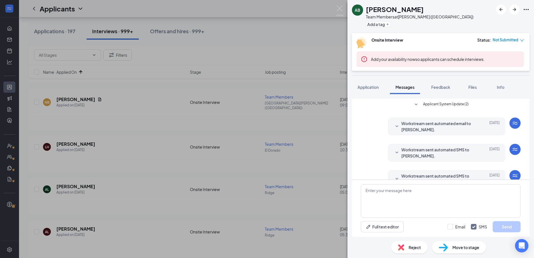
scroll to position [93, 0]
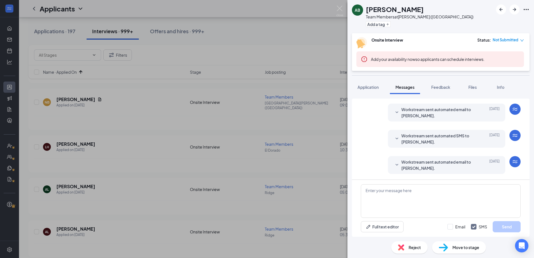
click at [401, 167] on span "Workstream sent automated email to Asantis Brown." at bounding box center [437, 165] width 73 height 12
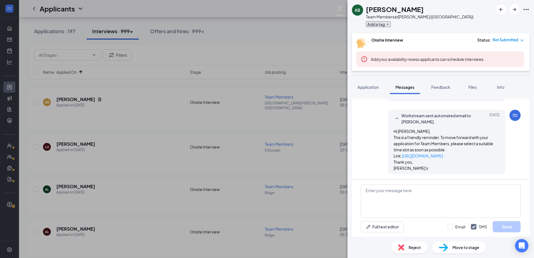
click at [370, 26] on button "Add a tag" at bounding box center [378, 24] width 25 height 6
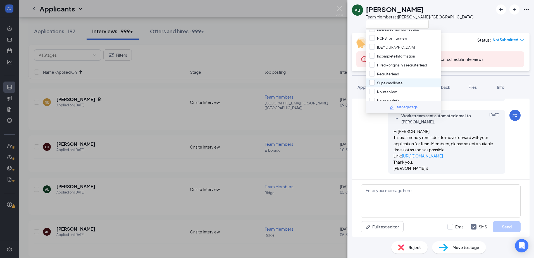
scroll to position [51, 0]
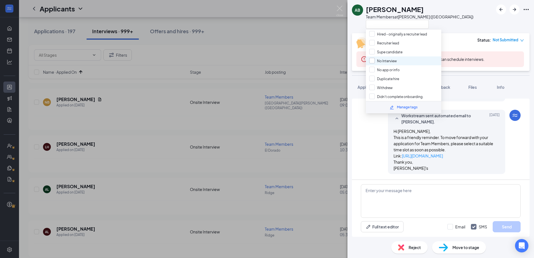
click at [386, 60] on input "No Interview" at bounding box center [383, 61] width 28 height 6
checkbox input "true"
click at [369, 152] on div "Workstream sent automated email to Asantis Brown. Jul 28 Hi Asantis Brown, This…" at bounding box center [441, 143] width 160 height 67
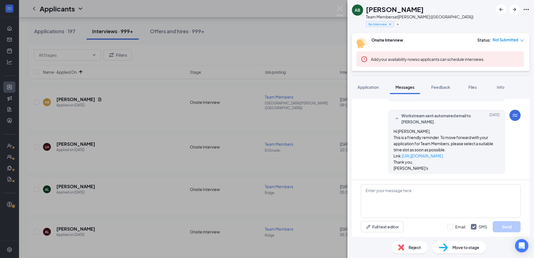
click at [405, 249] on div "Reject" at bounding box center [409, 247] width 36 height 12
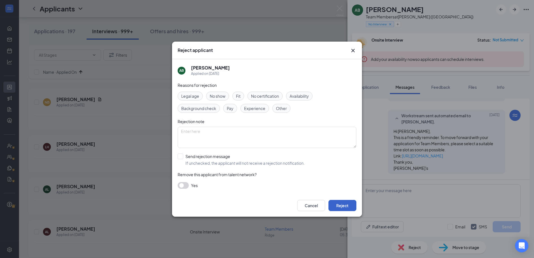
click at [344, 204] on button "Reject" at bounding box center [342, 205] width 28 height 11
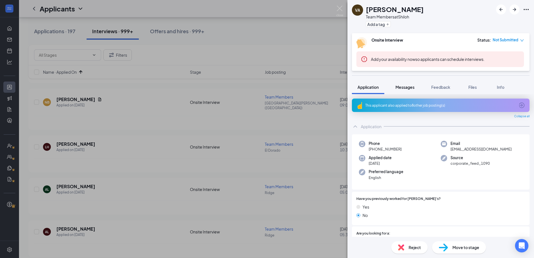
click at [402, 85] on span "Messages" at bounding box center [404, 87] width 19 height 5
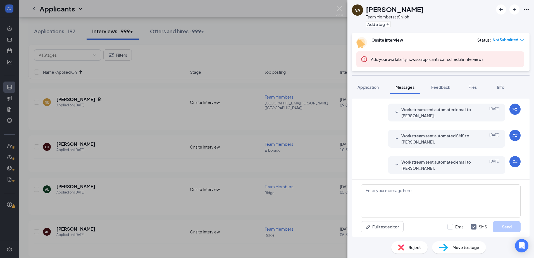
click at [402, 170] on span "Workstream sent automated email to Vanisha Allen." at bounding box center [437, 165] width 73 height 12
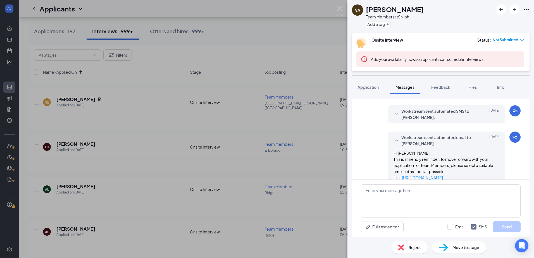
scroll to position [246, 0]
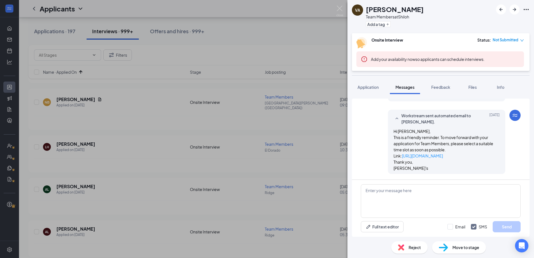
click at [376, 30] on div "VA Vanisha Allen Team Members at Shiloh Add a tag" at bounding box center [440, 16] width 186 height 33
click at [377, 25] on button "Add a tag" at bounding box center [378, 24] width 25 height 6
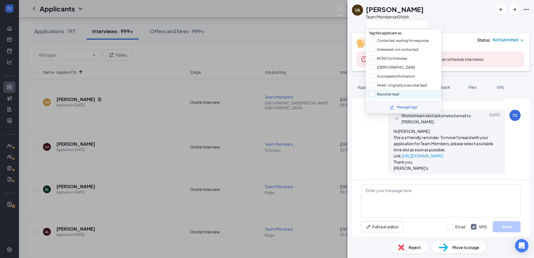
scroll to position [51, 0]
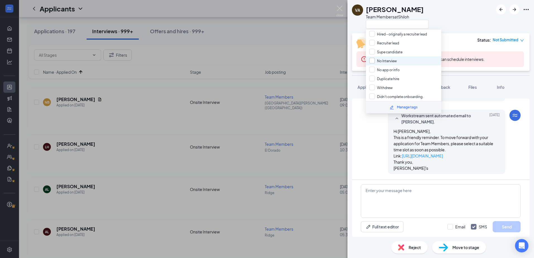
click at [376, 61] on input "No Interview" at bounding box center [383, 61] width 28 height 6
checkbox input "true"
click at [409, 247] on span "Reject" at bounding box center [414, 247] width 12 height 6
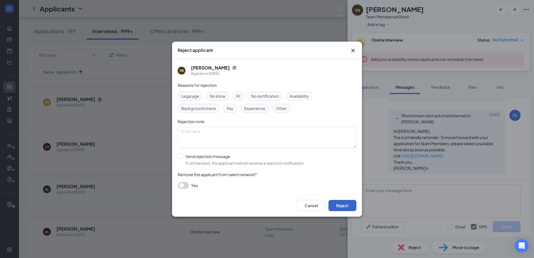
click at [348, 210] on button "Reject" at bounding box center [342, 205] width 28 height 11
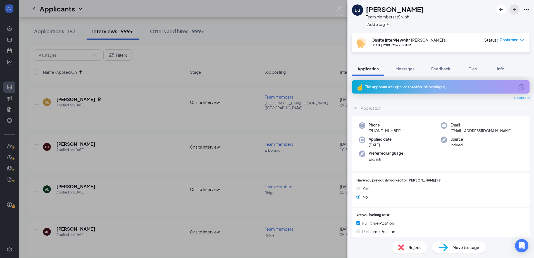
click at [515, 10] on icon "ArrowRight" at bounding box center [514, 9] width 3 height 3
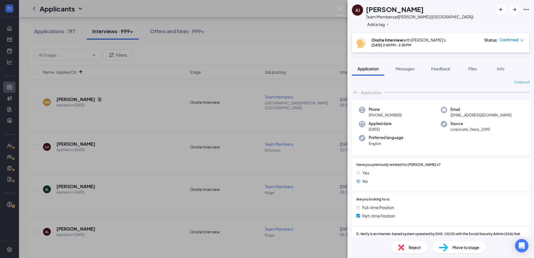
click at [400, 67] on span "Messages" at bounding box center [404, 68] width 19 height 5
click at [517, 10] on icon "ArrowRight" at bounding box center [514, 9] width 7 height 7
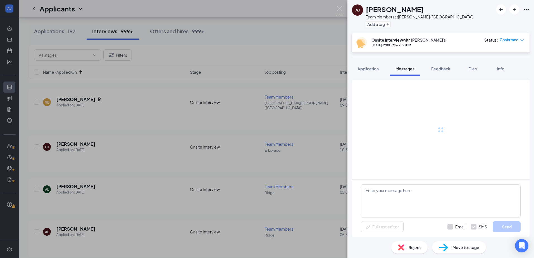
click at [192, 179] on div "AJ Aniya Johns Team Members at Bridgeton (MO) Add a tag Onsite Interview with B…" at bounding box center [267, 129] width 534 height 258
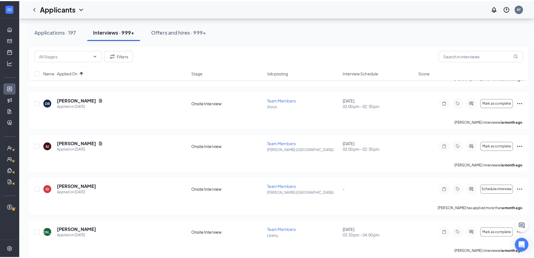
scroll to position [1703, 0]
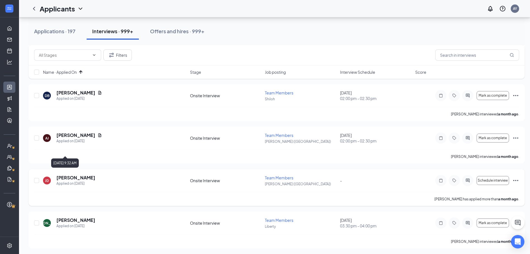
click at [70, 174] on h5 "Javon Dukes" at bounding box center [75, 177] width 39 height 6
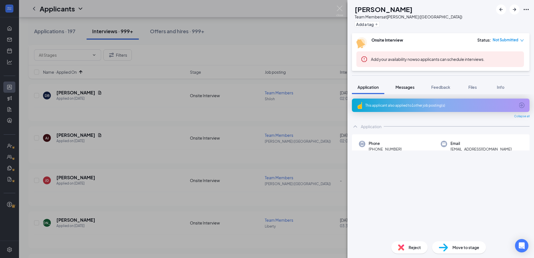
click at [414, 88] on span "Messages" at bounding box center [404, 87] width 19 height 5
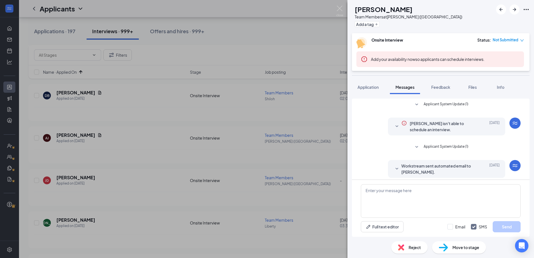
scroll to position [83, 0]
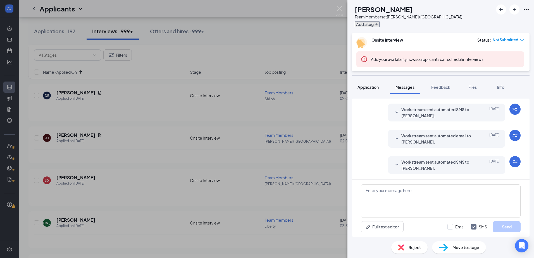
drag, startPoint x: 376, startPoint y: 24, endPoint x: 382, endPoint y: 92, distance: 68.2
click at [376, 24] on button "Add a tag" at bounding box center [367, 24] width 25 height 6
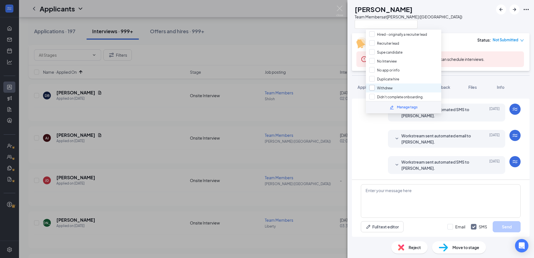
scroll to position [51, 0]
click at [391, 58] on input "No Interview" at bounding box center [383, 61] width 28 height 6
checkbox input "true"
click at [373, 152] on div "Applicant System Update (1) Javon Dukes isn't able to schedule an interview. Ju…" at bounding box center [441, 98] width 160 height 164
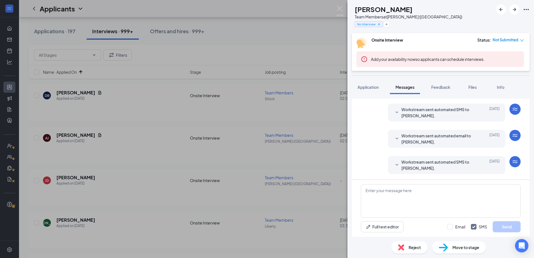
click at [417, 246] on span "Reject" at bounding box center [414, 247] width 12 height 6
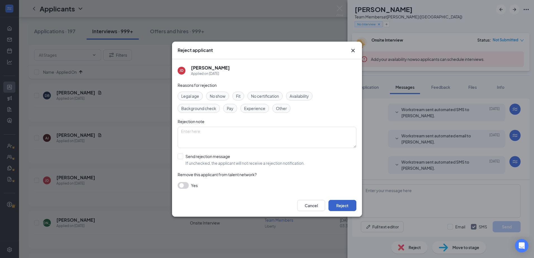
click at [346, 204] on button "Reject" at bounding box center [342, 205] width 28 height 11
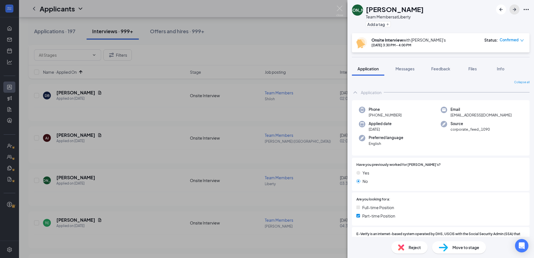
click at [514, 11] on icon "ArrowRight" at bounding box center [514, 9] width 7 height 7
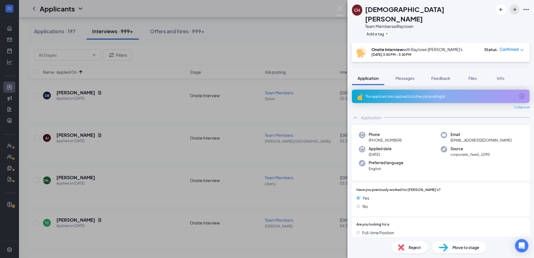
click at [514, 11] on icon "ArrowRight" at bounding box center [514, 9] width 7 height 7
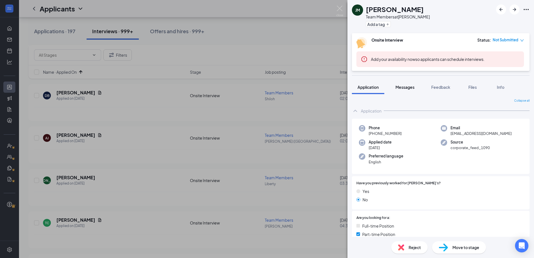
click at [404, 88] on span "Messages" at bounding box center [404, 87] width 19 height 5
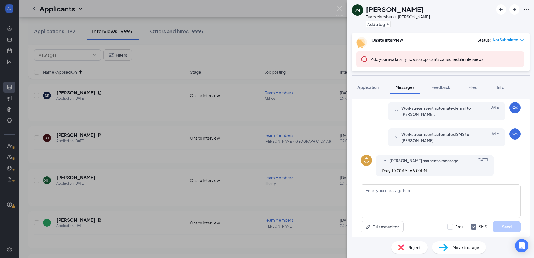
scroll to position [113, 0]
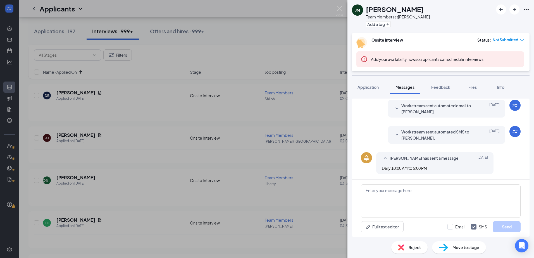
click at [381, 27] on div "Add a tag" at bounding box center [398, 24] width 64 height 9
click at [383, 23] on button "Add a tag" at bounding box center [378, 24] width 25 height 6
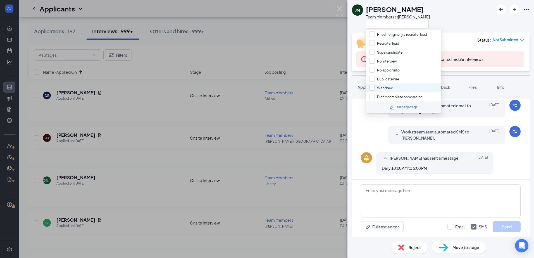
scroll to position [51, 0]
click at [379, 61] on input "No Interview" at bounding box center [383, 61] width 28 height 6
checkbox input "true"
click at [367, 138] on div "Workstream sent automated SMS to Judah Medina. Jul 28 Hi Judah Medina, thank yo…" at bounding box center [441, 136] width 160 height 21
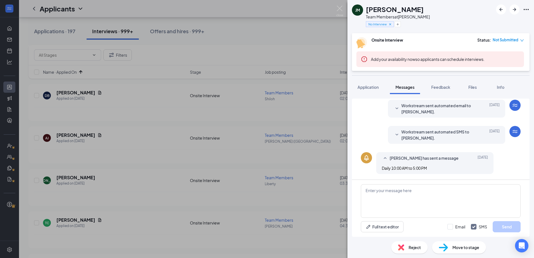
click at [408, 248] on div "Reject" at bounding box center [409, 247] width 36 height 12
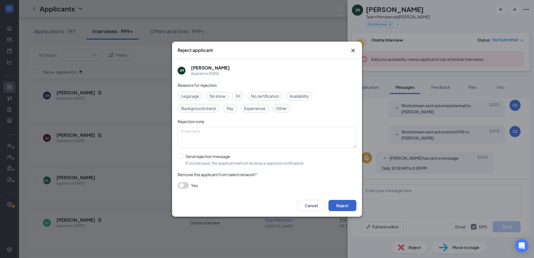
click at [344, 205] on button "Reject" at bounding box center [342, 205] width 28 height 11
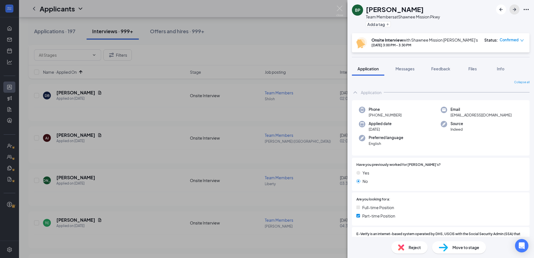
click at [512, 12] on icon "ArrowRight" at bounding box center [514, 9] width 7 height 7
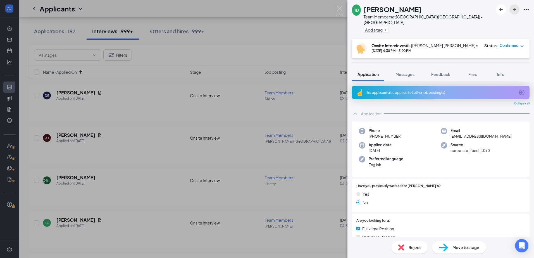
click at [512, 12] on icon "ArrowRight" at bounding box center [514, 9] width 7 height 7
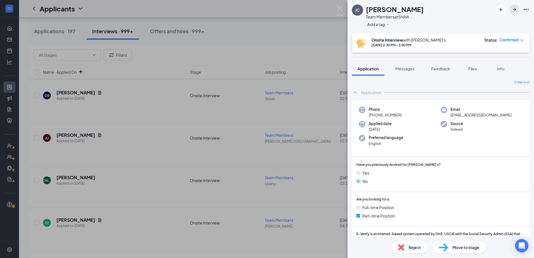
click at [516, 9] on icon "ArrowRight" at bounding box center [514, 9] width 7 height 7
click at [208, 183] on div "HS Hayward Spears Team Members at Shawnee Mission Pkwy Add a tag Onsite Intervi…" at bounding box center [267, 129] width 534 height 258
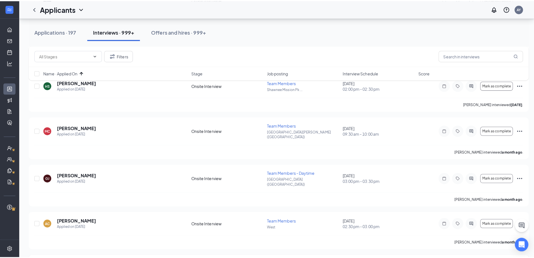
scroll to position [2124, 0]
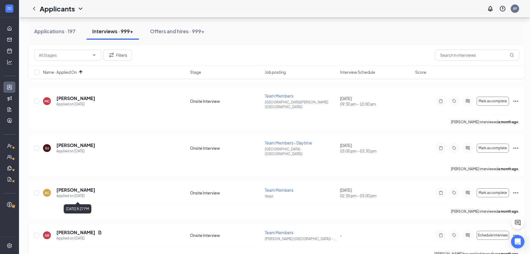
click at [79, 229] on h5 "Alyssa Bonnett-Neal" at bounding box center [75, 232] width 39 height 6
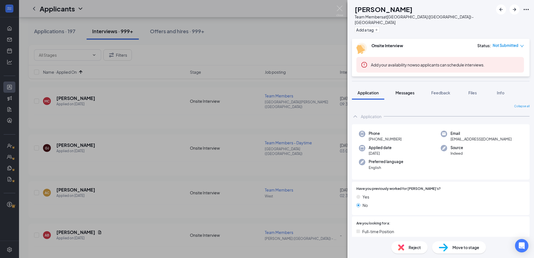
click at [405, 90] on span "Messages" at bounding box center [404, 92] width 19 height 5
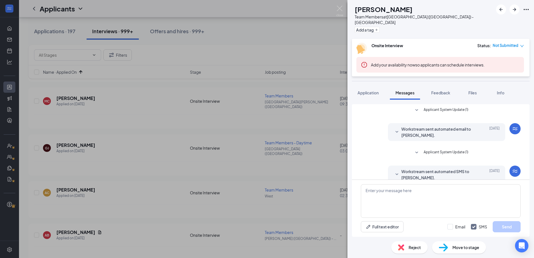
scroll to position [161, 0]
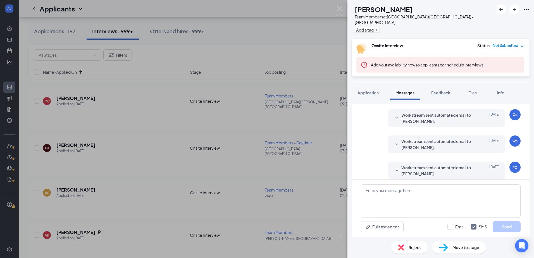
click at [393, 167] on icon "SmallChevronDown" at bounding box center [396, 170] width 7 height 7
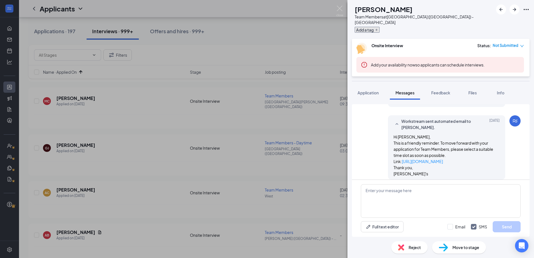
click at [373, 27] on button "Add a tag" at bounding box center [367, 30] width 25 height 6
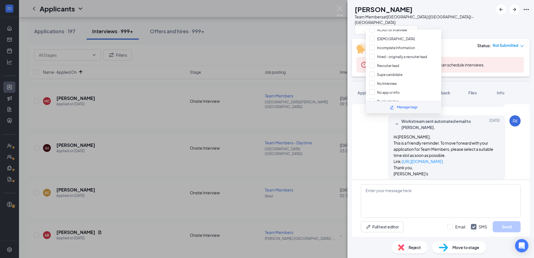
scroll to position [51, 0]
click at [373, 61] on input "No Interview" at bounding box center [383, 61] width 28 height 6
checkbox input "true"
click at [362, 125] on div "Workstream sent automated email to Alyssa Bonnett-Neal. Jul 31 Hi Alyssa Bonnet…" at bounding box center [441, 148] width 160 height 67
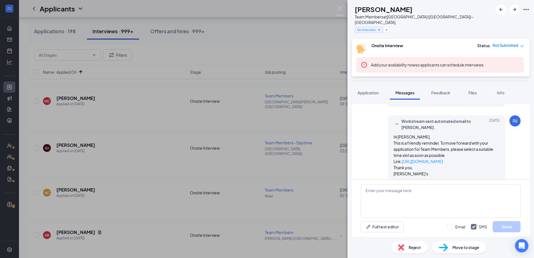
click at [411, 249] on span "Reject" at bounding box center [414, 247] width 12 height 6
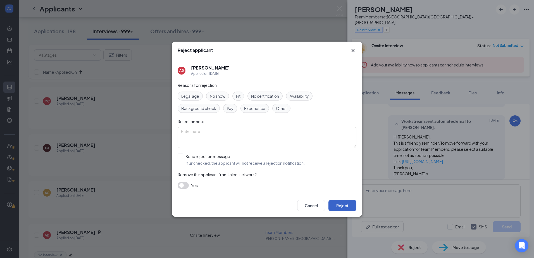
click at [343, 204] on button "Reject" at bounding box center [342, 205] width 28 height 11
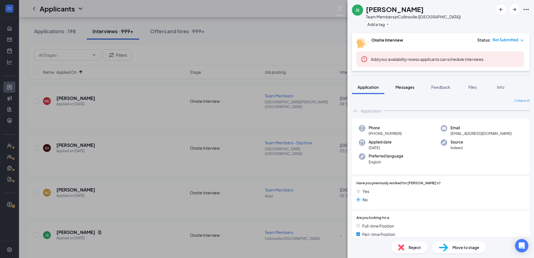
click at [407, 84] on button "Messages" at bounding box center [405, 87] width 30 height 14
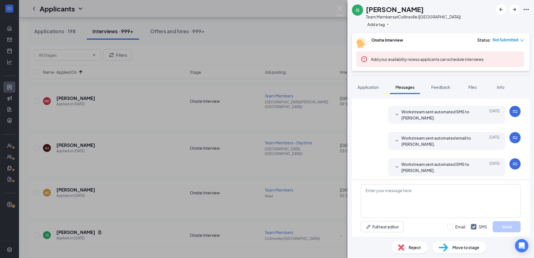
scroll to position [189, 0]
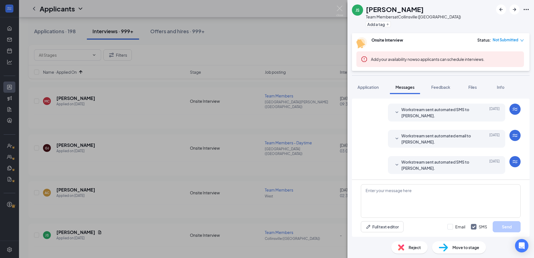
click at [393, 168] on div at bounding box center [396, 165] width 7 height 12
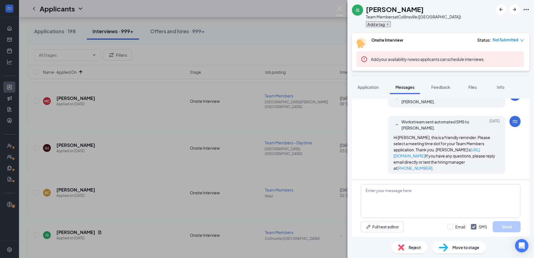
click at [383, 25] on button "Add a tag" at bounding box center [378, 24] width 25 height 6
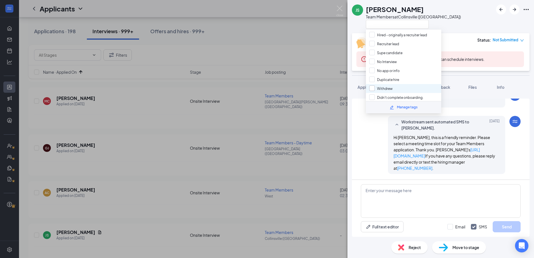
scroll to position [51, 0]
drag, startPoint x: 377, startPoint y: 87, endPoint x: 389, endPoint y: 62, distance: 28.0
click at [389, 62] on div "Tag this applicant as: Contacted, waiting for response Interested, not contacte…" at bounding box center [403, 65] width 75 height 71
click at [389, 62] on input "No Interview" at bounding box center [383, 61] width 28 height 6
checkbox input "true"
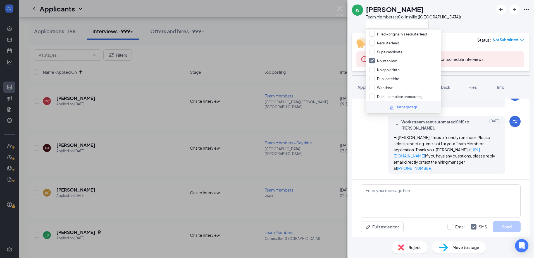
click at [372, 244] on div "Reject Move to stage" at bounding box center [440, 247] width 186 height 21
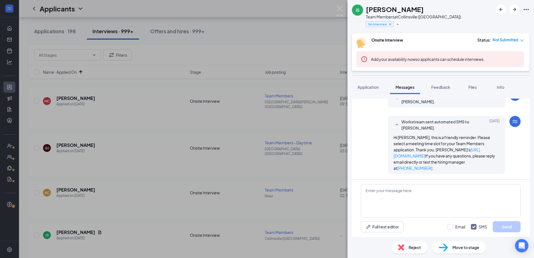
click at [407, 247] on div "Reject" at bounding box center [409, 247] width 36 height 12
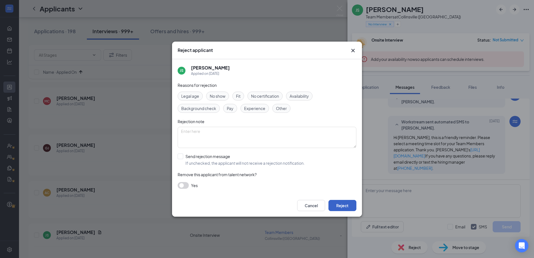
click at [344, 206] on button "Reject" at bounding box center [342, 205] width 28 height 11
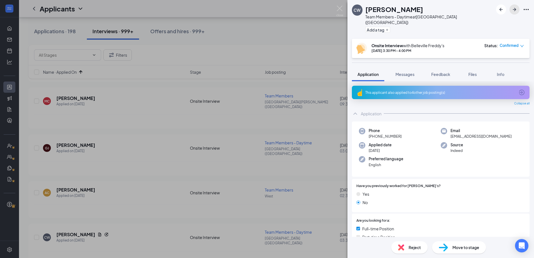
click at [513, 10] on icon "ArrowRight" at bounding box center [514, 9] width 7 height 7
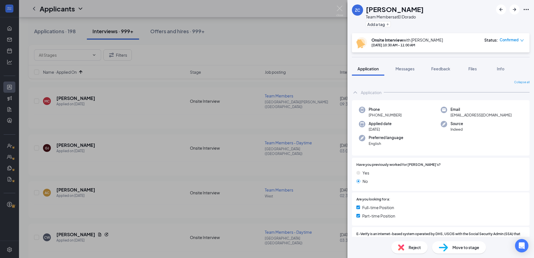
click at [161, 143] on div "ZC Zoey Couey Team Members at El Dorado Add a tag Onsite Interview with Greg Mc…" at bounding box center [267, 129] width 534 height 258
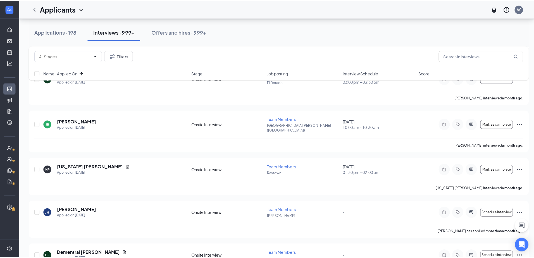
scroll to position [2375, 0]
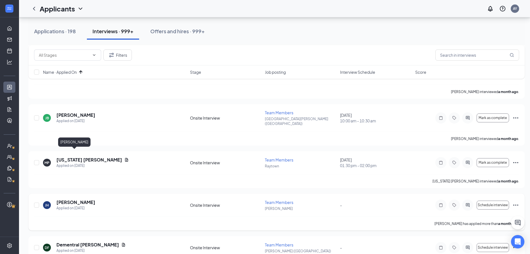
click at [64, 199] on h5 "Jayla Hervey" at bounding box center [75, 202] width 39 height 6
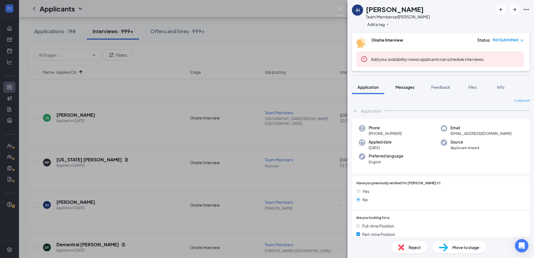
click at [402, 81] on button "Messages" at bounding box center [405, 87] width 30 height 14
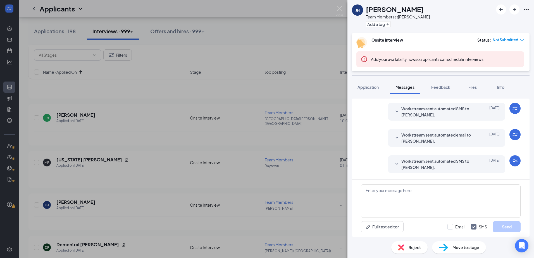
scroll to position [113, 0]
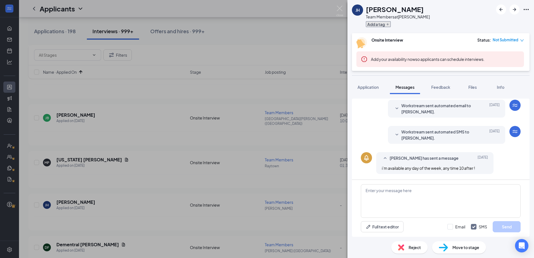
click at [379, 25] on button "Add a tag" at bounding box center [378, 24] width 25 height 6
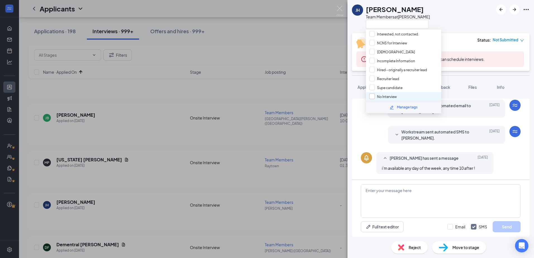
scroll to position [28, 0]
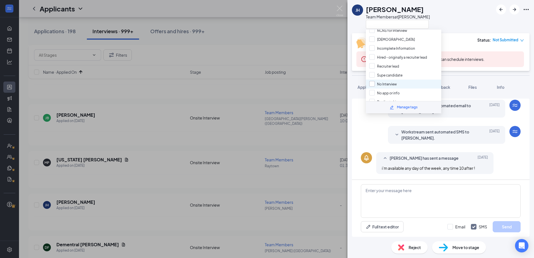
click at [378, 83] on input "No Interview" at bounding box center [383, 84] width 28 height 6
checkbox input "true"
click at [356, 139] on div "Applicant System Update (1) Jayla Hervey isn't able to schedule an interview. J…" at bounding box center [441, 139] width 178 height 81
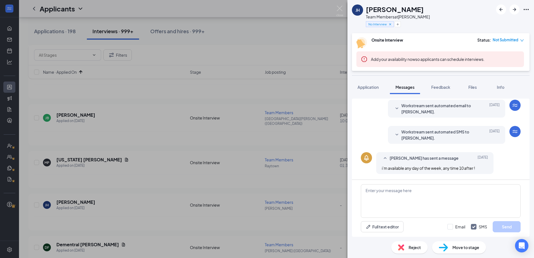
click at [403, 249] on img at bounding box center [401, 247] width 6 height 6
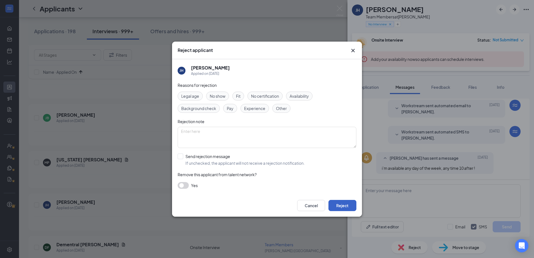
click at [353, 205] on button "Reject" at bounding box center [342, 205] width 28 height 11
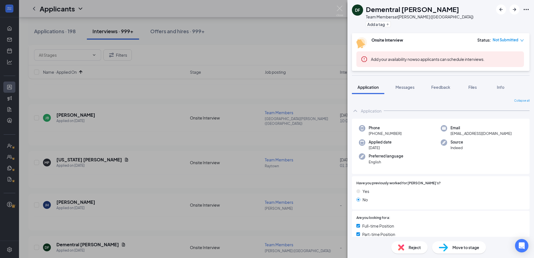
click at [113, 153] on div "DF Dementral Frank Team Members at Bridgeton (MO) Add a tag Onsite Interview St…" at bounding box center [267, 129] width 534 height 258
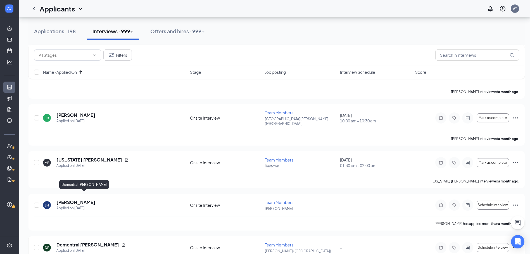
click at [82, 241] on h5 "Dementral Frank" at bounding box center [87, 244] width 63 height 6
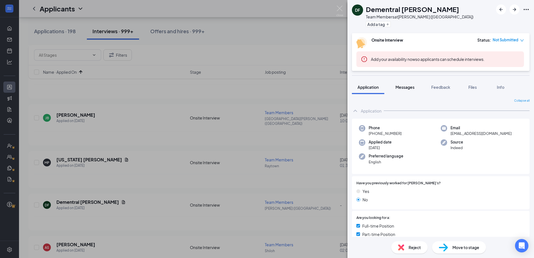
click at [414, 87] on span "Messages" at bounding box center [404, 87] width 19 height 5
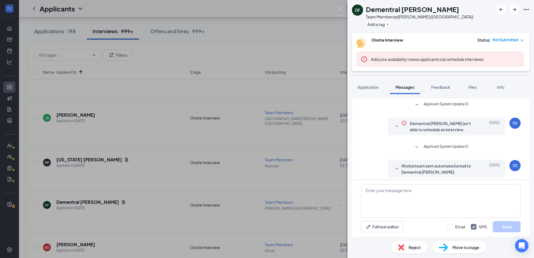
scroll to position [113, 0]
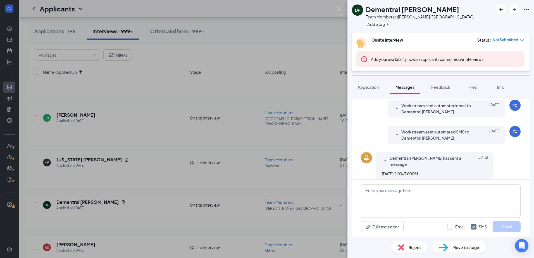
click at [394, 131] on div at bounding box center [396, 135] width 7 height 12
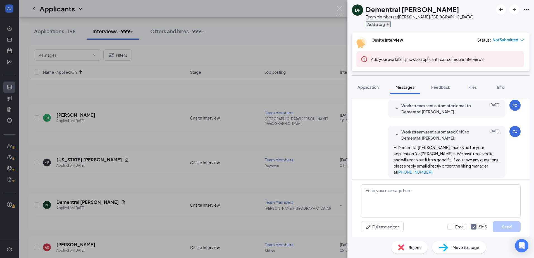
click at [374, 24] on button "Add a tag" at bounding box center [378, 24] width 25 height 6
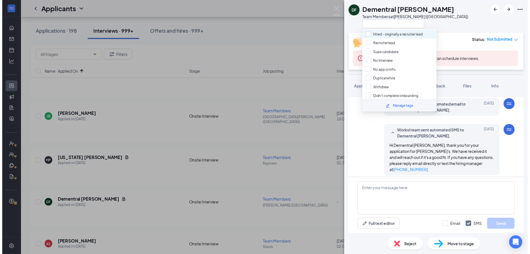
scroll to position [51, 0]
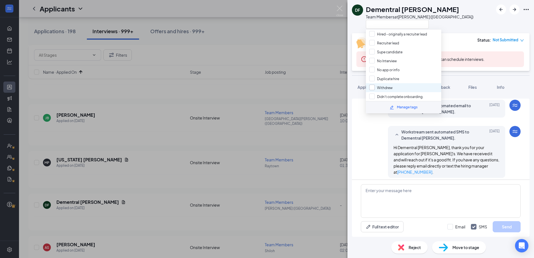
click at [375, 89] on input "Withdrew" at bounding box center [380, 88] width 23 height 6
checkbox input "true"
click at [369, 138] on div "Workstream sent automated SMS to Dementral Frank. Jul 29 Hi Dementral Frank, th…" at bounding box center [441, 153] width 160 height 55
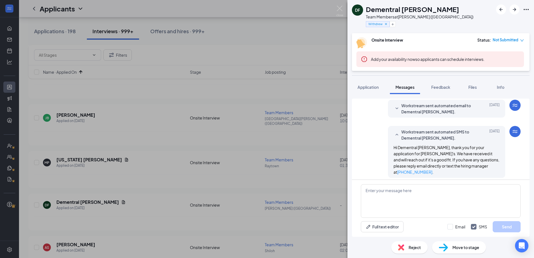
click at [403, 250] on img at bounding box center [401, 247] width 6 height 6
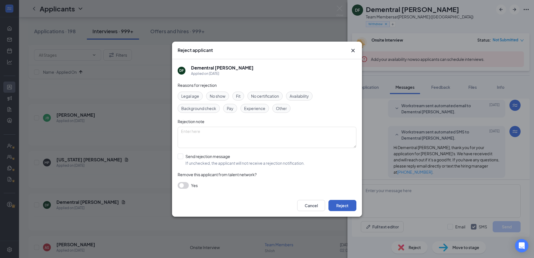
click at [344, 205] on button "Reject" at bounding box center [342, 205] width 28 height 11
drag, startPoint x: 344, startPoint y: 205, endPoint x: 395, endPoint y: 49, distance: 164.3
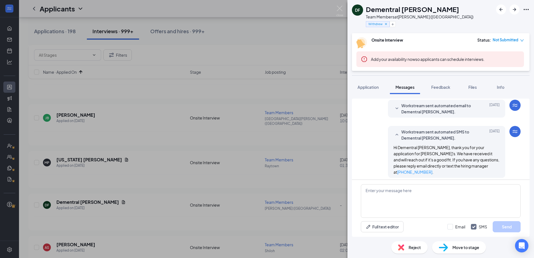
click at [390, 24] on div "Withdrew" at bounding box center [419, 24] width 107 height 9
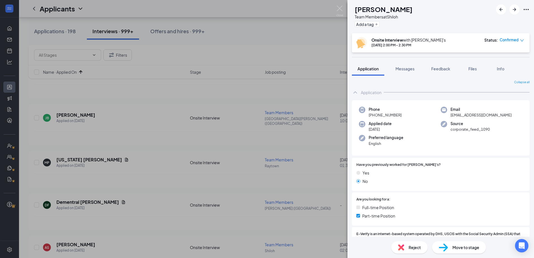
click at [255, 187] on div "AS ariyonna silas Team Members at Shiloh Add a tag Onsite Interview with Shiloh…" at bounding box center [267, 129] width 534 height 258
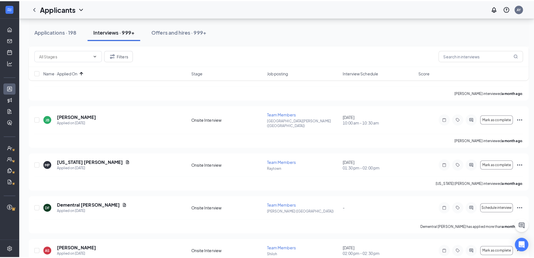
scroll to position [2403, 0]
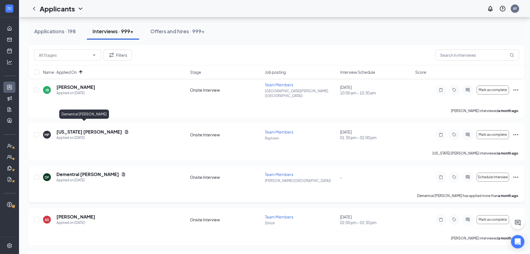
click at [76, 171] on h5 "Dementral Frank" at bounding box center [87, 174] width 63 height 6
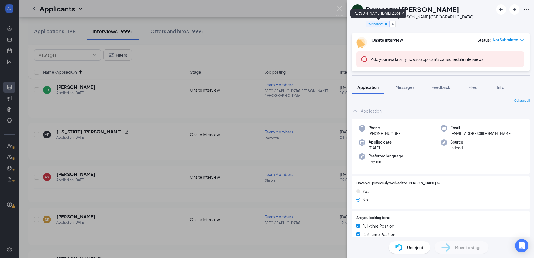
click at [387, 23] on icon "Cross" at bounding box center [386, 24] width 4 height 4
click at [385, 22] on button "Add a tag" at bounding box center [378, 24] width 25 height 6
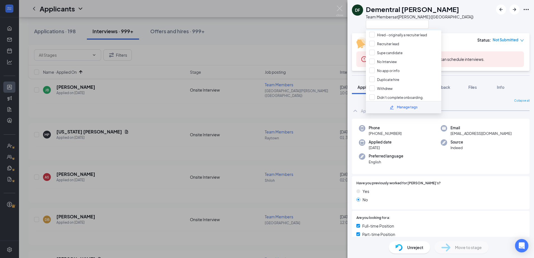
scroll to position [51, 0]
click at [394, 61] on input "No Interview" at bounding box center [383, 61] width 28 height 6
checkbox input "true"
click at [366, 248] on div "Unreject Move to stage" at bounding box center [440, 247] width 186 height 21
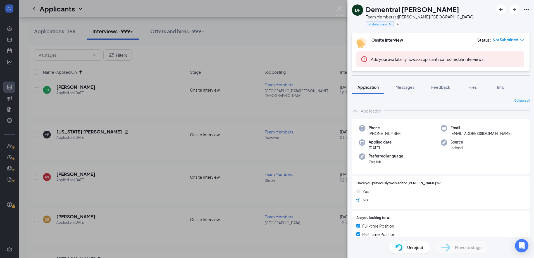
click at [146, 158] on div "DF Dementral Frank Team Members at Bridgeton (MO) No Interview Onsite Interview…" at bounding box center [267, 129] width 534 height 258
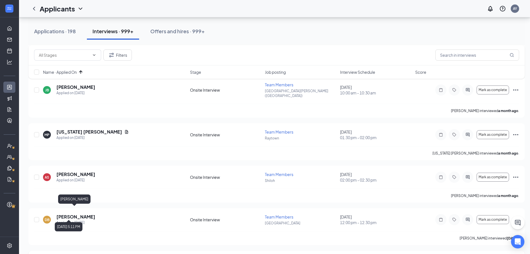
click at [73, 256] on h5 "Marcel Davis" at bounding box center [75, 259] width 39 height 6
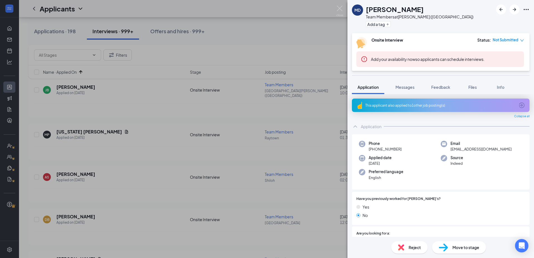
click at [413, 83] on button "Messages" at bounding box center [405, 87] width 30 height 14
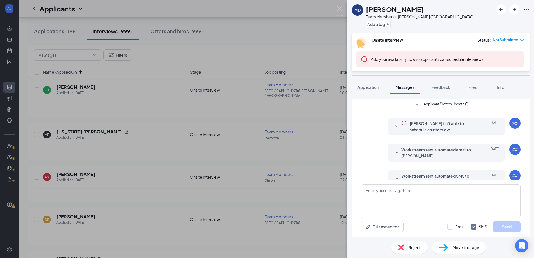
scroll to position [113, 0]
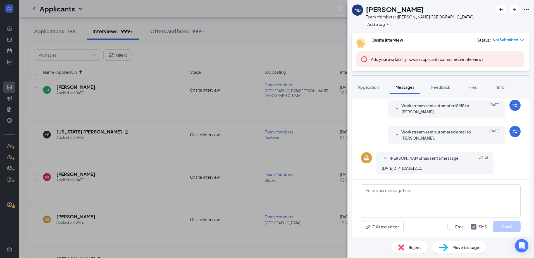
click at [409, 134] on span "Workstream sent automated email to Marcel Davis." at bounding box center [437, 135] width 73 height 12
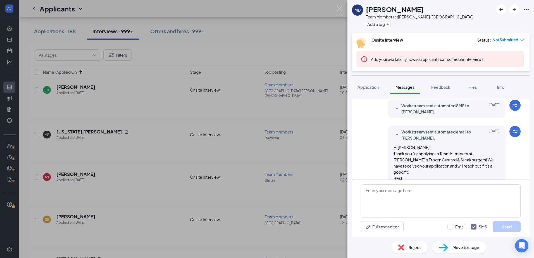
scroll to position [153, 0]
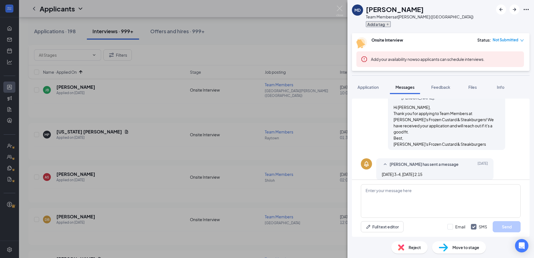
click at [377, 22] on button "Add a tag" at bounding box center [378, 24] width 25 height 6
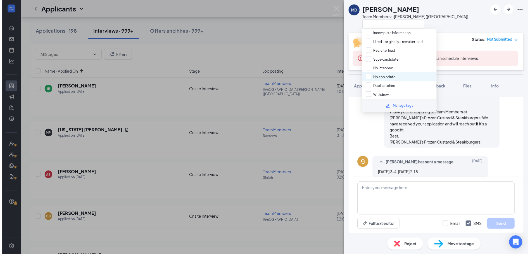
scroll to position [51, 0]
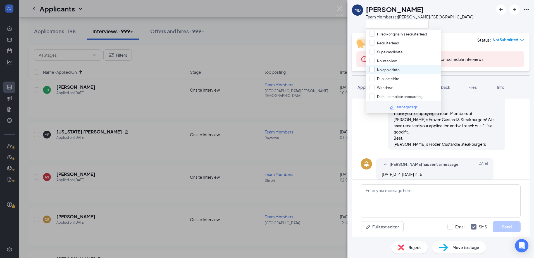
click at [387, 59] on input "No Interview" at bounding box center [383, 61] width 28 height 6
checkbox input "true"
click at [377, 250] on div "Reject Move to stage" at bounding box center [440, 247] width 186 height 21
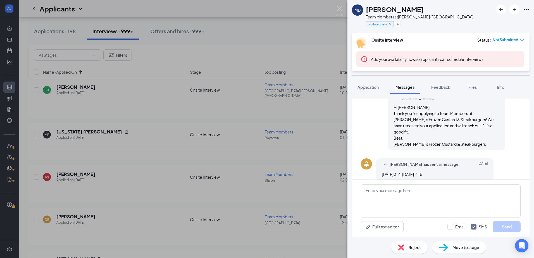
click at [406, 248] on div "Reject" at bounding box center [409, 247] width 36 height 12
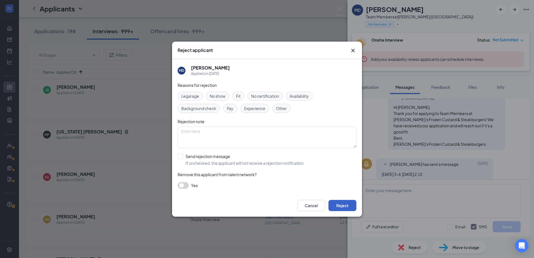
click at [349, 206] on button "Reject" at bounding box center [342, 205] width 28 height 11
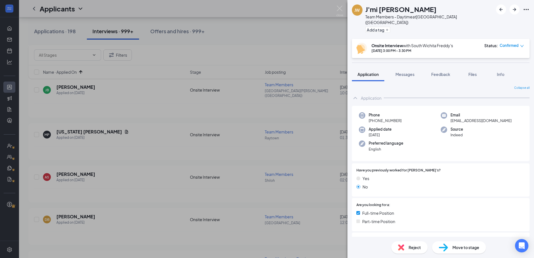
click at [194, 197] on div "JW J'mi Whitner Team Members - Daytime at South Wichita (KS) Add a tag Onsite I…" at bounding box center [267, 129] width 534 height 258
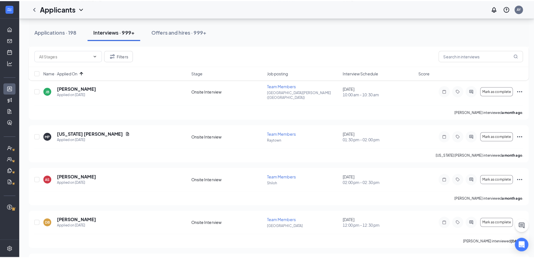
scroll to position [2598, 0]
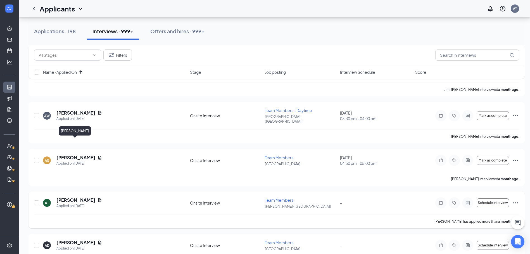
click at [70, 197] on h5 "Kayla Trolinger" at bounding box center [75, 200] width 39 height 6
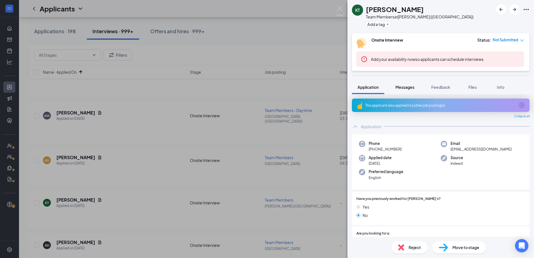
click at [408, 86] on span "Messages" at bounding box center [404, 87] width 19 height 5
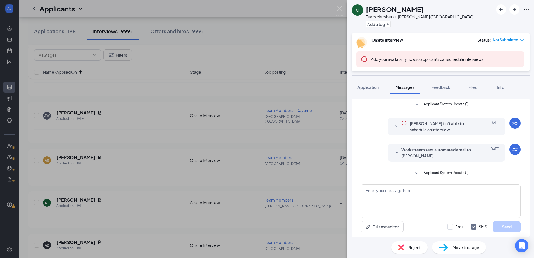
scroll to position [83, 0]
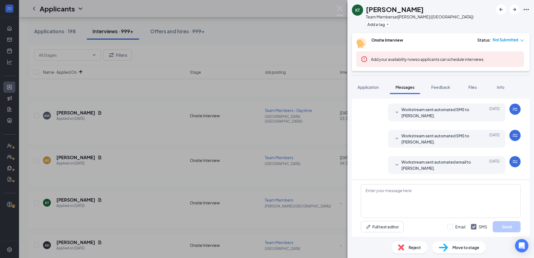
click at [442, 165] on span "Workstream sent automated email to Kayla Trolinger." at bounding box center [437, 165] width 73 height 12
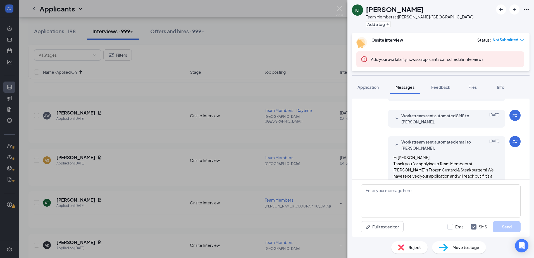
scroll to position [123, 0]
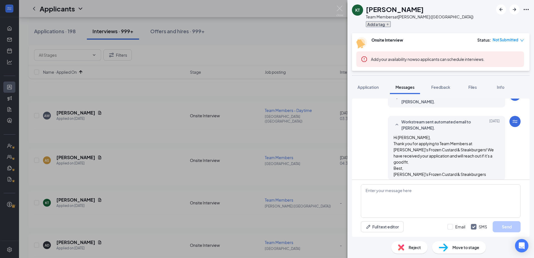
click at [370, 25] on button "Add a tag" at bounding box center [378, 24] width 25 height 6
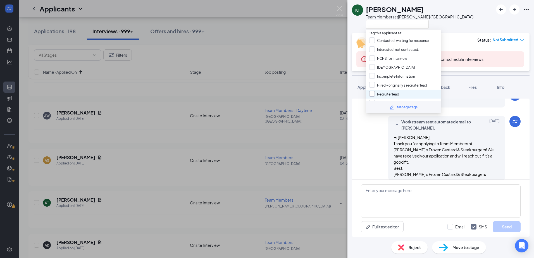
scroll to position [51, 0]
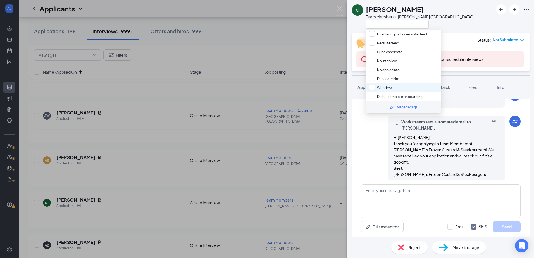
click at [374, 87] on input "Withdrew" at bounding box center [380, 88] width 23 height 6
checkbox input "false"
click at [375, 60] on input "No Interview" at bounding box center [383, 61] width 28 height 6
checkbox input "true"
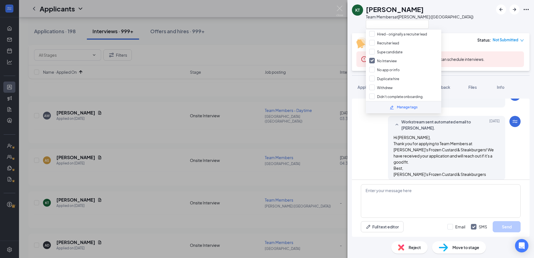
click at [456, 19] on div "KT Kayla Trolinger Team Members at Bridgeton (MO)" at bounding box center [440, 16] width 186 height 33
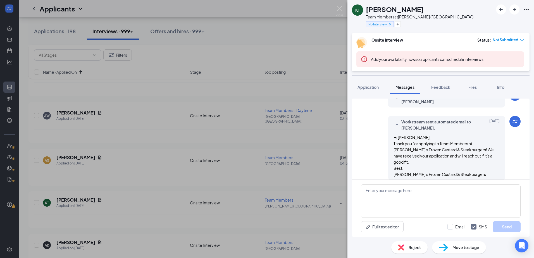
click at [414, 246] on span "Reject" at bounding box center [414, 247] width 12 height 6
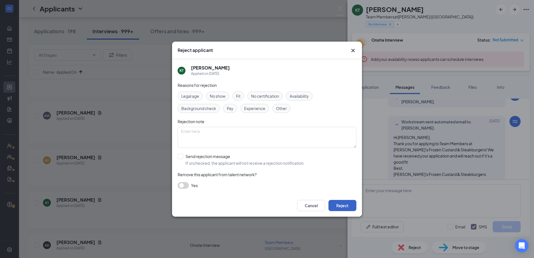
click at [349, 205] on button "Reject" at bounding box center [342, 205] width 28 height 11
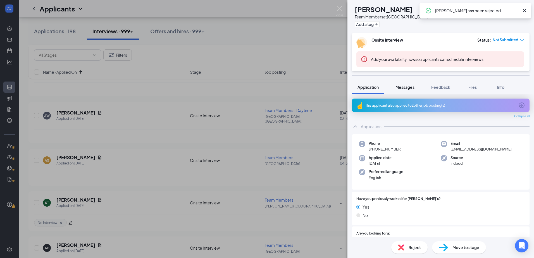
click at [404, 86] on span "Messages" at bounding box center [404, 87] width 19 height 5
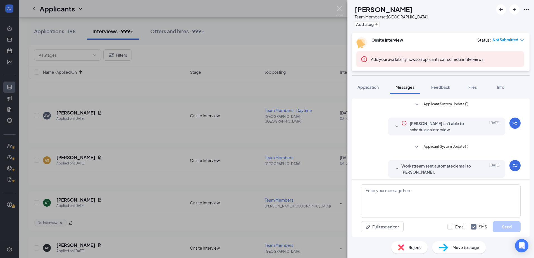
scroll to position [113, 0]
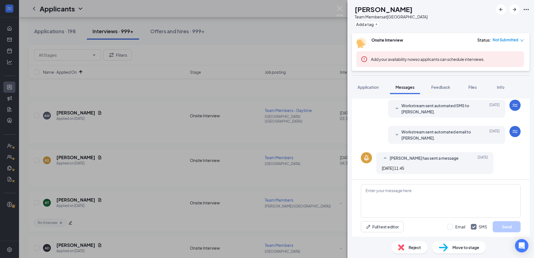
click at [401, 134] on span "Workstream sent automated email to Aaliyah Davis." at bounding box center [437, 135] width 73 height 12
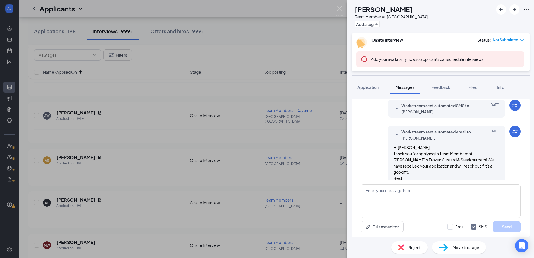
click at [401, 134] on span "Workstream sent automated email to Aaliyah Davis." at bounding box center [437, 135] width 73 height 12
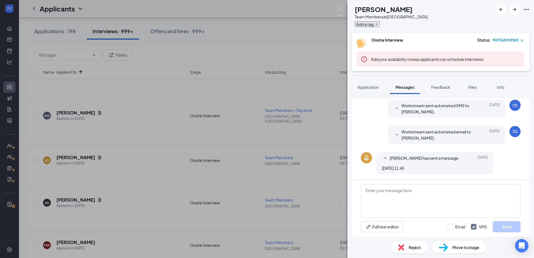
click at [379, 27] on button "Add a tag" at bounding box center [367, 24] width 25 height 6
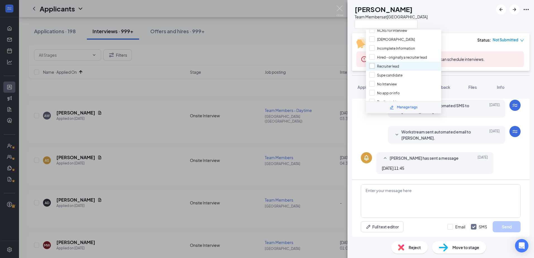
scroll to position [51, 0]
click at [384, 61] on input "No Interview" at bounding box center [383, 61] width 28 height 6
checkbox input "true"
click at [408, 248] on div "Reject" at bounding box center [409, 247] width 36 height 12
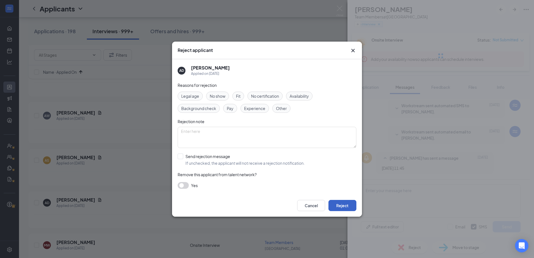
click at [341, 202] on button "Reject" at bounding box center [342, 205] width 28 height 11
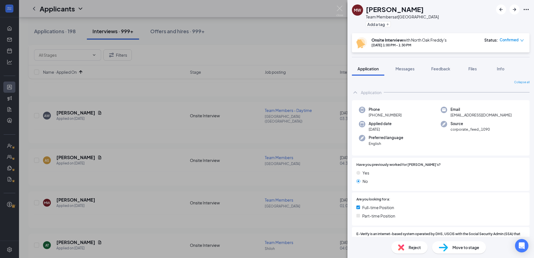
click at [225, 177] on div "MW Micah Wilkerson Team Members at North Oak Add a tag Onsite Interview with No…" at bounding box center [267, 129] width 534 height 258
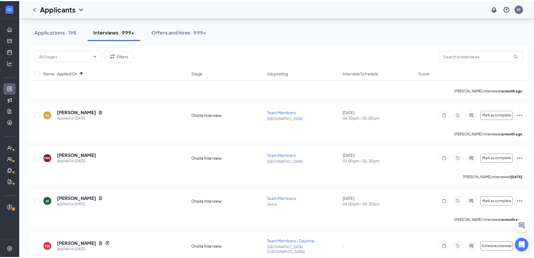
scroll to position [2654, 0]
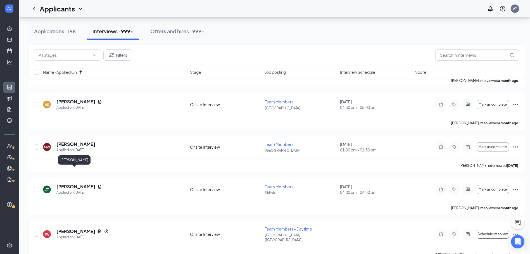
click at [67, 228] on h5 "Tyler Welsch" at bounding box center [75, 231] width 39 height 6
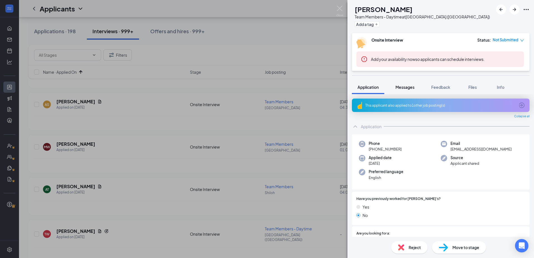
click at [401, 86] on span "Messages" at bounding box center [404, 87] width 19 height 5
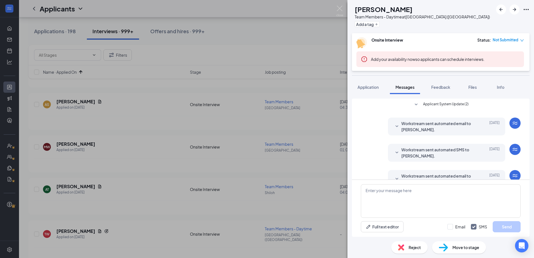
scroll to position [40, 0]
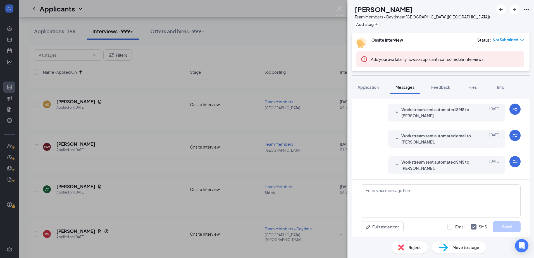
click at [438, 166] on span "Workstream sent automated SMS to Tyler Welsch." at bounding box center [437, 165] width 73 height 12
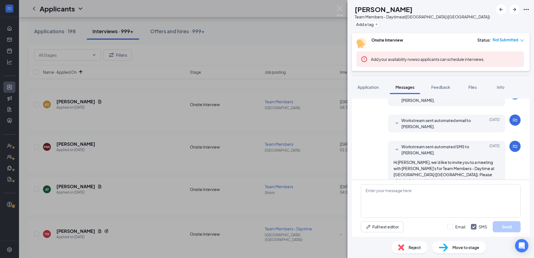
scroll to position [80, 0]
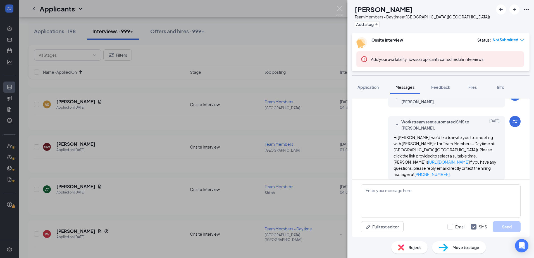
click at [379, 27] on div "Add a tag" at bounding box center [422, 24] width 135 height 9
click at [379, 21] on button "Add a tag" at bounding box center [367, 24] width 25 height 6
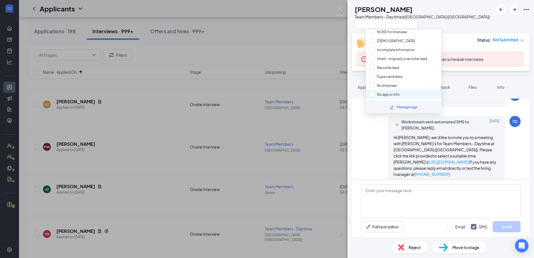
scroll to position [51, 0]
click at [382, 70] on input "No app or info" at bounding box center [384, 70] width 30 height 6
checkbox input "false"
click at [383, 60] on input "No Interview" at bounding box center [383, 61] width 28 height 6
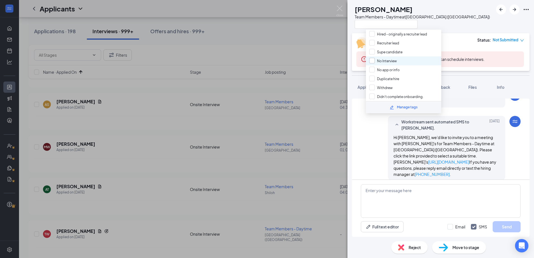
checkbox input "true"
click at [406, 247] on div "Reject" at bounding box center [409, 247] width 36 height 12
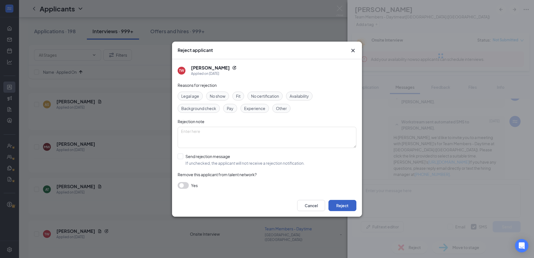
click at [343, 204] on button "Reject" at bounding box center [342, 205] width 28 height 11
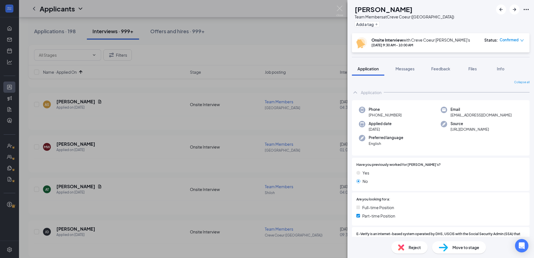
click at [224, 145] on div "JD Jayden Dickerson Team Members at Creve Coeur (MO) Add a tag Onsite Interview…" at bounding box center [267, 129] width 534 height 258
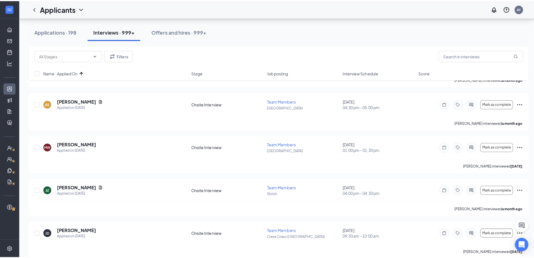
scroll to position [2738, 0]
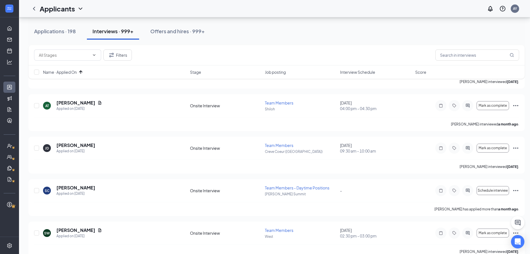
click at [67, 124] on div "Shakaila Clark" at bounding box center [74, 119] width 32 height 11
click at [64, 185] on h5 "Shakaila Clark" at bounding box center [75, 188] width 39 height 6
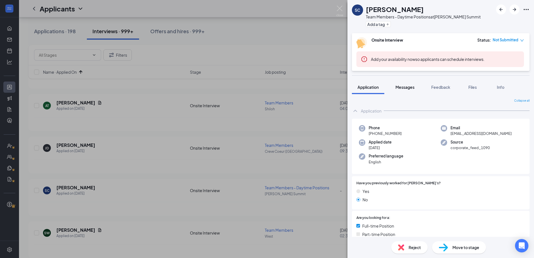
click at [409, 87] on span "Messages" at bounding box center [404, 87] width 19 height 5
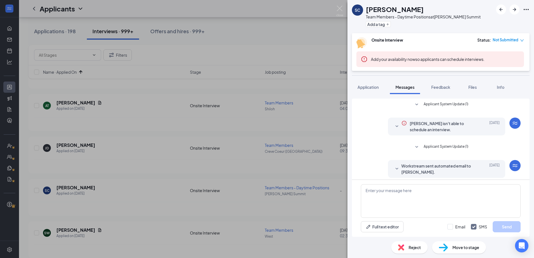
scroll to position [113, 0]
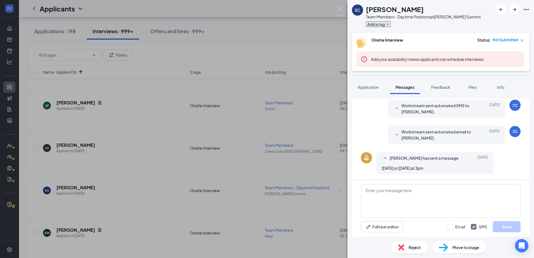
click at [387, 22] on button "Add a tag" at bounding box center [378, 24] width 25 height 6
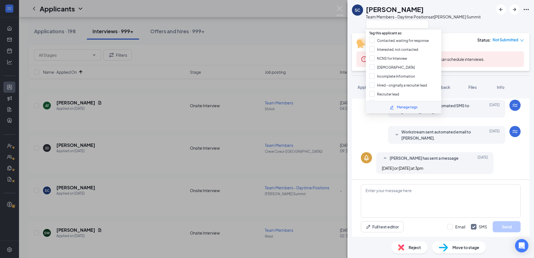
scroll to position [51, 0]
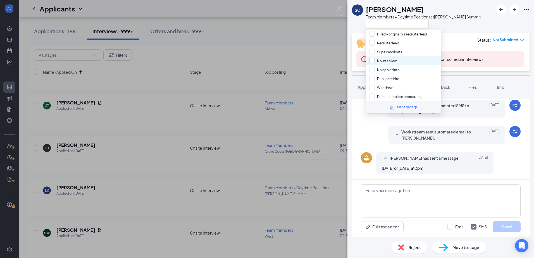
click at [395, 61] on input "No Interview" at bounding box center [383, 61] width 28 height 6
checkbox input "true"
click at [365, 118] on div "Workstream sent automated SMS to Shakaila Clark. Jul 30 Hi Shakaila Clark, than…" at bounding box center [441, 110] width 160 height 21
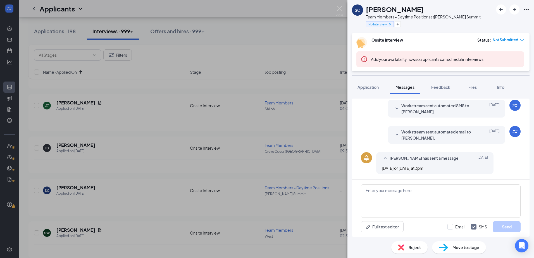
click at [407, 247] on div "Reject" at bounding box center [409, 247] width 36 height 12
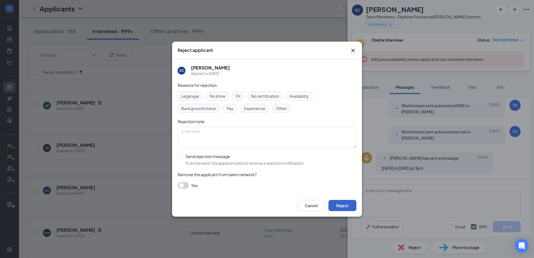
click at [347, 205] on button "Reject" at bounding box center [342, 205] width 28 height 11
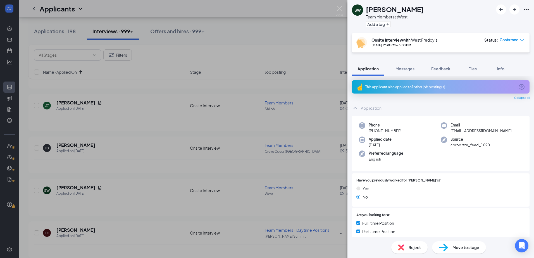
drag, startPoint x: 286, startPoint y: 135, endPoint x: 259, endPoint y: 169, distance: 43.1
click at [286, 135] on div "SW Skyler Winegarner Team Members at West Add a tag Onsite Interview with West …" at bounding box center [267, 129] width 534 height 258
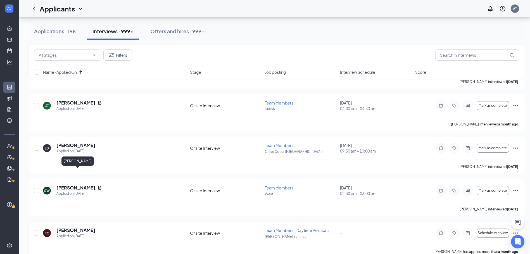
click at [95, 227] on h5 "Tristan Coomarasingham" at bounding box center [75, 230] width 39 height 6
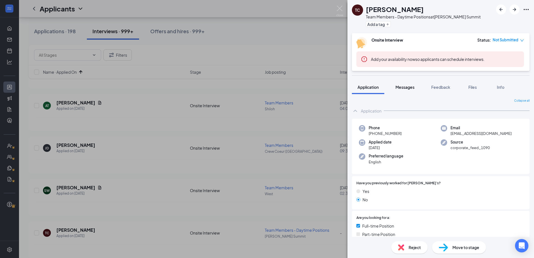
click at [406, 86] on span "Messages" at bounding box center [404, 87] width 19 height 5
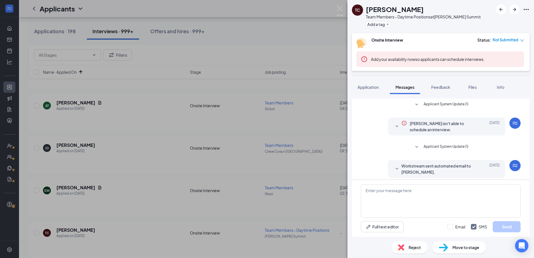
scroll to position [166, 0]
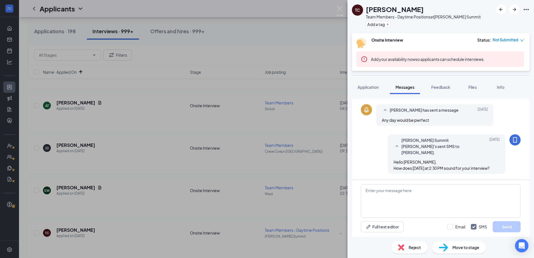
click at [381, 21] on div "Add a tag" at bounding box center [423, 24] width 115 height 9
click at [380, 22] on button "Add a tag" at bounding box center [378, 24] width 25 height 6
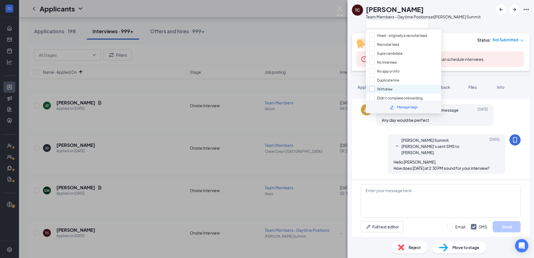
scroll to position [51, 0]
click at [374, 62] on input "No Interview" at bounding box center [383, 61] width 28 height 6
checkbox input "true"
click at [364, 146] on div "Lee's Summit Freddy's sent SMS to Tristan Coomarasingham. Aug 5 Hello Tristan, …" at bounding box center [441, 155] width 160 height 42
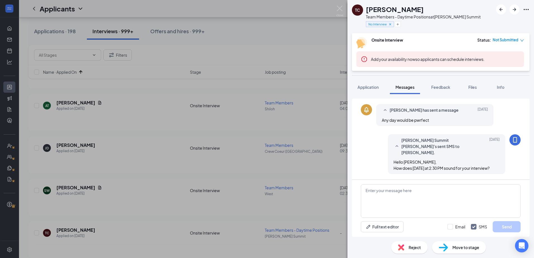
click at [416, 250] on span "Reject" at bounding box center [414, 247] width 12 height 6
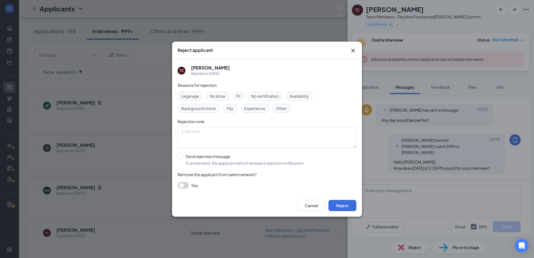
click at [341, 214] on div "Cancel Reject" at bounding box center [267, 205] width 190 height 22
click at [340, 204] on button "Reject" at bounding box center [342, 205] width 28 height 11
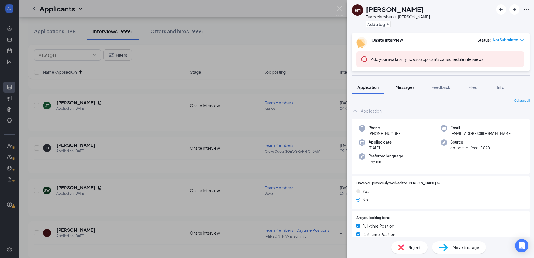
click at [403, 85] on span "Messages" at bounding box center [404, 87] width 19 height 5
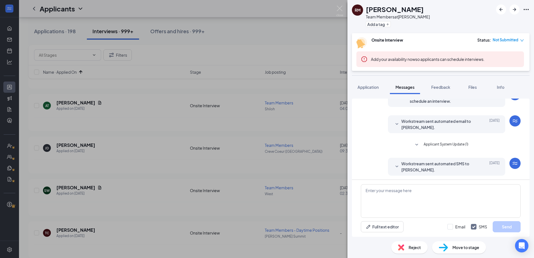
scroll to position [113, 0]
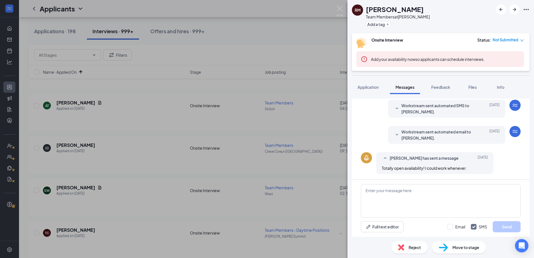
click at [401, 136] on span "Workstream sent automated email to Ryan McLain." at bounding box center [437, 135] width 73 height 12
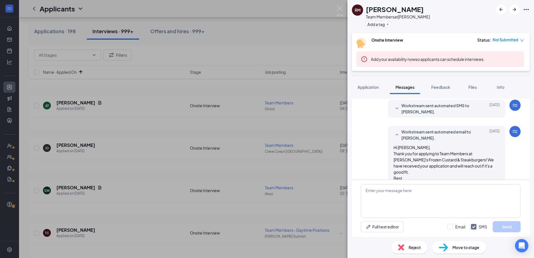
click at [401, 136] on span "Workstream sent automated email to Ryan McLain." at bounding box center [437, 135] width 73 height 12
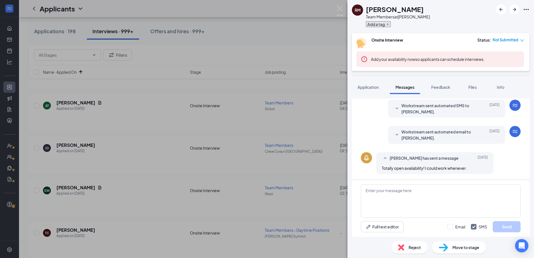
click at [384, 24] on button "Add a tag" at bounding box center [378, 24] width 25 height 6
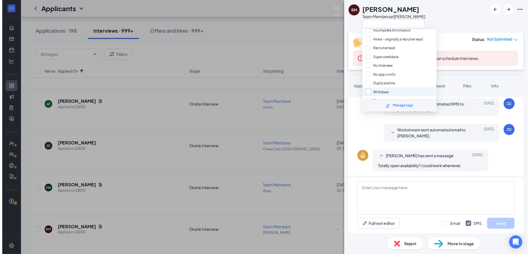
scroll to position [51, 0]
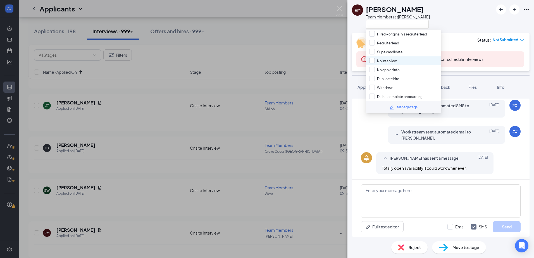
click at [389, 60] on input "No Interview" at bounding box center [383, 61] width 28 height 6
checkbox input "true"
click at [365, 143] on div "Workstream sent automated email to Ryan McLain. Jul 30 Hi Ryan McLain, Thank yo…" at bounding box center [441, 136] width 160 height 21
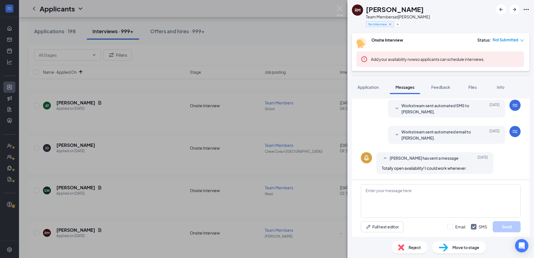
click at [417, 248] on span "Reject" at bounding box center [414, 247] width 12 height 6
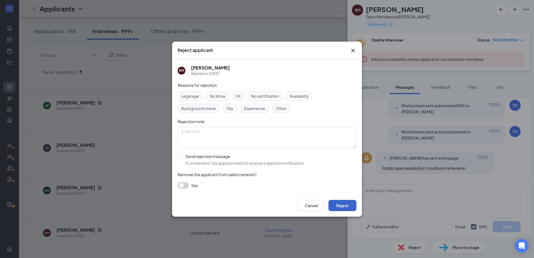
click at [339, 209] on button "Reject" at bounding box center [342, 205] width 28 height 11
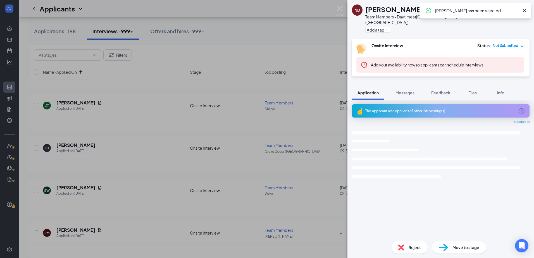
click at [238, 166] on div "ND Nyah Dozier Team Members - Daytime at Belleville (IL) Add a tag Onsite Inter…" at bounding box center [267, 129] width 534 height 258
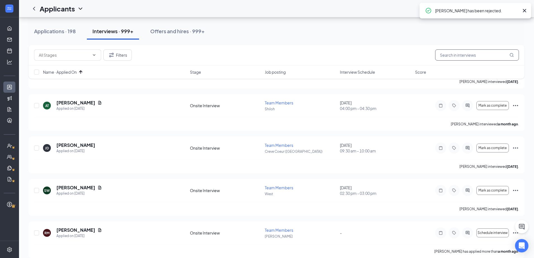
click at [468, 53] on input "text" at bounding box center [477, 54] width 84 height 11
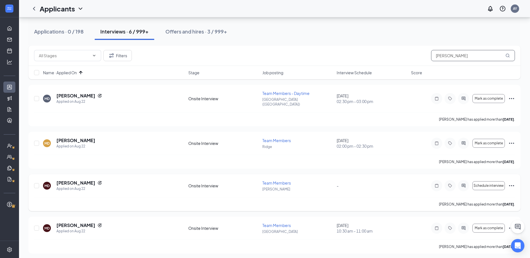
scroll to position [56, 0]
click at [75, 89] on div "MD melissa davis Applied on Aug 22 Onsite Interview Team Members - Daytime Sout…" at bounding box center [274, 105] width 492 height 41
click at [75, 92] on h5 "melissa davis" at bounding box center [75, 95] width 39 height 6
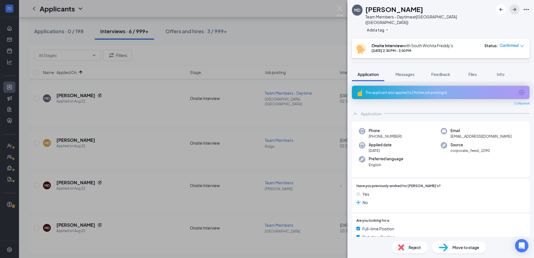
click at [515, 10] on icon "ArrowRight" at bounding box center [514, 9] width 3 height 3
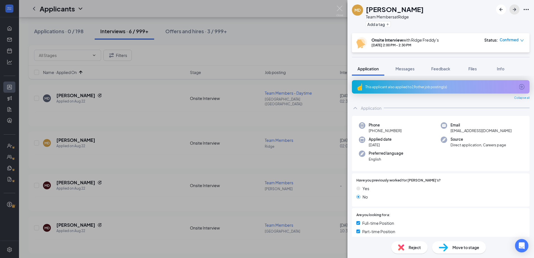
click at [515, 10] on icon "ArrowRight" at bounding box center [514, 9] width 3 height 3
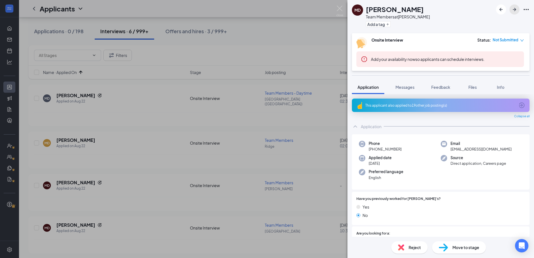
click at [518, 10] on button "button" at bounding box center [514, 9] width 10 height 10
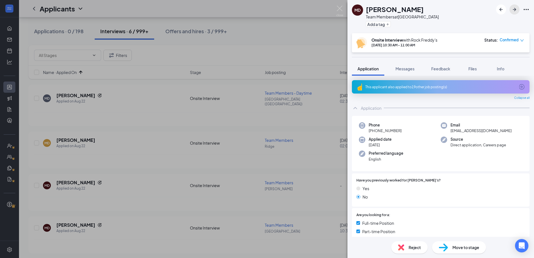
click at [515, 10] on icon "ArrowRight" at bounding box center [514, 9] width 3 height 3
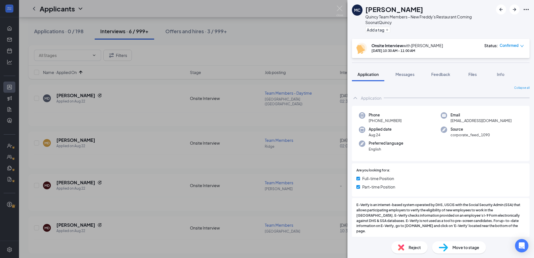
click at [196, 184] on div "MC Melissa Clay Quincy Team Members - New Freddy's Restaurant Coming Soon at Qu…" at bounding box center [267, 129] width 534 height 258
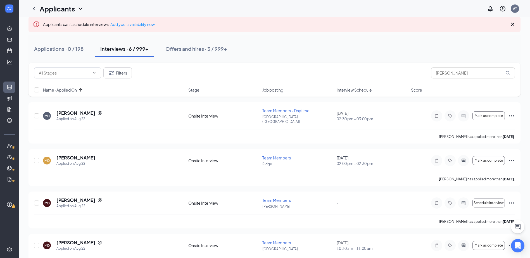
scroll to position [9, 0]
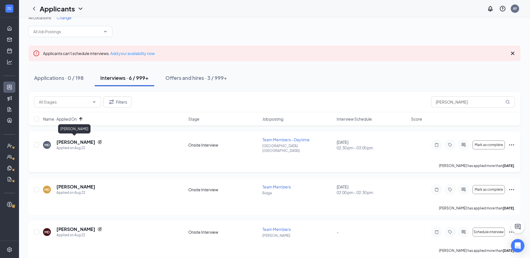
click at [61, 139] on h5 "melissa davis" at bounding box center [75, 142] width 39 height 6
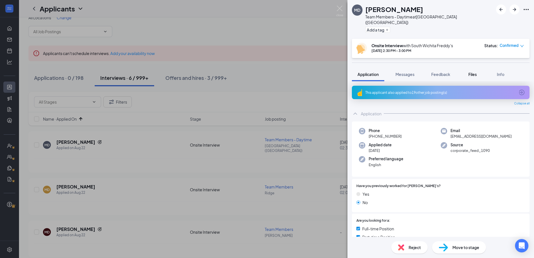
click at [472, 72] on span "Files" at bounding box center [472, 74] width 8 height 5
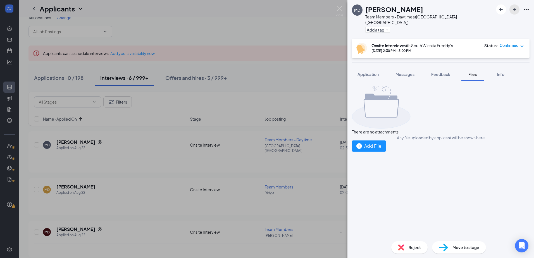
click at [513, 8] on icon "ArrowRight" at bounding box center [514, 9] width 7 height 7
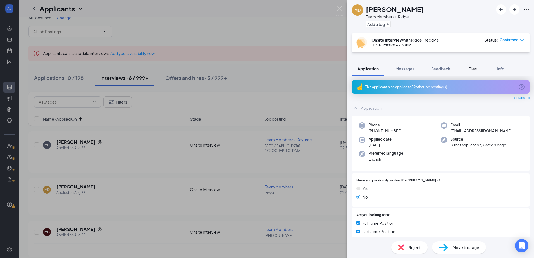
click at [474, 69] on span "Files" at bounding box center [472, 68] width 8 height 5
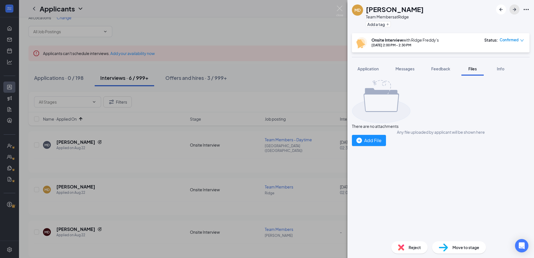
click at [513, 11] on icon "ArrowRight" at bounding box center [514, 9] width 7 height 7
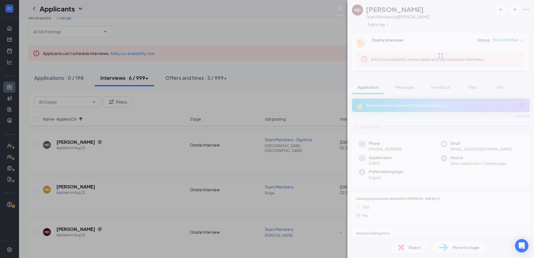
click at [473, 68] on div "Onsite Interview Status : Not Submitted Add your availability now so applicants…" at bounding box center [441, 52] width 178 height 38
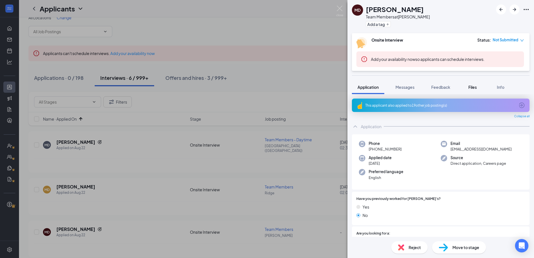
click at [473, 82] on button "Files" at bounding box center [472, 87] width 22 height 14
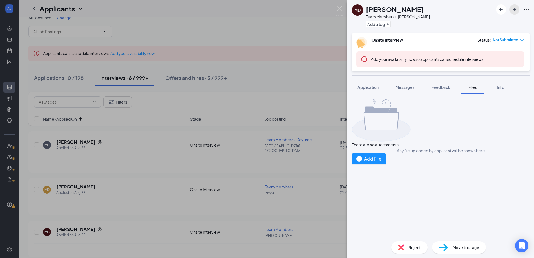
click at [513, 9] on icon "ArrowRight" at bounding box center [514, 9] width 7 height 7
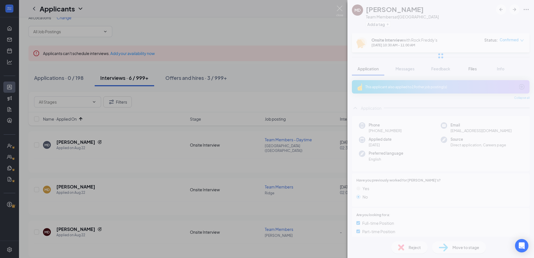
click at [478, 70] on div "Files" at bounding box center [472, 69] width 11 height 6
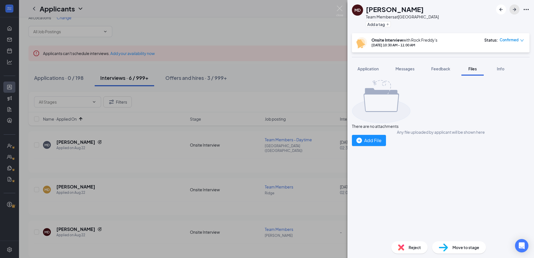
click at [513, 9] on icon "ArrowRight" at bounding box center [514, 9] width 7 height 7
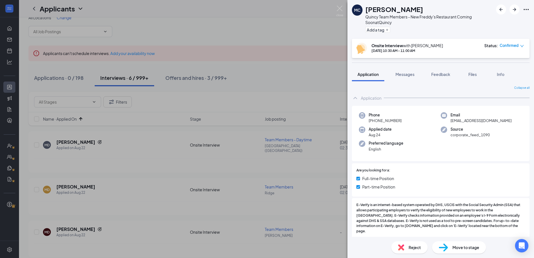
click at [145, 140] on div "MC Melissa Clay Quincy Team Members - New Freddy's Restaurant Coming Soon at Qu…" at bounding box center [267, 129] width 534 height 258
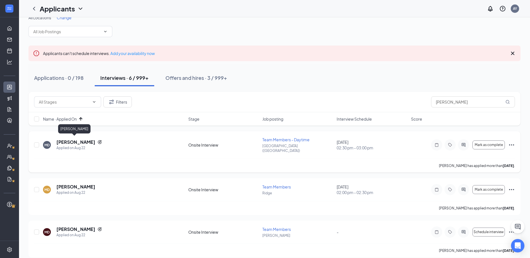
click at [77, 139] on h5 "melissa davis" at bounding box center [75, 142] width 39 height 6
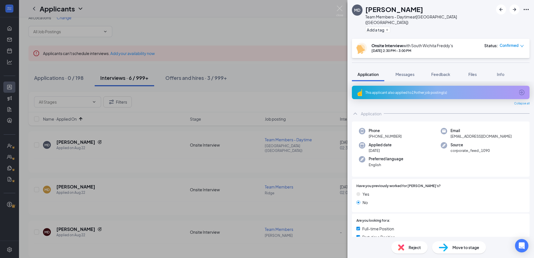
click at [284, 98] on div "MD melissa davis Team Members - Daytime at South Wichita (KS) Add a tag Onsite …" at bounding box center [267, 129] width 534 height 258
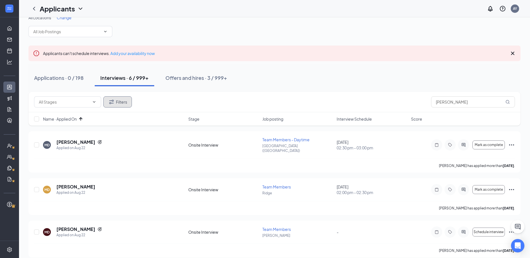
click at [124, 102] on button "Filters" at bounding box center [117, 101] width 28 height 11
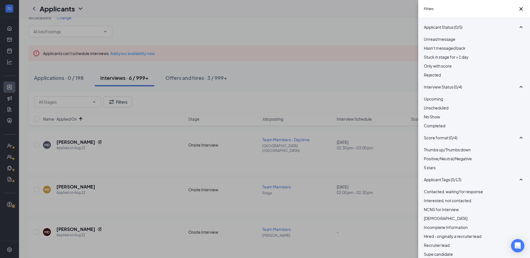
click at [430, 78] on div "Rejected" at bounding box center [473, 75] width 101 height 6
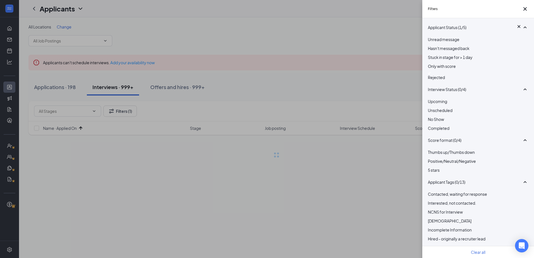
click at [285, 89] on div "Filters Applicant Status (1/5) Unread message Hasn't messaged back Stuck in sta…" at bounding box center [267, 129] width 534 height 258
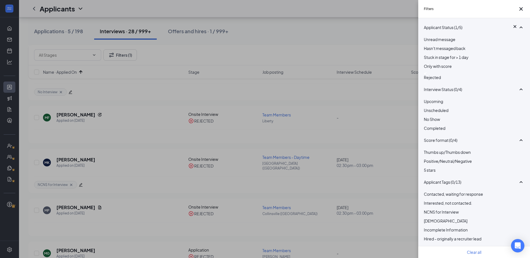
click at [294, 50] on div "Filters Applicant Status (1/5) Unread message Hasn't messaged back Stuck in sta…" at bounding box center [265, 129] width 530 height 258
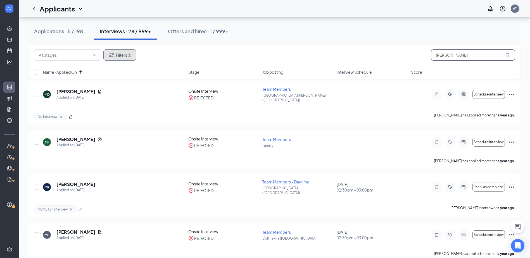
scroll to position [447, 0]
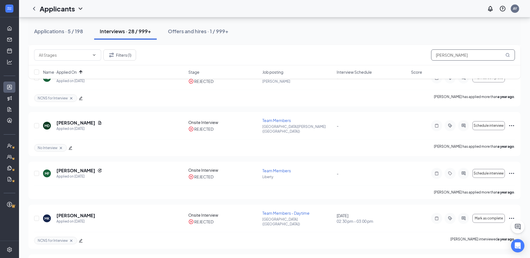
click at [467, 58] on input "melissa" at bounding box center [473, 54] width 84 height 11
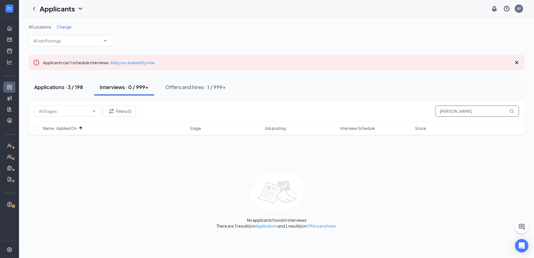
type input "melissa davis"
click at [63, 85] on div "Applications · 3 / 198" at bounding box center [58, 86] width 49 height 7
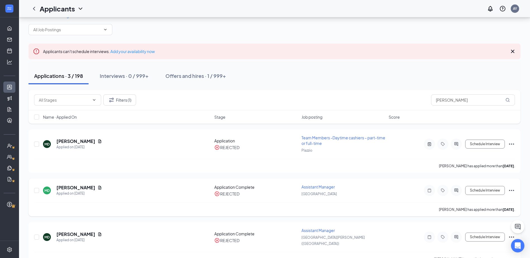
scroll to position [20, 0]
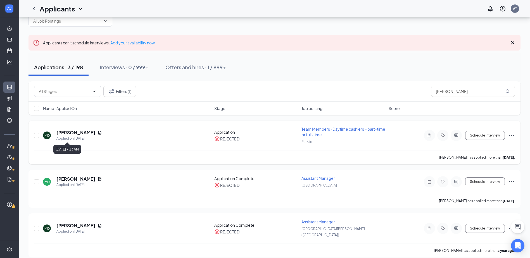
click at [74, 133] on h5 "Melissa Davis" at bounding box center [75, 133] width 39 height 6
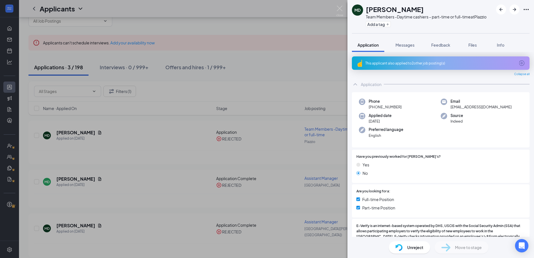
click at [186, 174] on div "MD Melissa Davis Team Members -Daytime cashiers – part-time or full-time at Pla…" at bounding box center [267, 129] width 534 height 258
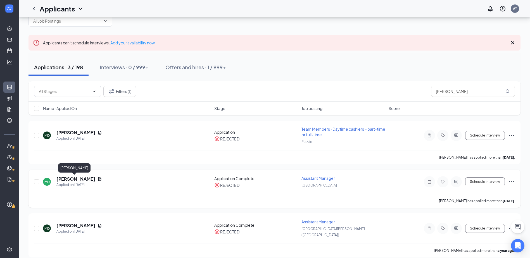
click at [60, 180] on h5 "Melissa Davis" at bounding box center [75, 179] width 39 height 6
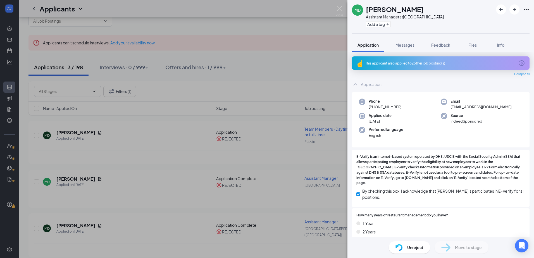
click at [198, 166] on div "MD Melissa Davis Assistant Manager at Derby Add a tag Application Messages Feed…" at bounding box center [267, 129] width 534 height 258
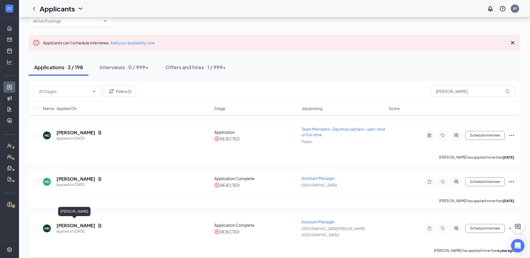
click at [78, 224] on h5 "Melissa Davis" at bounding box center [75, 225] width 39 height 6
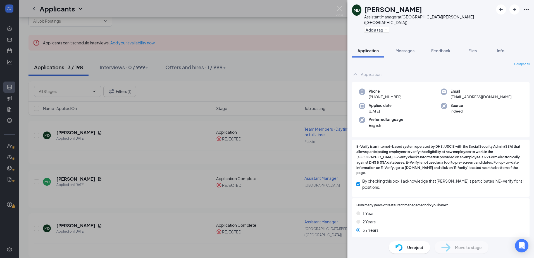
click at [132, 161] on div "MD Melissa Davis Assistant Manager at Mt Vernon (IL) Add a tag Application Mess…" at bounding box center [267, 129] width 534 height 258
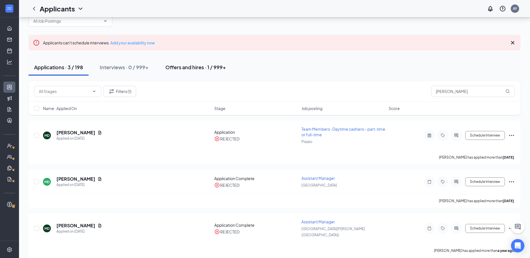
click at [184, 68] on div "Offers and hires · 1 / 999+" at bounding box center [195, 67] width 61 height 7
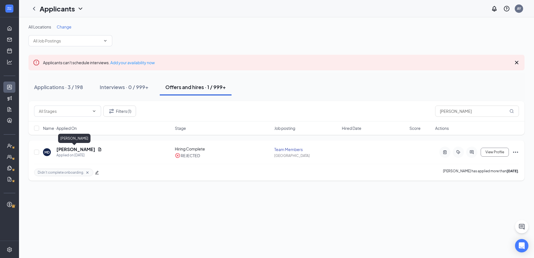
click at [67, 152] on h5 "Melissa Davis" at bounding box center [75, 149] width 39 height 6
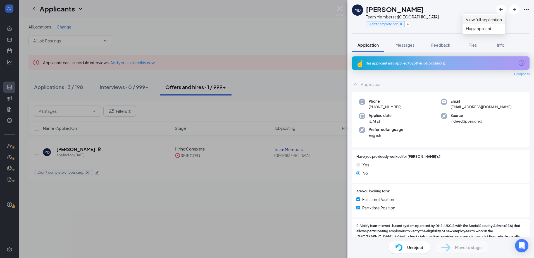
click at [502, 23] on link "View full application" at bounding box center [484, 19] width 36 height 6
click at [247, 71] on div "MD Melissa Davis Team Members at Rock Road Didn't complete onboarding. Applicat…" at bounding box center [267, 129] width 534 height 258
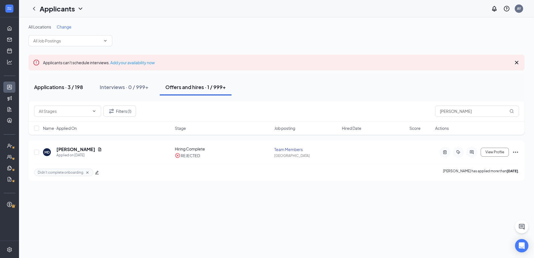
click at [71, 85] on div "Applications · 3 / 198" at bounding box center [58, 86] width 49 height 7
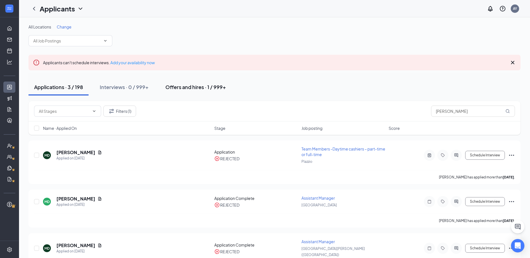
click at [186, 89] on div "Offers and hires · 1 / 999+" at bounding box center [195, 86] width 61 height 7
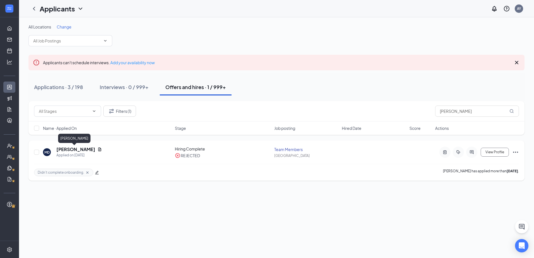
click at [72, 149] on h5 "Melissa Davis" at bounding box center [75, 149] width 39 height 6
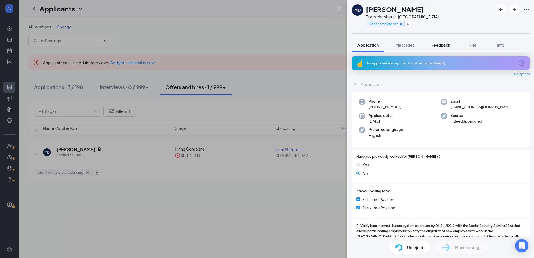
click at [446, 46] on span "Feedback" at bounding box center [440, 44] width 19 height 5
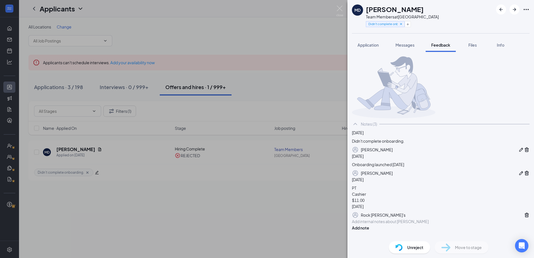
click at [69, 85] on div "MD Melissa Davis Team Members at Rock Road Didn't complete onboarding. Applicat…" at bounding box center [267, 129] width 534 height 258
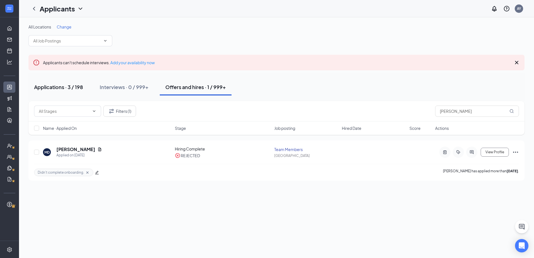
click at [63, 89] on div "Applications · 3 / 198" at bounding box center [58, 86] width 49 height 7
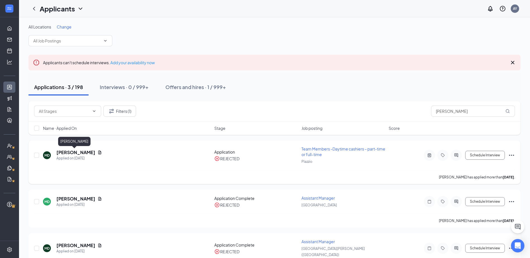
click at [66, 152] on h5 "Melissa Davis" at bounding box center [75, 152] width 39 height 6
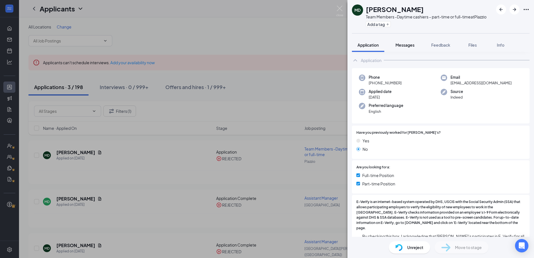
scroll to position [56, 0]
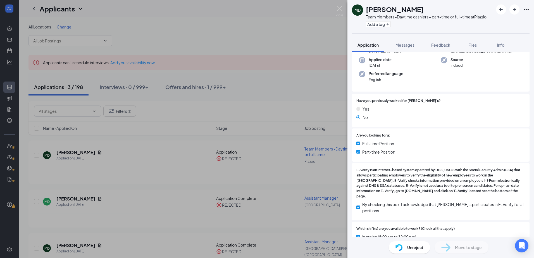
drag, startPoint x: 411, startPoint y: 48, endPoint x: 361, endPoint y: 92, distance: 67.0
click at [359, 93] on div "Phone +1 (316) 361-6610 Email melissapaigedavis@gmail.com Applied date Mar 15 S…" at bounding box center [441, 247] width 178 height 423
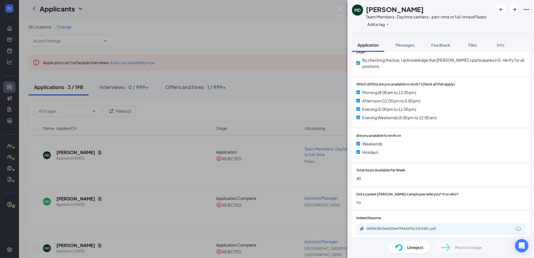
scroll to position [273, 0]
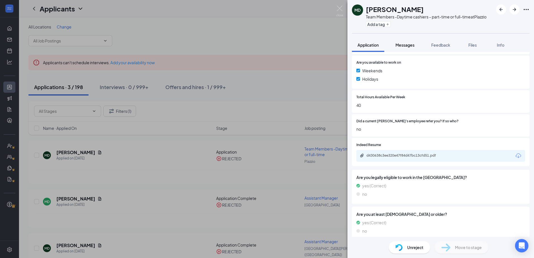
click at [395, 44] on button "Messages" at bounding box center [405, 45] width 30 height 14
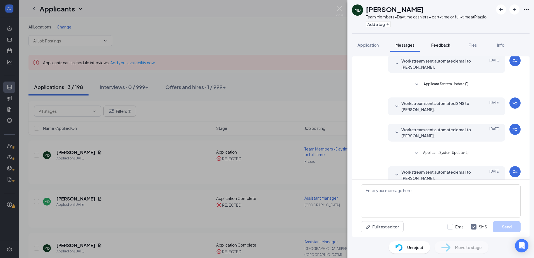
scroll to position [111, 0]
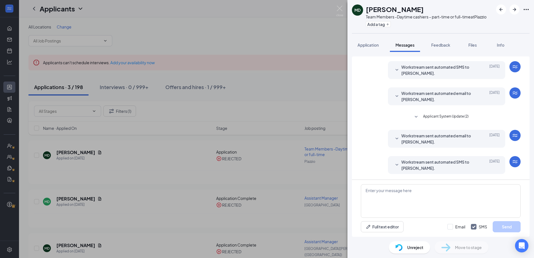
click at [404, 155] on div "Load earlier interactions (about 10 more) Workstream sent automated email to Me…" at bounding box center [441, 63] width 160 height 234
click at [403, 137] on span "Workstream sent automated email to Melissa Davis." at bounding box center [437, 139] width 73 height 12
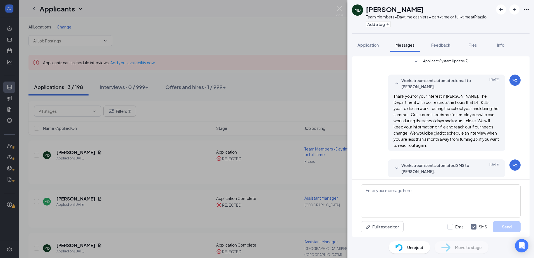
scroll to position [167, 0]
click at [369, 45] on span "Application" at bounding box center [367, 44] width 21 height 5
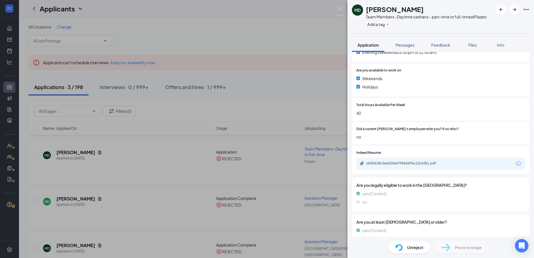
scroll to position [273, 0]
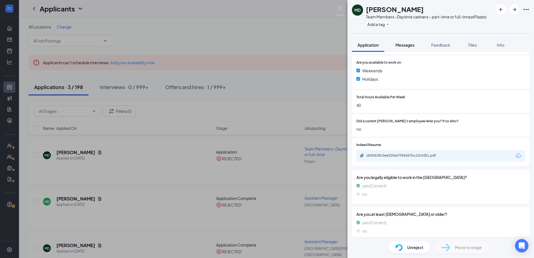
click at [398, 41] on button "Messages" at bounding box center [405, 45] width 30 height 14
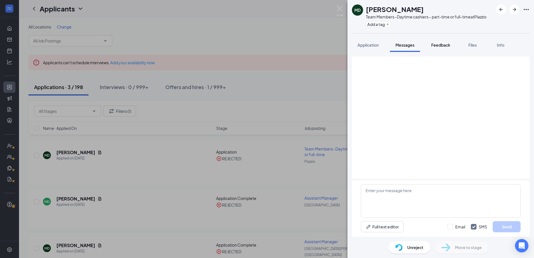
click at [446, 43] on span "Feedback" at bounding box center [440, 44] width 19 height 5
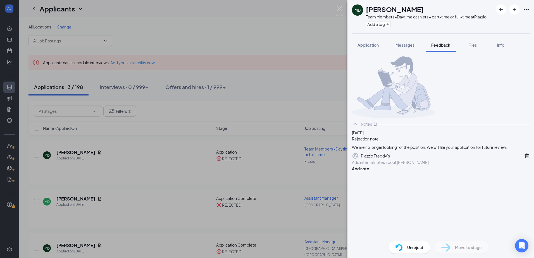
click at [226, 169] on div "MD Melissa Davis Team Members -Daytime cashiers – part-time or full-time at Pla…" at bounding box center [267, 129] width 534 height 258
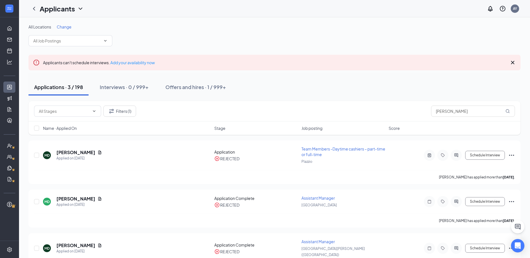
click at [15, 87] on link "Applicants" at bounding box center [18, 87] width 6 height 11
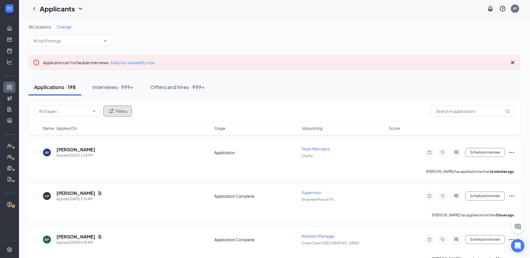
click at [131, 107] on button "Filters" at bounding box center [117, 111] width 28 height 11
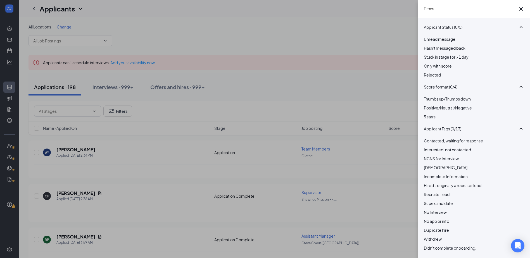
click at [283, 93] on div "Filters Applicant Status (0/5) Unread message Hasn't messaged back Stuck in sta…" at bounding box center [265, 129] width 530 height 258
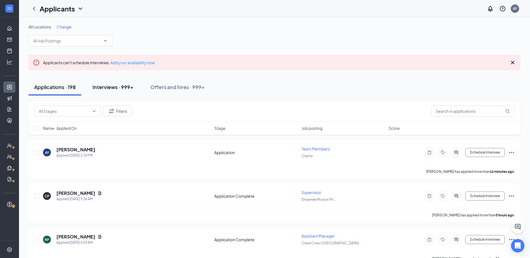
click at [112, 92] on button "Interviews · 999+" at bounding box center [113, 87] width 52 height 17
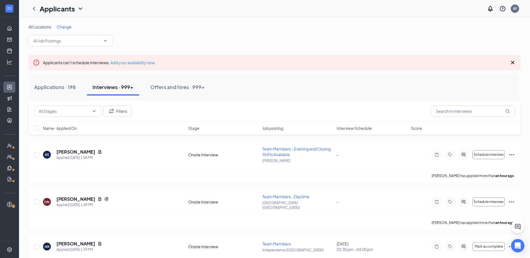
click at [513, 60] on icon "Cross" at bounding box center [512, 62] width 7 height 7
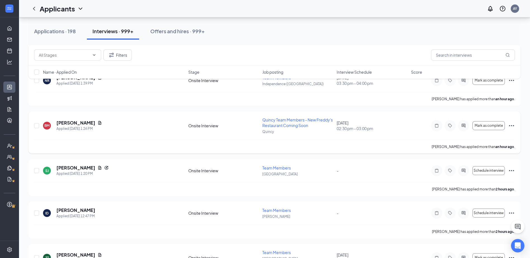
scroll to position [28, 0]
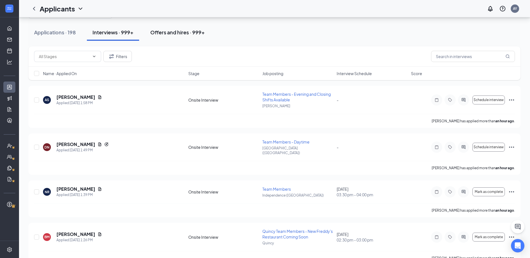
click at [162, 30] on div "Offers and hires · 999+" at bounding box center [177, 32] width 54 height 7
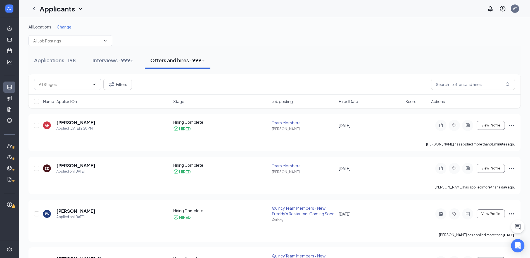
click at [342, 98] on div "Name · Applied On Stage Job posting Hired Date Score Actions" at bounding box center [274, 101] width 492 height 13
click at [344, 100] on span "Hired Date" at bounding box center [348, 102] width 20 height 6
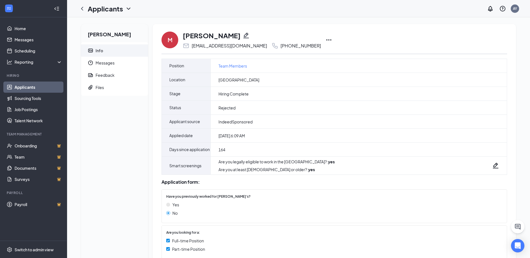
click at [310, 40] on div "M [PERSON_NAME] [EMAIL_ADDRESS][DOMAIN_NAME] [PHONE_NUMBER]" at bounding box center [333, 40] width 345 height 18
click at [326, 40] on icon "Ellipses" at bounding box center [328, 39] width 5 height 1
click at [345, 137] on li "Print applicant" at bounding box center [342, 133] width 57 height 12
click at [97, 85] on div "Files" at bounding box center [99, 88] width 8 height 6
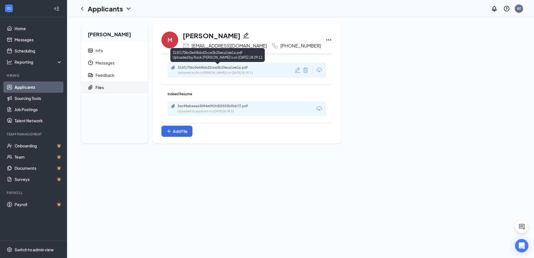
click at [208, 67] on div "315f1706c0e44bbd2cce3b25eca1ee1a.pdf" at bounding box center [217, 67] width 78 height 4
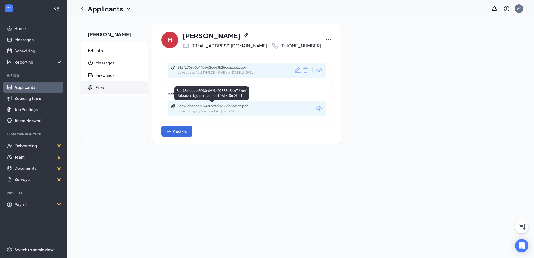
click at [200, 108] on div "5ac98abeaaa3094e092fd02553b5bb72.pdf Uploaded by applicant on [DATE] 06:09:51" at bounding box center [216, 109] width 90 height 10
click at [99, 52] on div "Info" at bounding box center [99, 51] width 8 height 6
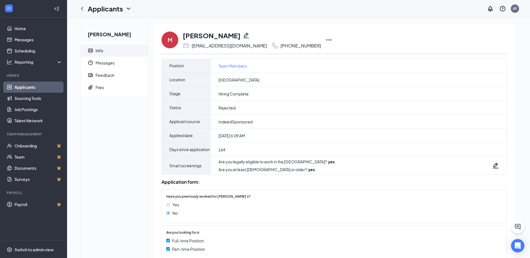
click at [325, 40] on icon "Ellipses" at bounding box center [328, 40] width 7 height 7
click at [420, 43] on div "M [PERSON_NAME] [EMAIL_ADDRESS][DOMAIN_NAME] [PHONE_NUMBER] Unreject Send SMS S…" at bounding box center [333, 40] width 345 height 18
click at [325, 42] on icon "Ellipses" at bounding box center [328, 40] width 7 height 7
click at [339, 135] on p "Print applicant" at bounding box center [342, 133] width 48 height 6
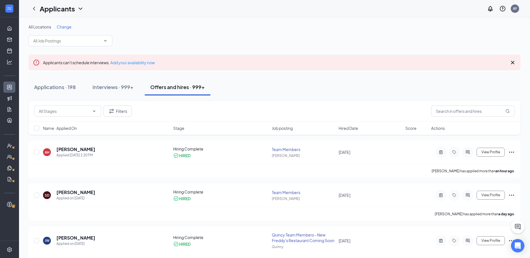
click at [349, 128] on span "Hired Date" at bounding box center [348, 128] width 20 height 6
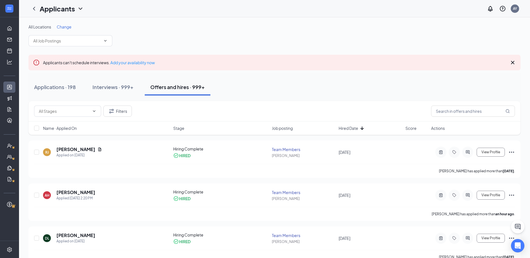
drag, startPoint x: 515, startPoint y: 62, endPoint x: 499, endPoint y: 61, distance: 15.7
click at [515, 62] on icon "Cross" at bounding box center [512, 62] width 7 height 7
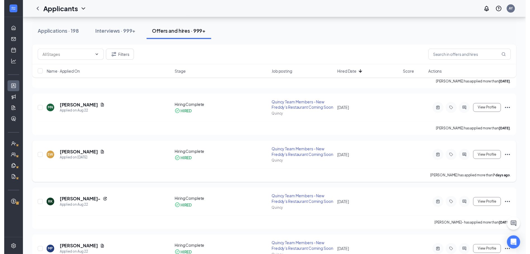
scroll to position [251, 0]
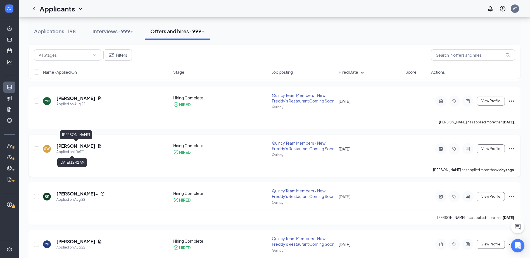
click at [80, 147] on h5 "[PERSON_NAME]" at bounding box center [75, 146] width 39 height 6
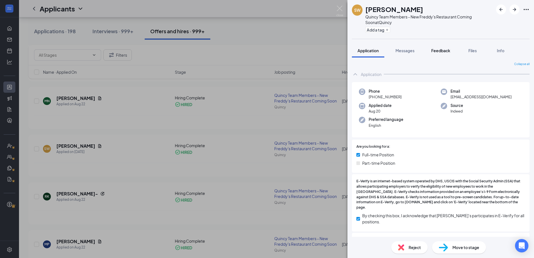
click at [442, 53] on div "Feedback" at bounding box center [440, 51] width 19 height 6
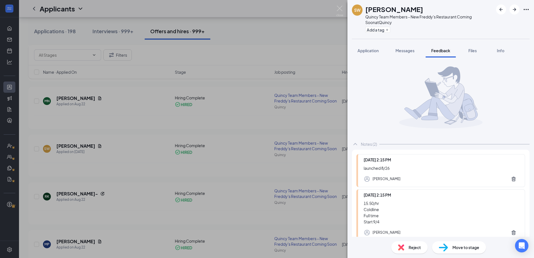
click at [264, 60] on div "SW [PERSON_NAME] Quincy Team Members - New Freddy's Restaurant Coming Soon at […" at bounding box center [267, 129] width 534 height 258
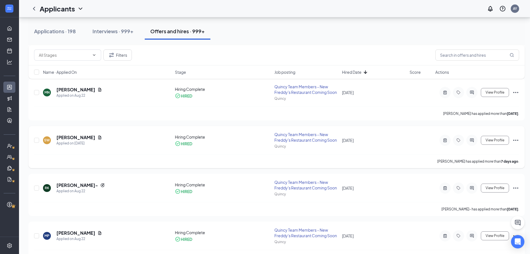
scroll to position [223, 0]
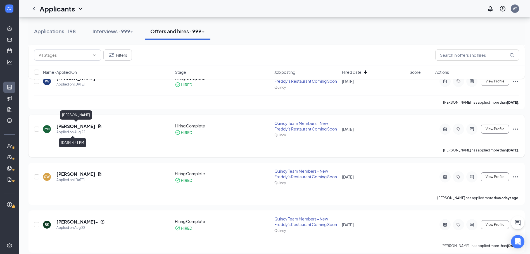
click at [75, 126] on h5 "[PERSON_NAME]" at bounding box center [75, 126] width 39 height 6
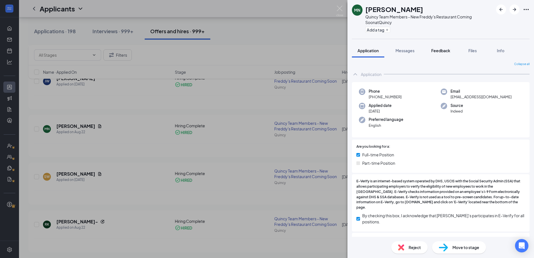
click at [447, 53] on div "Feedback" at bounding box center [440, 51] width 19 height 6
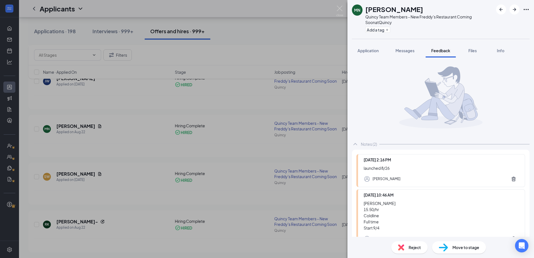
click at [100, 184] on div "MN [PERSON_NAME] Team Members - New Freddy's Restaurant Coming Soon at [GEOGRAP…" at bounding box center [267, 129] width 534 height 258
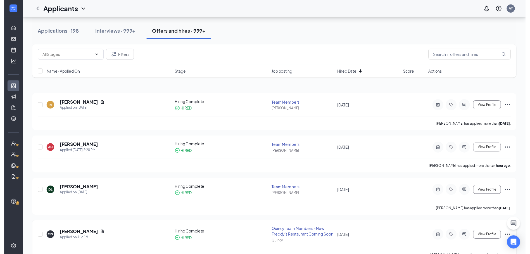
scroll to position [56, 0]
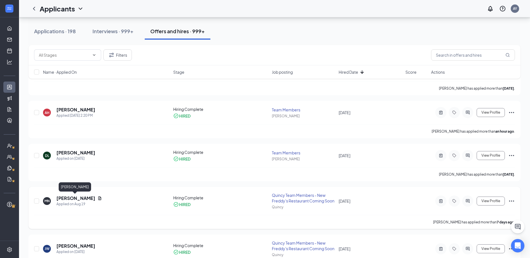
click at [75, 197] on h5 "[PERSON_NAME]" at bounding box center [75, 198] width 39 height 6
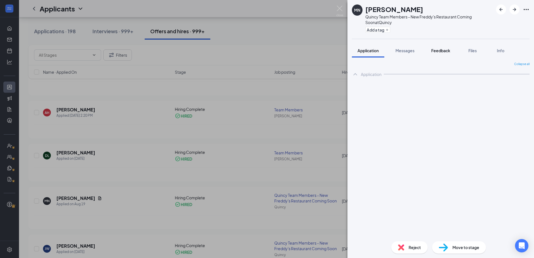
click at [437, 51] on span "Feedback" at bounding box center [440, 50] width 19 height 5
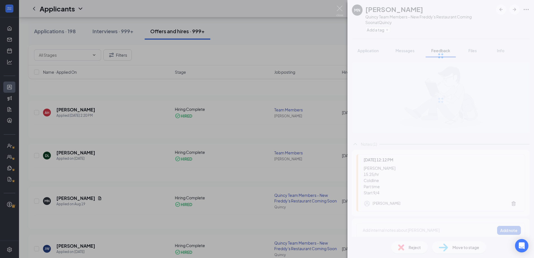
click at [280, 68] on div "MN [PERSON_NAME] Quincy Team Members - New Freddy's Restaurant Coming Soon at […" at bounding box center [267, 129] width 534 height 258
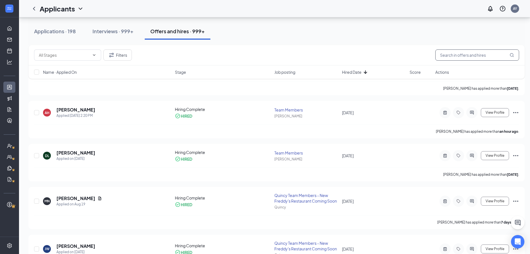
click at [473, 53] on input "text" at bounding box center [477, 54] width 84 height 11
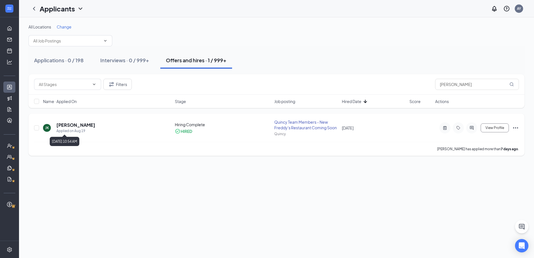
click at [79, 131] on div "Applied on Aug 19" at bounding box center [75, 131] width 39 height 6
click at [80, 124] on h5 "[PERSON_NAME]" at bounding box center [75, 125] width 39 height 6
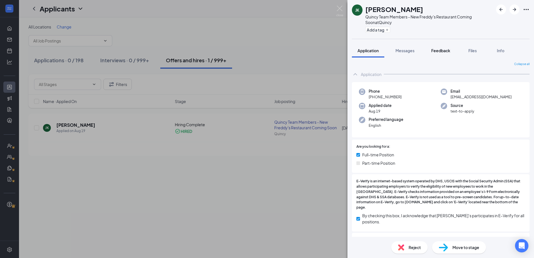
click at [446, 51] on span "Feedback" at bounding box center [440, 50] width 19 height 5
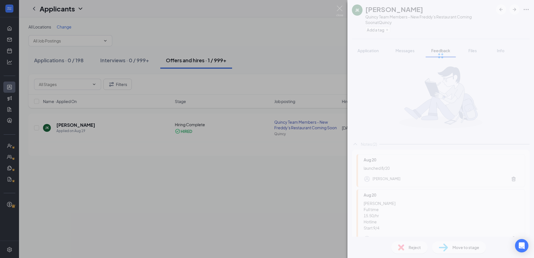
click at [300, 58] on div "[PERSON_NAME] [PERSON_NAME] Quincy Team Members - New Freddy's Restaurant Comin…" at bounding box center [267, 129] width 534 height 258
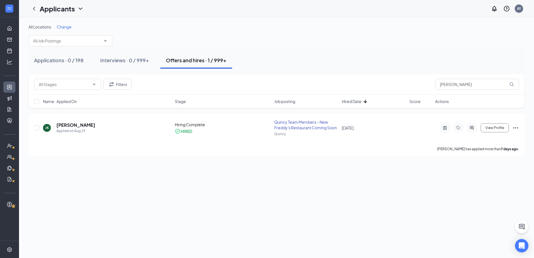
click at [482, 94] on div "Filters [PERSON_NAME]" at bounding box center [276, 84] width 496 height 20
click at [463, 85] on input "[PERSON_NAME]" at bounding box center [477, 84] width 84 height 11
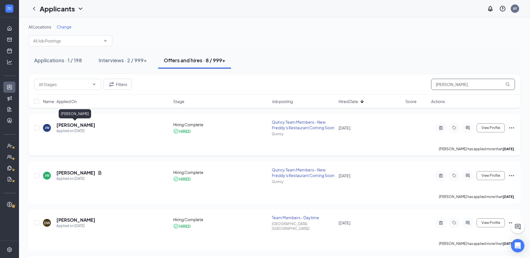
type input "[PERSON_NAME]"
drag, startPoint x: 73, startPoint y: 124, endPoint x: 9, endPoint y: 119, distance: 64.1
click at [73, 124] on h5 "[PERSON_NAME]" at bounding box center [75, 125] width 39 height 6
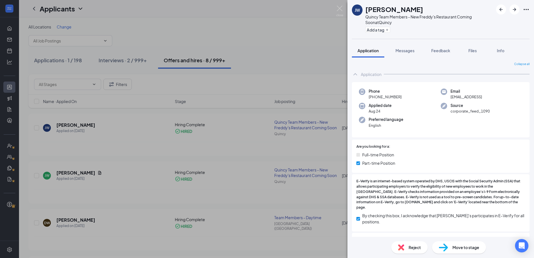
click at [448, 98] on div "Email [EMAIL_ADDRESS]" at bounding box center [482, 93] width 82 height 11
drag, startPoint x: 448, startPoint y: 98, endPoint x: 451, endPoint y: 98, distance: 3.6
click at [451, 98] on span "[EMAIL_ADDRESS]" at bounding box center [466, 97] width 32 height 6
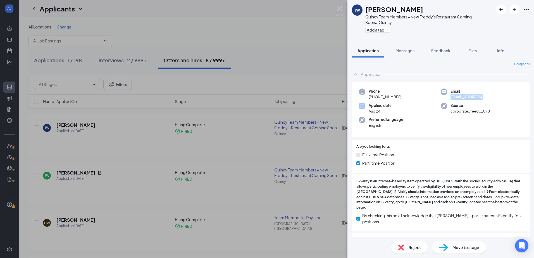
click at [451, 98] on span "[EMAIL_ADDRESS]" at bounding box center [466, 97] width 32 height 6
click at [440, 49] on span "Feedback" at bounding box center [440, 50] width 19 height 5
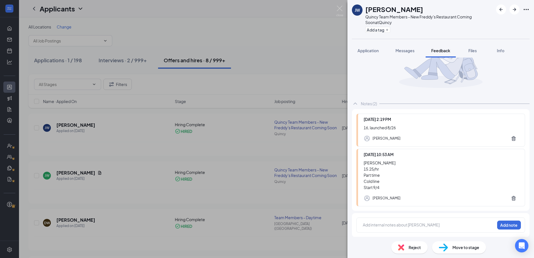
scroll to position [41, 0]
click at [370, 51] on span "Application" at bounding box center [367, 50] width 21 height 5
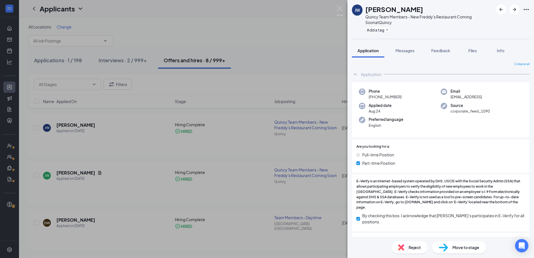
click at [106, 215] on div "[PERSON_NAME] [PERSON_NAME] Quincy Team Members - New Freddy's Restaurant Comin…" at bounding box center [267, 129] width 534 height 258
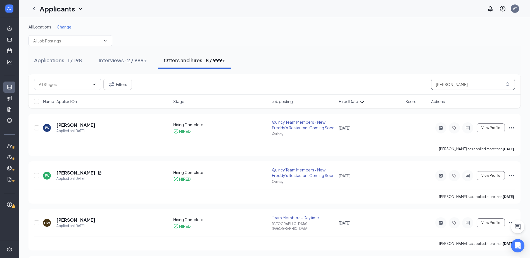
click at [474, 79] on input "[PERSON_NAME]" at bounding box center [473, 84] width 84 height 11
click at [80, 126] on h5 "[PERSON_NAME]" at bounding box center [75, 125] width 39 height 6
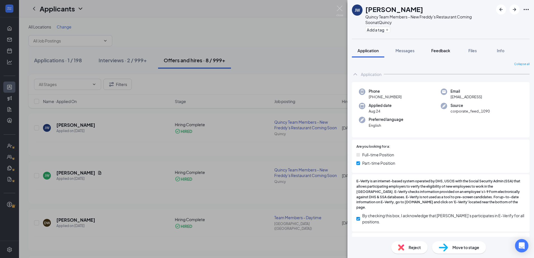
click at [449, 50] on span "Feedback" at bounding box center [440, 50] width 19 height 5
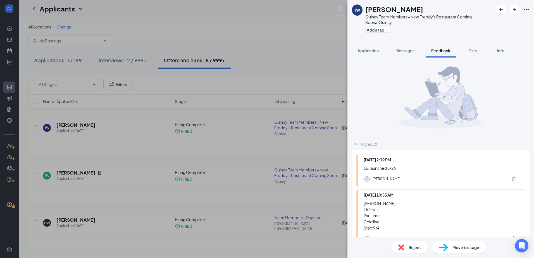
click at [272, 74] on div "[PERSON_NAME] [PERSON_NAME] Quincy Team Members - New Freddy's Restaurant Comin…" at bounding box center [267, 129] width 534 height 258
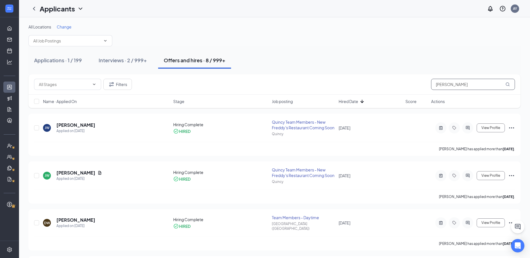
click at [479, 84] on input "[PERSON_NAME]" at bounding box center [473, 84] width 84 height 11
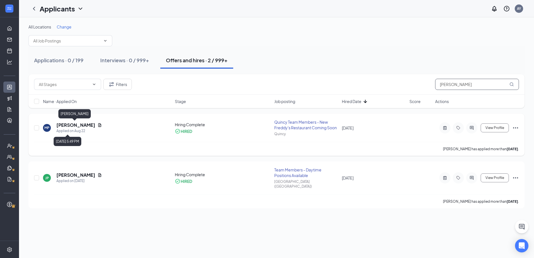
type input "[PERSON_NAME]"
click at [73, 126] on h5 "[PERSON_NAME]" at bounding box center [75, 125] width 39 height 6
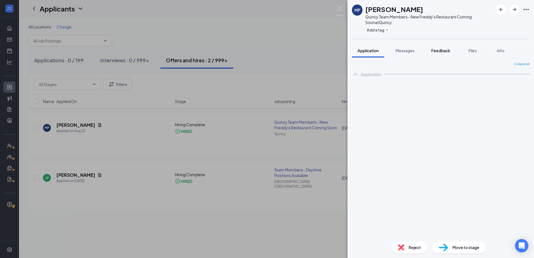
click at [441, 51] on span "Feedback" at bounding box center [440, 50] width 19 height 5
